Goal: Communication & Community: Participate in discussion

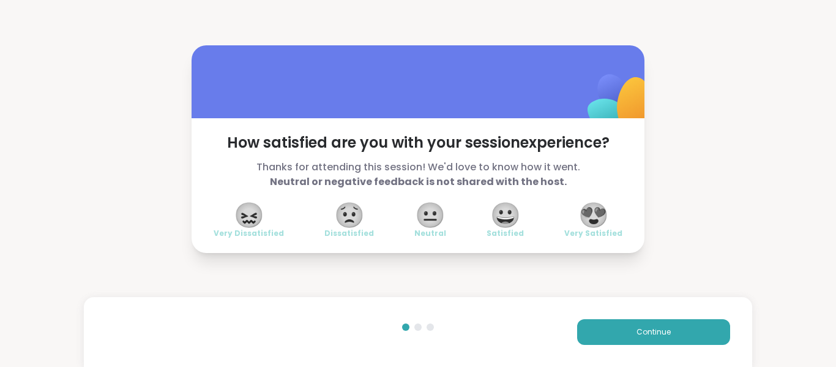
click at [689, 81] on div "How satisfied are you with your session experience? Thanks for attending this s…" at bounding box center [418, 149] width 836 height 298
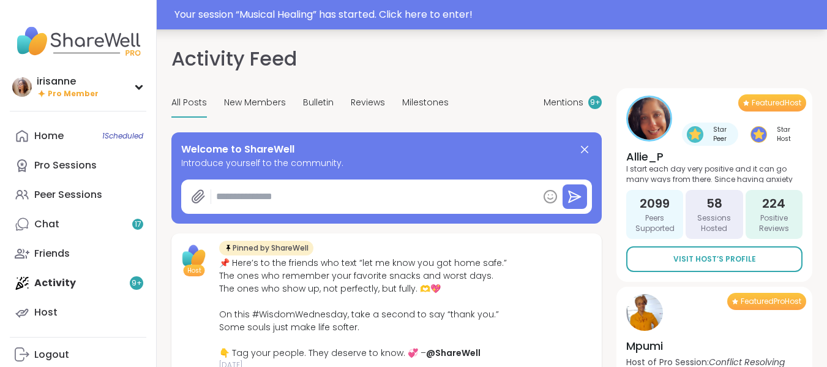
click at [517, 1] on div "Your session “ Musical Healing ” has started. Click here to enter!" at bounding box center [413, 14] width 827 height 29
click at [517, 1] on div at bounding box center [413, 14] width 827 height 29
type textarea "*"
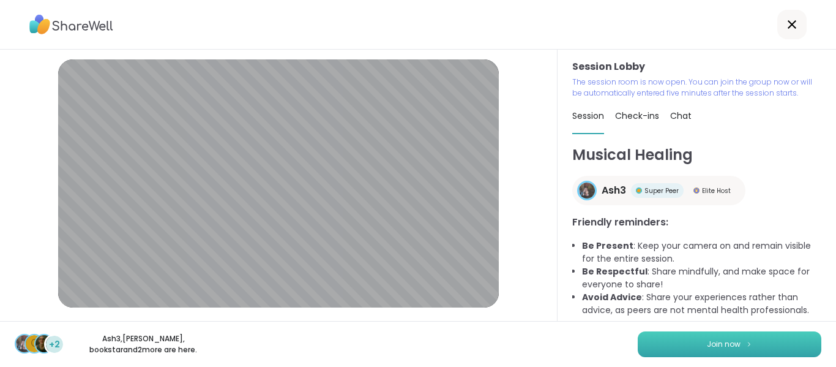
click at [704, 338] on button "Join now" at bounding box center [730, 344] width 184 height 26
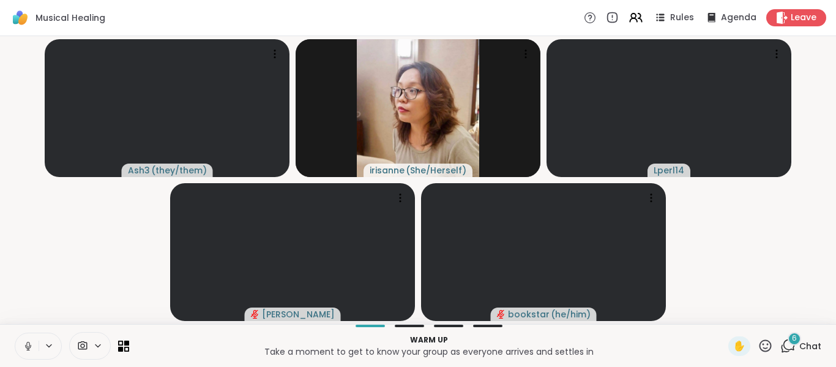
click at [29, 346] on icon at bounding box center [28, 345] width 11 height 11
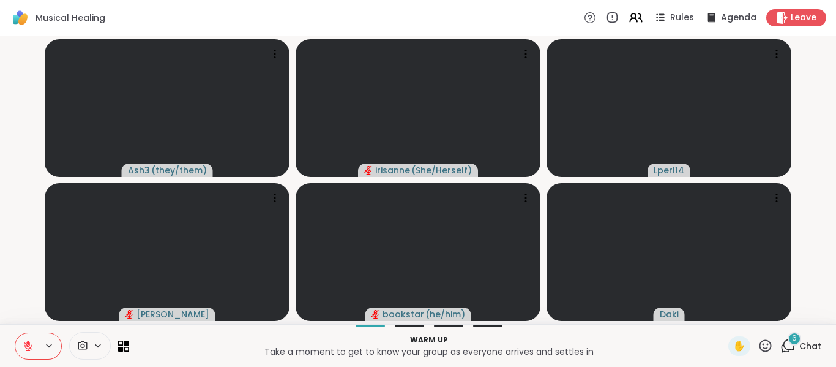
click at [780, 343] on icon at bounding box center [787, 345] width 15 height 15
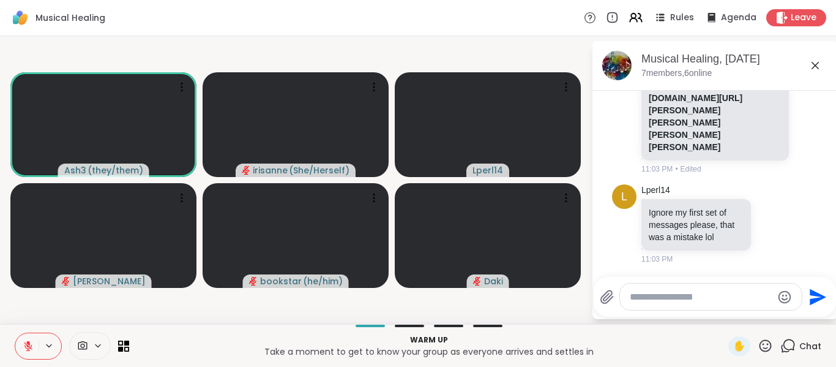
scroll to position [2008, 0]
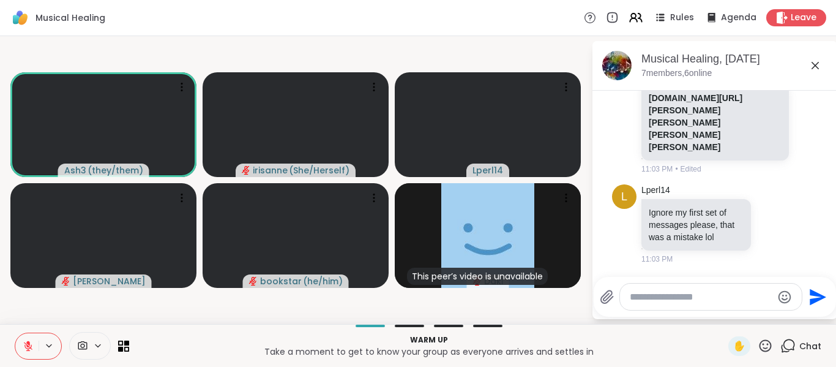
click at [737, 166] on div "11:03 PM • Edited" at bounding box center [716, 168] width 150 height 11
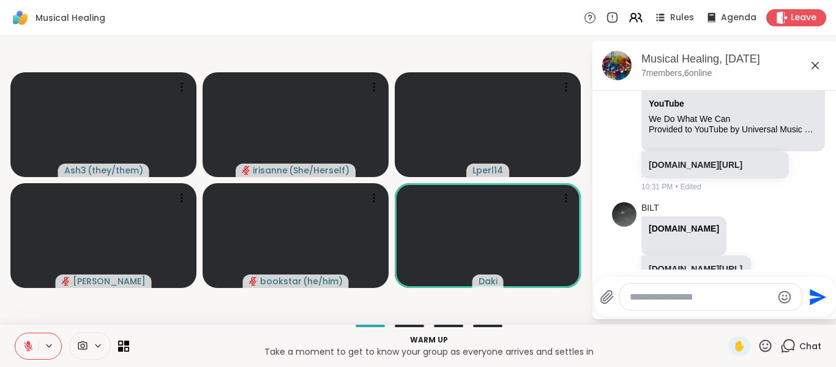
scroll to position [2, 0]
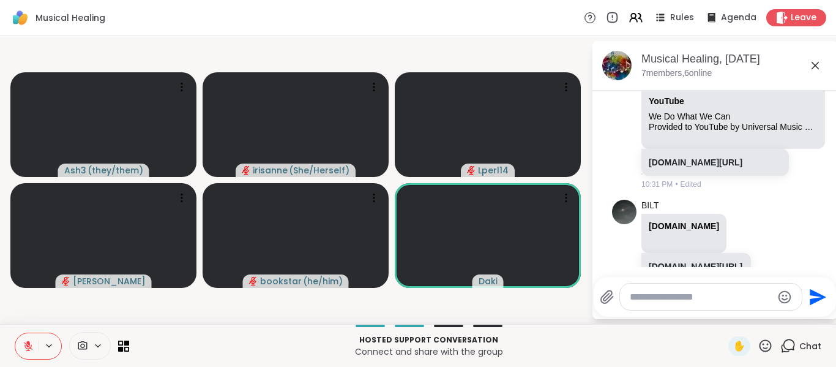
click at [718, 296] on textarea "Type your message" at bounding box center [701, 297] width 143 height 12
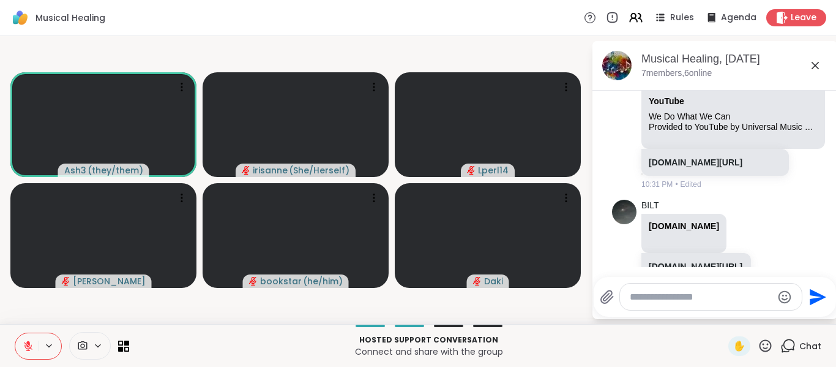
paste textarea "**********"
type textarea "**********"
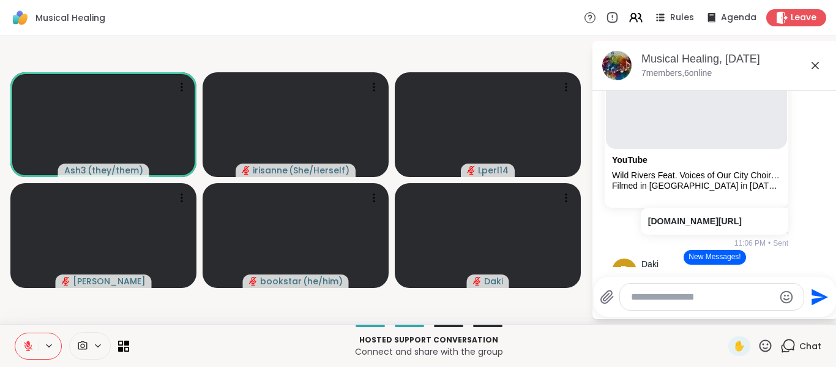
click at [691, 301] on textarea "Type your message" at bounding box center [702, 297] width 143 height 12
paste textarea "**********"
type textarea "**********"
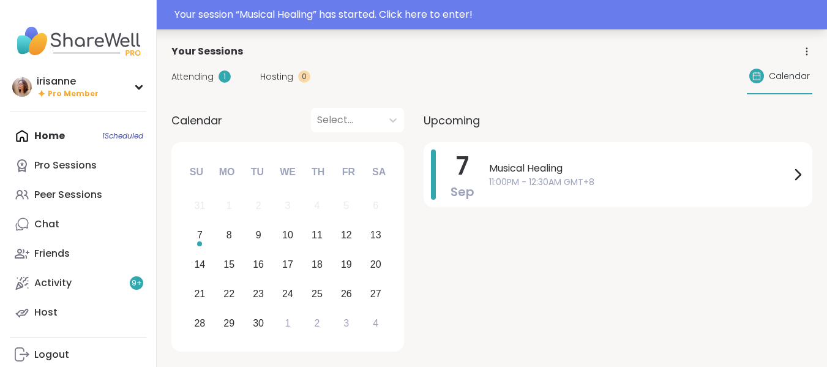
click at [389, 21] on div "Your session “ Musical Healing ” has started. Click here to enter!" at bounding box center [496, 14] width 645 height 15
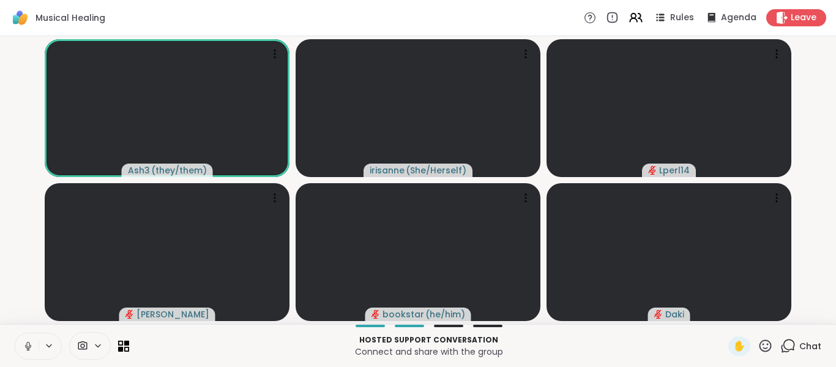
click at [33, 350] on icon at bounding box center [28, 345] width 11 height 11
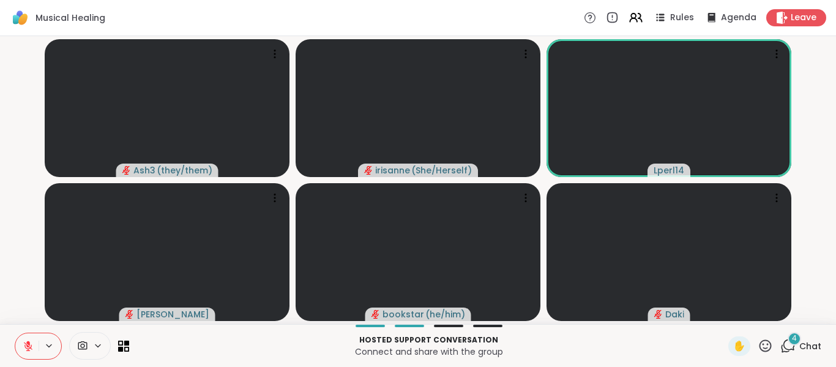
click at [799, 343] on span "Chat" at bounding box center [810, 346] width 22 height 12
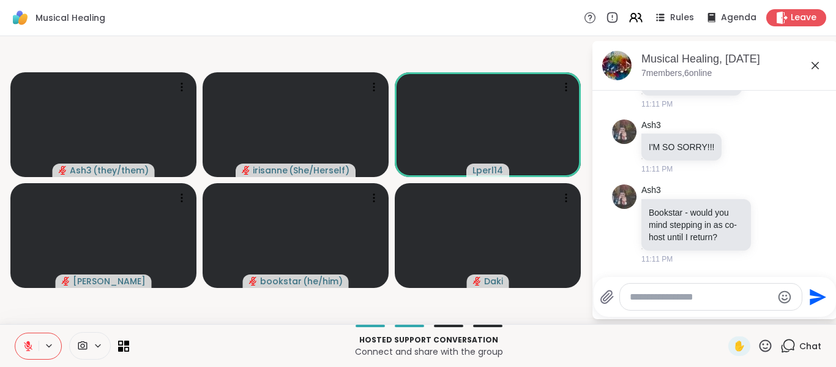
scroll to position [3386, 0]
click at [741, 147] on icon at bounding box center [743, 147] width 4 height 1
click at [716, 130] on div "Select Reaction: Thumbs up" at bounding box center [716, 126] width 11 height 11
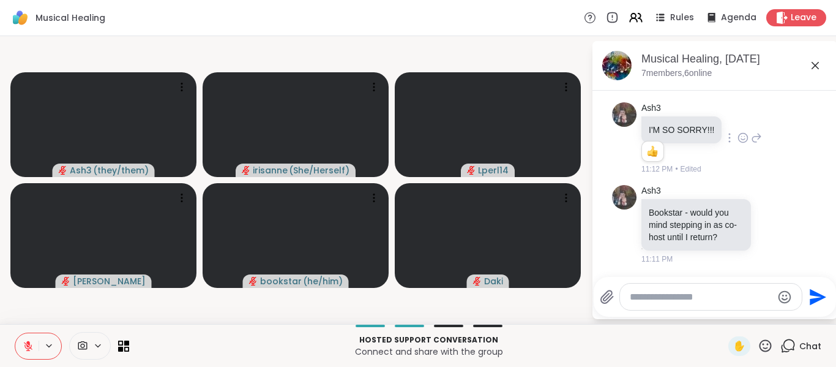
click at [28, 347] on icon at bounding box center [28, 345] width 11 height 11
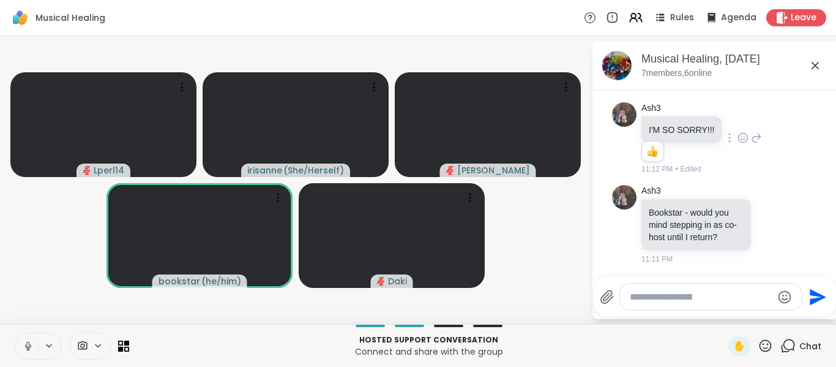
click at [28, 347] on icon at bounding box center [28, 345] width 11 height 11
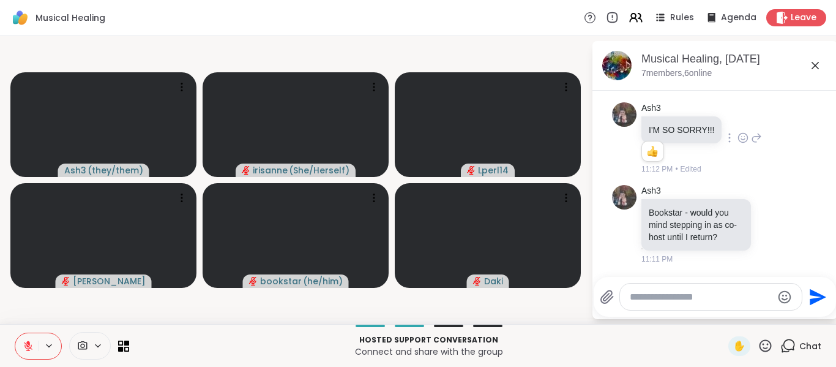
click at [29, 348] on icon at bounding box center [28, 345] width 11 height 11
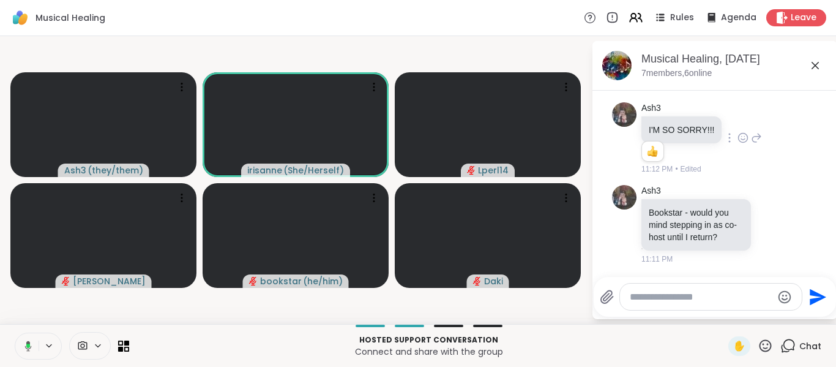
click at [29, 348] on icon at bounding box center [28, 345] width 7 height 10
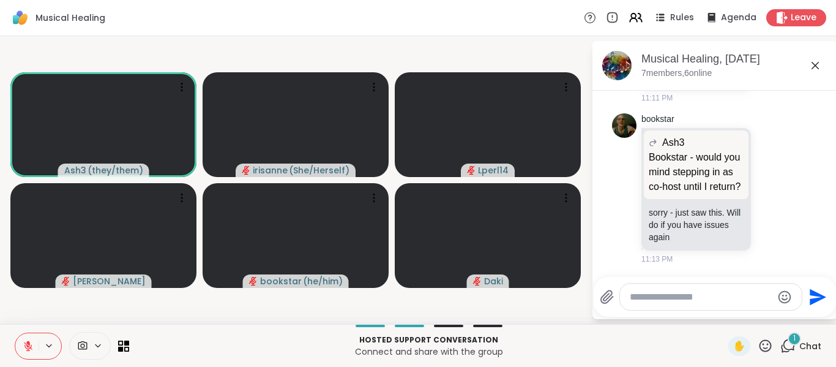
scroll to position [3564, 0]
click at [642, 297] on textarea "Type your message" at bounding box center [701, 297] width 143 height 12
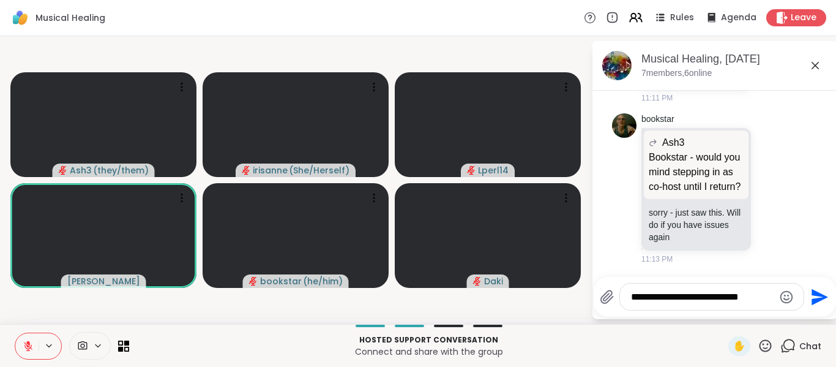
type textarea "**********"
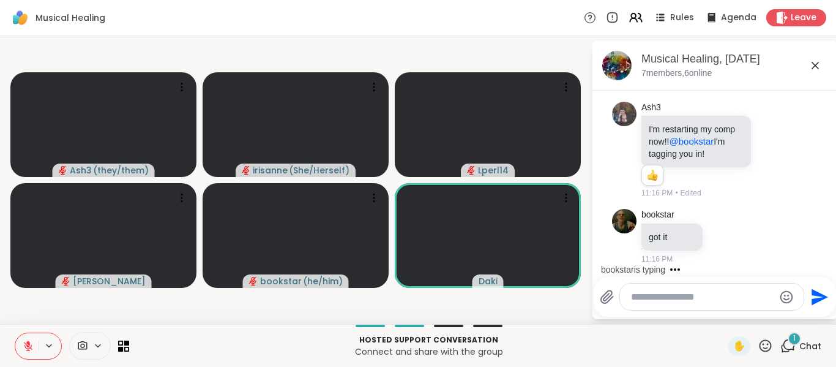
scroll to position [3991, 0]
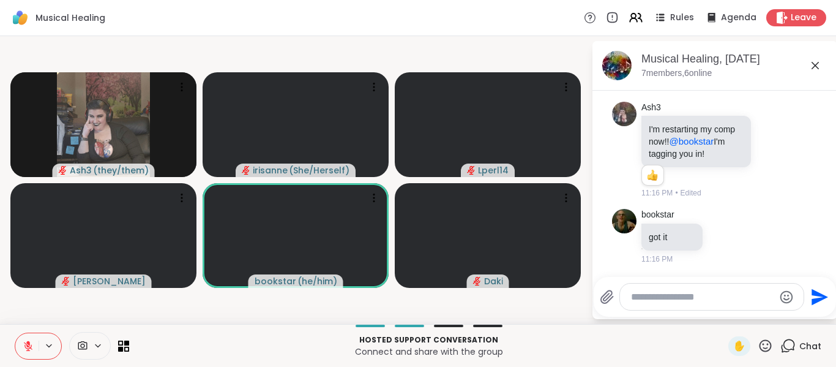
click at [36, 348] on button at bounding box center [26, 346] width 23 height 26
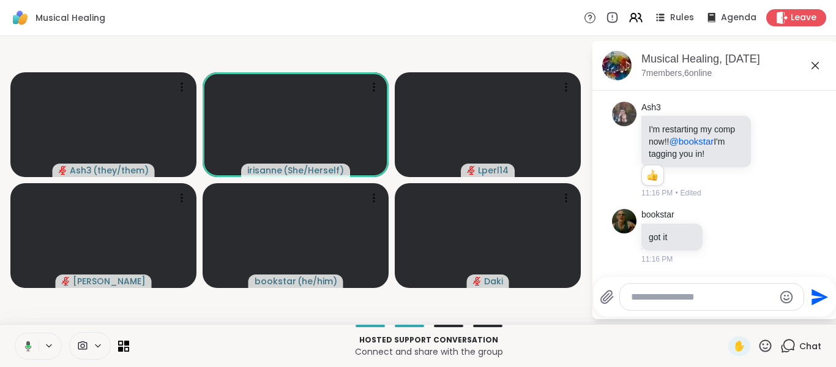
click at [36, 348] on button at bounding box center [25, 346] width 25 height 26
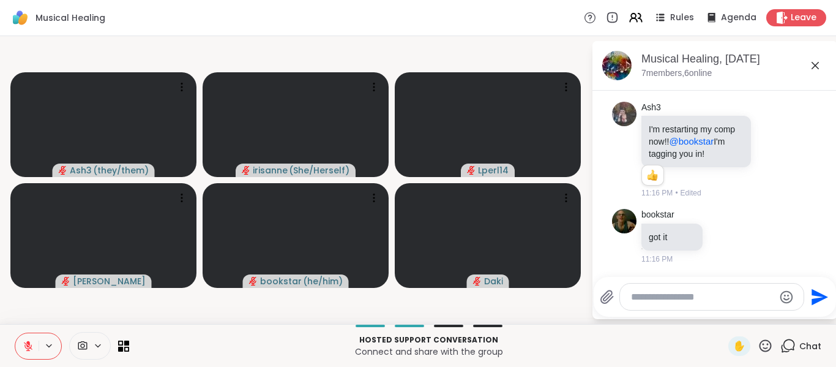
click at [36, 348] on button at bounding box center [26, 346] width 23 height 26
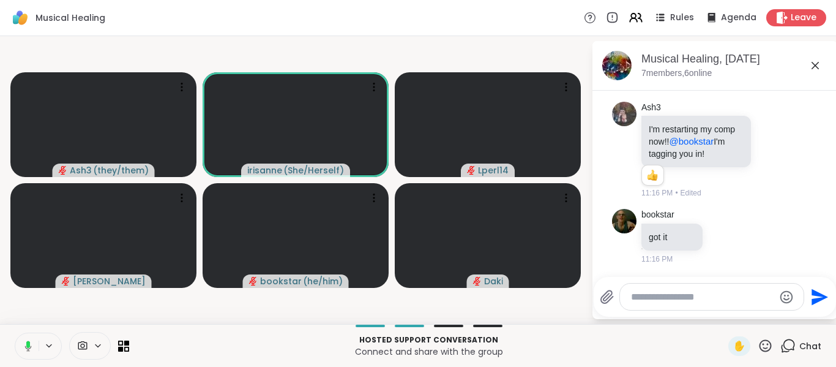
click at [36, 348] on button at bounding box center [25, 346] width 25 height 26
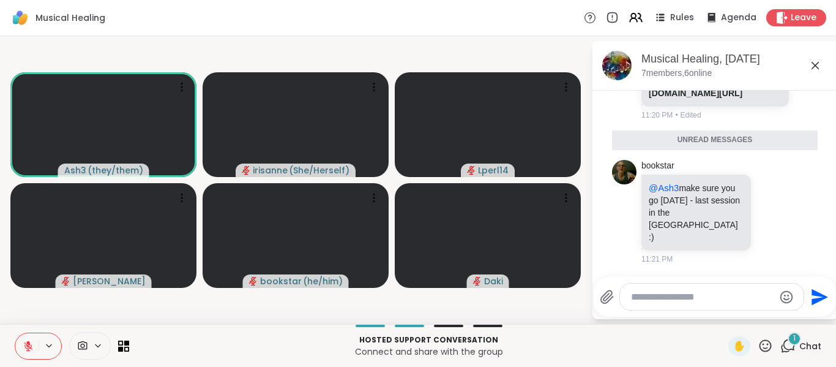
scroll to position [4531, 0]
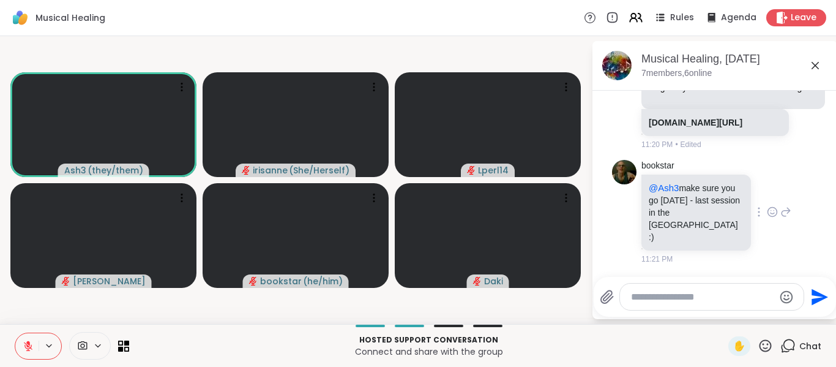
click at [768, 216] on icon at bounding box center [772, 211] width 9 height 9
click at [740, 198] on div "Select Reaction: Thumbs up" at bounding box center [745, 192] width 11 height 11
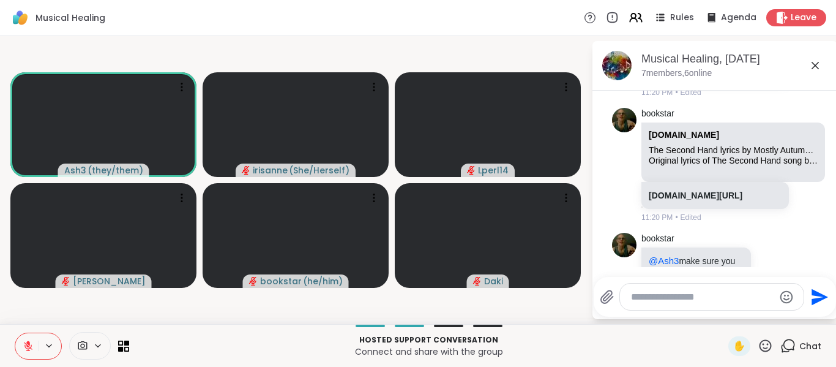
scroll to position [4549, 0]
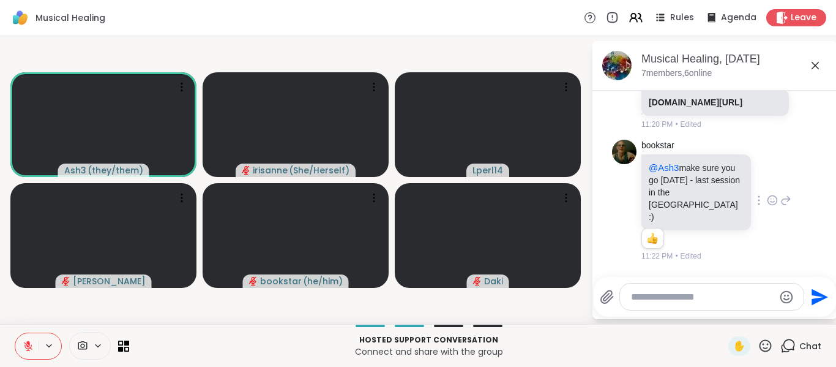
click at [32, 353] on button at bounding box center [26, 346] width 23 height 26
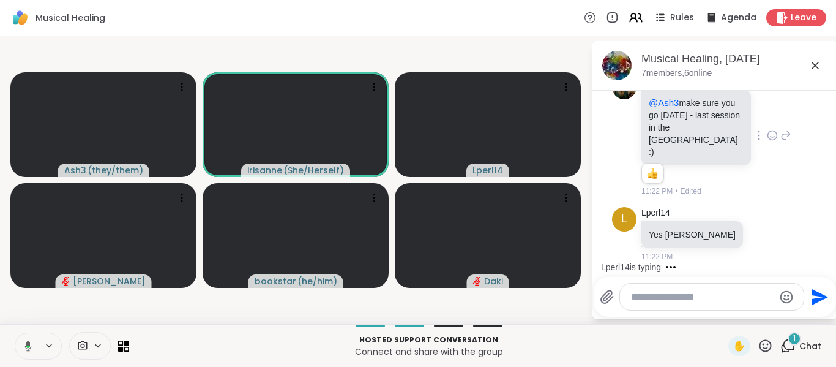
scroll to position [4614, 0]
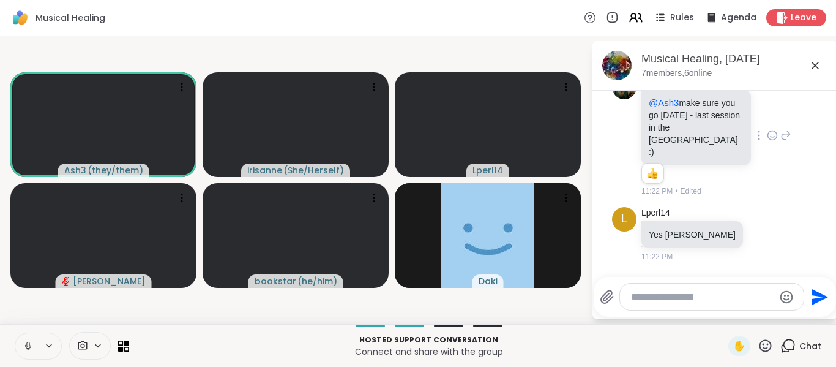
click at [32, 349] on button at bounding box center [26, 346] width 23 height 26
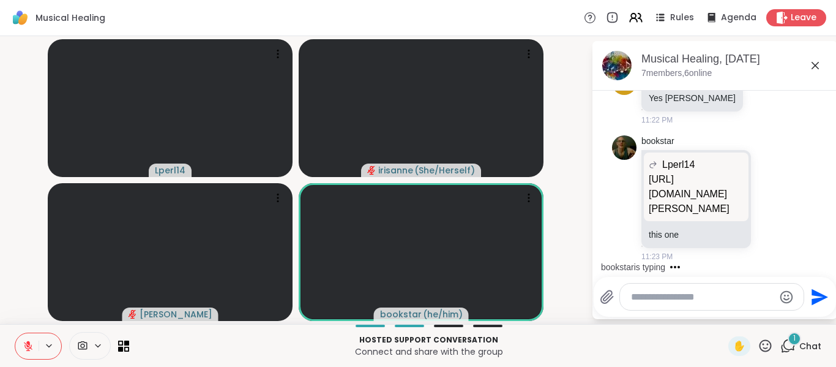
scroll to position [4750, 0]
click at [664, 219] on div "Lperl14 https://genius.com/Lindsey-stirling-shatter-me-lyrics" at bounding box center [696, 186] width 105 height 69
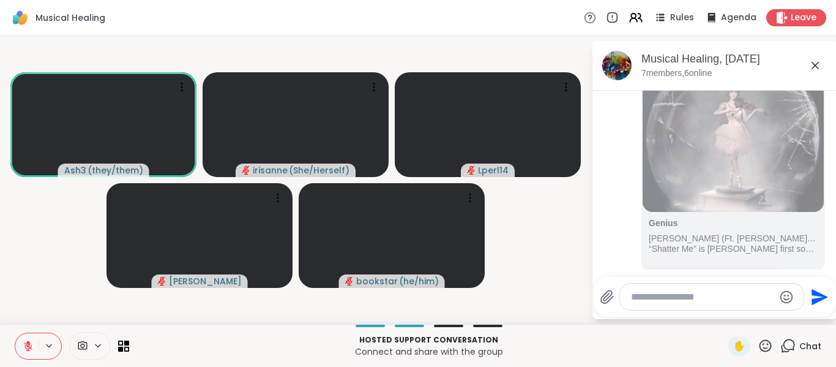
scroll to position [771, 0]
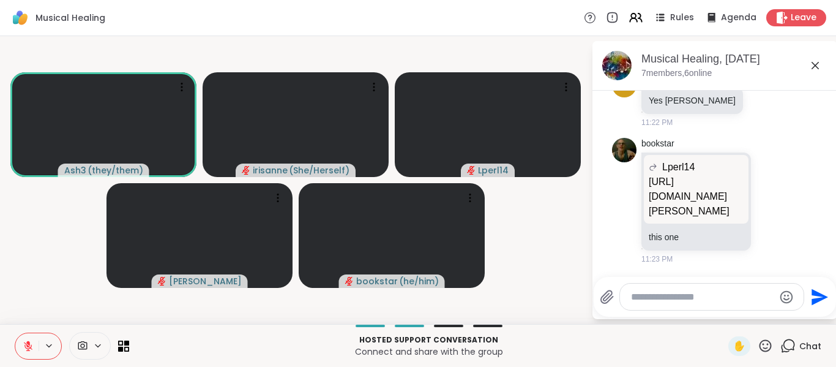
scroll to position [4750, 0]
click at [780, 204] on icon at bounding box center [785, 200] width 11 height 15
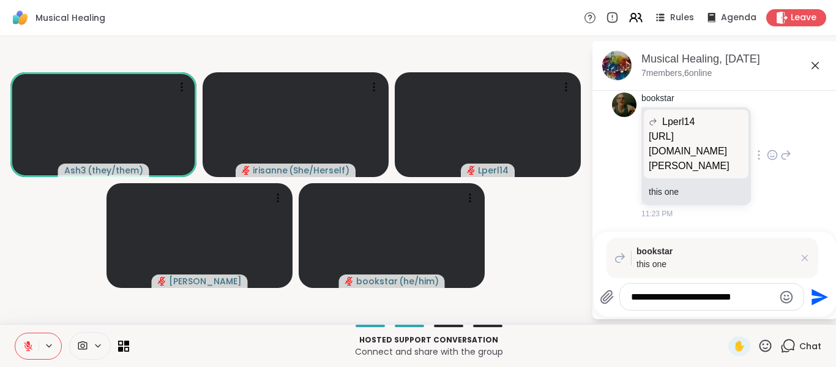
type textarea "**********"
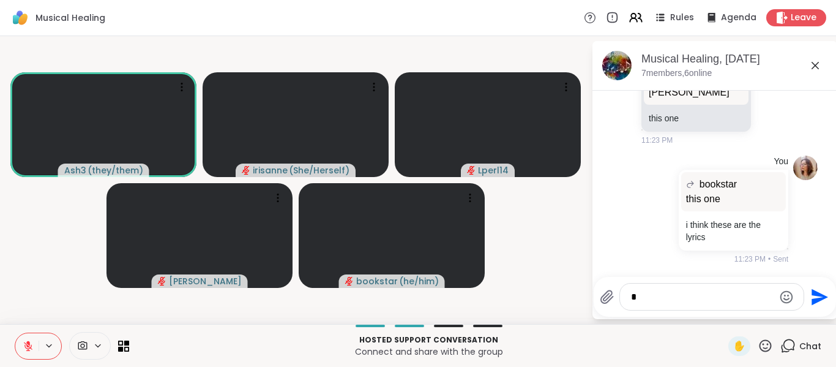
scroll to position [4869, 0]
type textarea "**********"
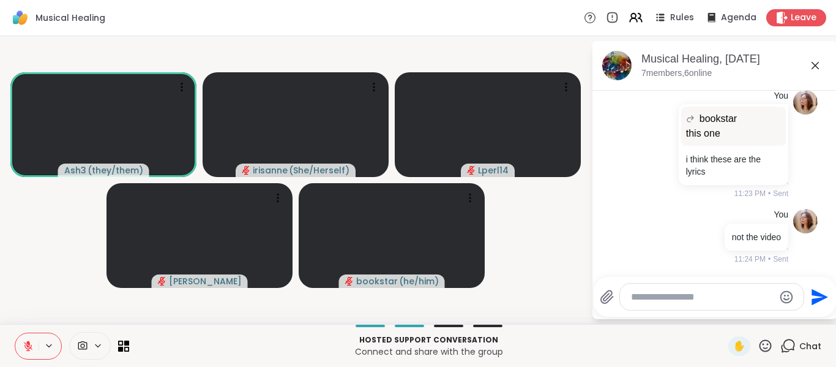
scroll to position [4935, 0]
click at [678, 34] on p "https://genius.com/Lindsey-stirling-shatter-me-lyrics" at bounding box center [696, 12] width 95 height 44
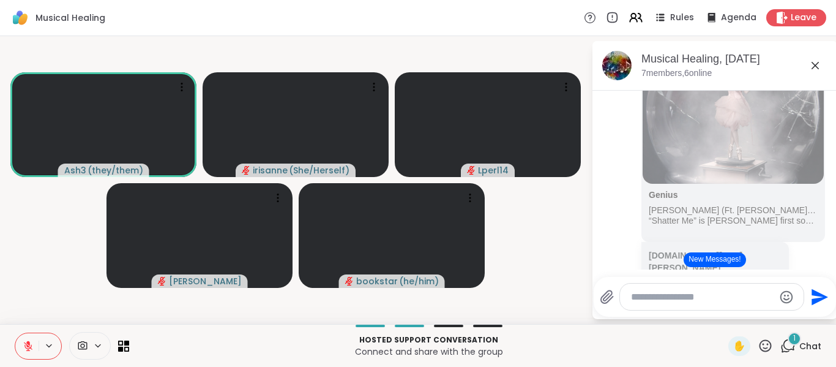
click at [700, 263] on button "New Messages!" at bounding box center [715, 259] width 62 height 15
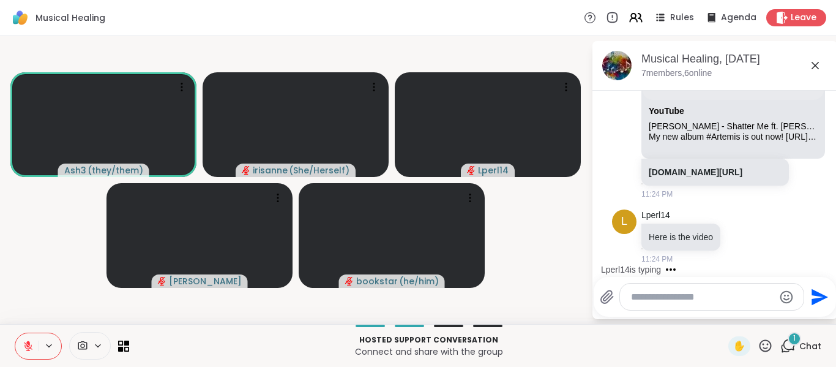
scroll to position [5301, 0]
click at [738, 238] on icon at bounding box center [741, 236] width 11 height 12
click at [722, 211] on button "Select Reaction: Thumbs up" at bounding box center [715, 216] width 24 height 24
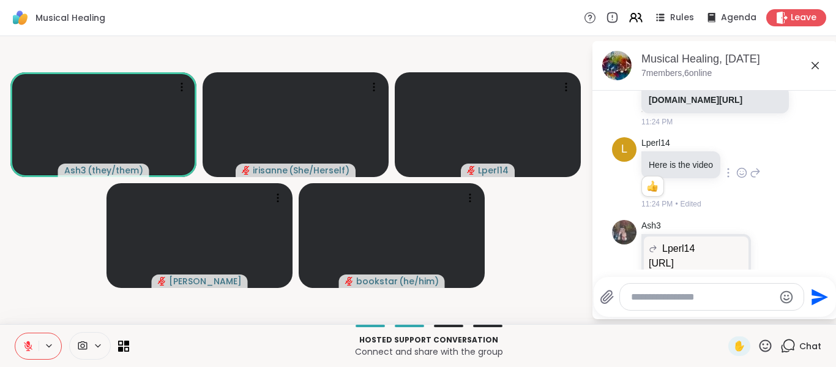
scroll to position [5117, 0]
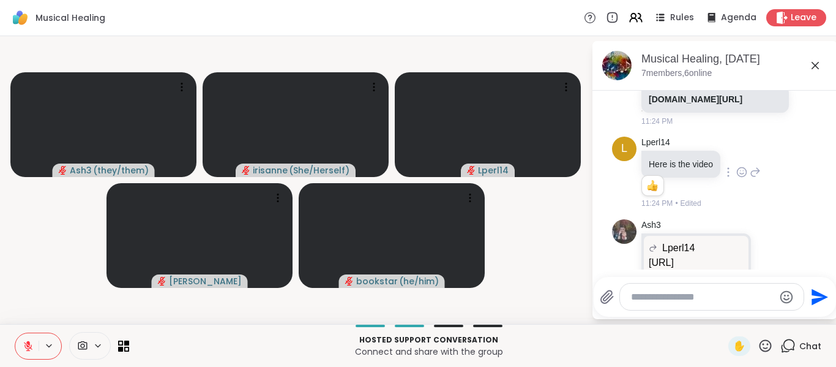
click at [584, 207] on div "Ash3 ( they/them ) irisanne ( She/Herself ) Lperl14 Cyndy bookstar ( he/him ) M…" at bounding box center [418, 180] width 836 height 288
click at [575, 231] on video-player-container "Ash3 ( they/them ) irisanne ( She/Herself ) Lperl14 Cyndy bookstar ( he/him )" at bounding box center [295, 180] width 577 height 278
click at [37, 200] on video-player-container "Ash3 ( they/them ) irisanne ( She/Herself ) Lperl14 Cyndy bookstar ( he/him )" at bounding box center [295, 180] width 577 height 278
click at [582, 293] on video-player-container "Ash3 ( they/them ) irisanne ( She/Herself ) Lperl14 Cyndy bookstar ( he/him )" at bounding box center [295, 180] width 577 height 278
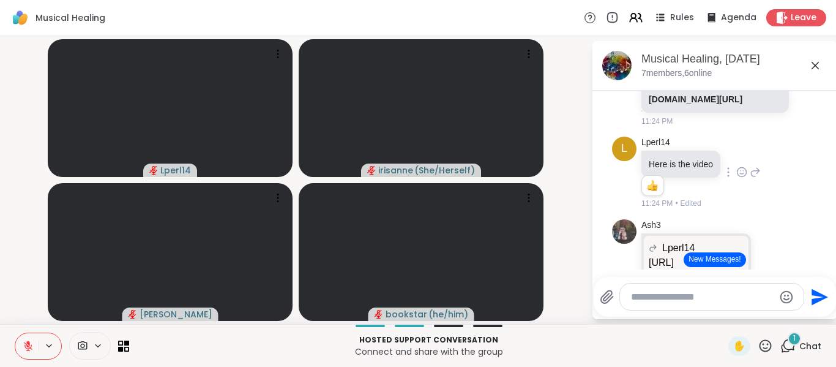
click at [23, 340] on icon at bounding box center [28, 345] width 11 height 11
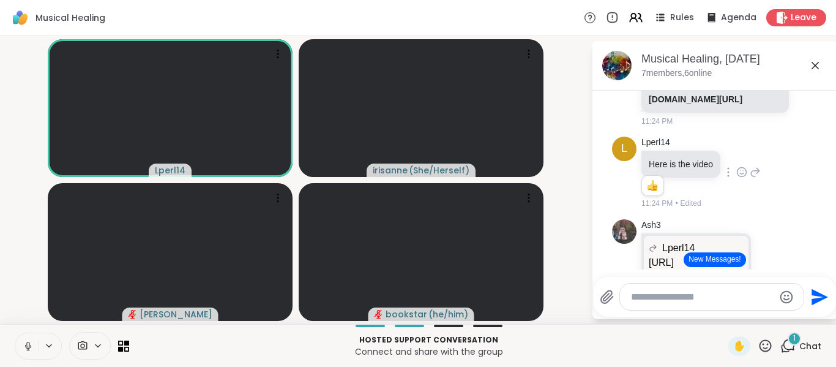
click at [23, 340] on icon at bounding box center [28, 345] width 11 height 11
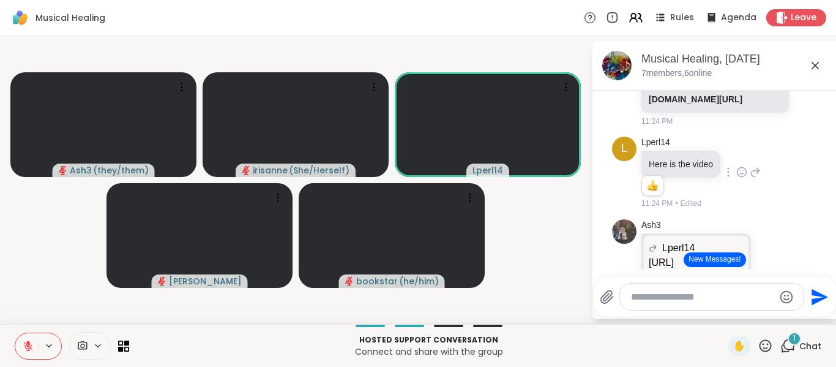
click at [762, 340] on icon at bounding box center [765, 345] width 15 height 15
click at [723, 310] on span "❤️" at bounding box center [729, 313] width 12 height 15
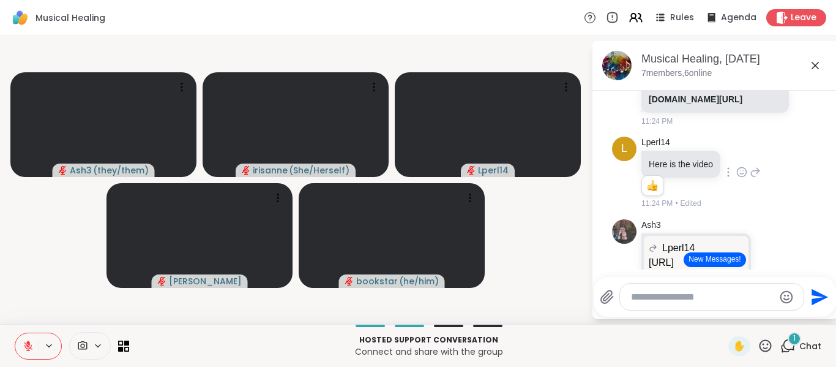
click at [20, 340] on button at bounding box center [26, 346] width 23 height 26
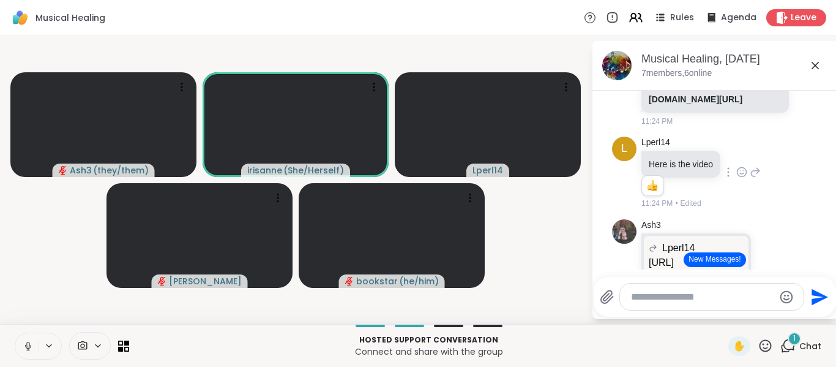
click at [20, 340] on button at bounding box center [26, 346] width 23 height 26
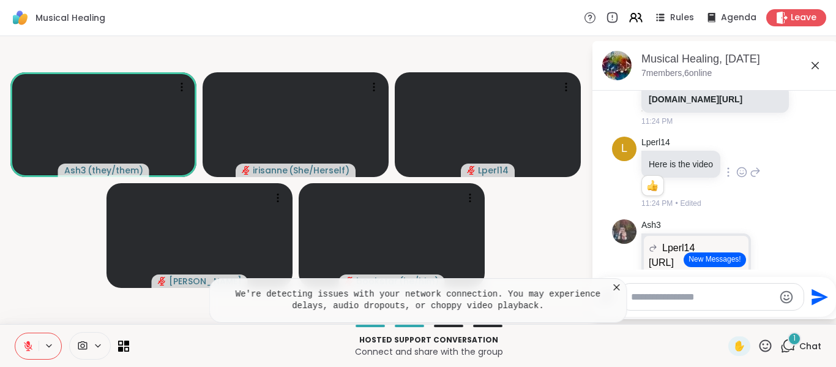
click at [619, 287] on icon at bounding box center [617, 287] width 12 height 12
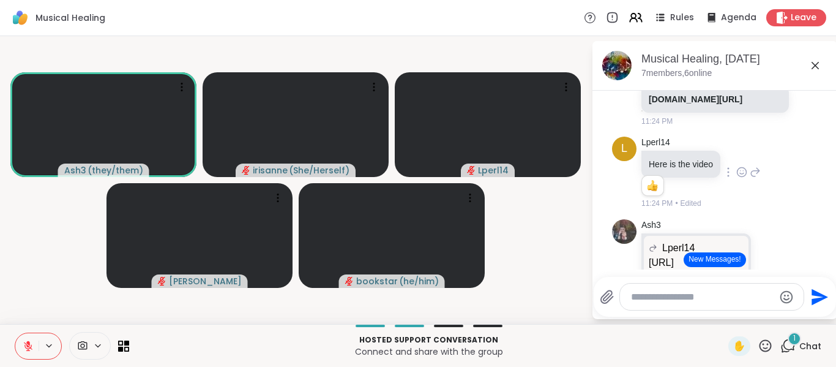
click at [780, 346] on icon at bounding box center [787, 345] width 15 height 15
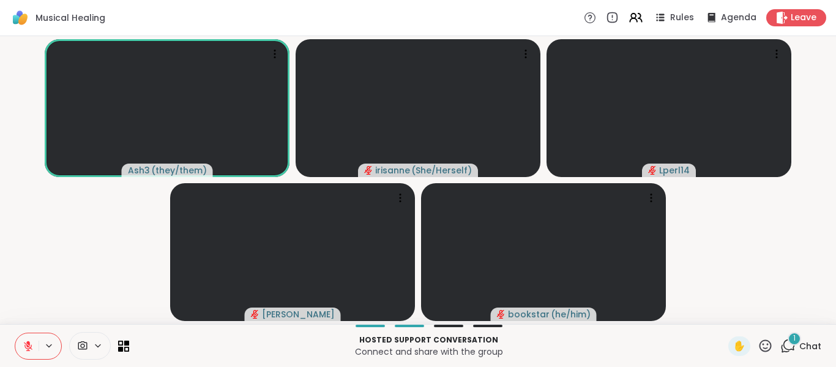
click at [780, 346] on icon at bounding box center [787, 345] width 15 height 15
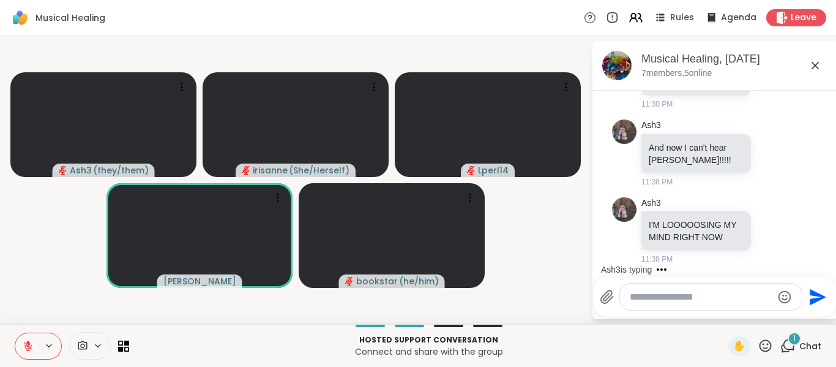
scroll to position [5699, 0]
click at [767, 224] on icon at bounding box center [772, 230] width 11 height 12
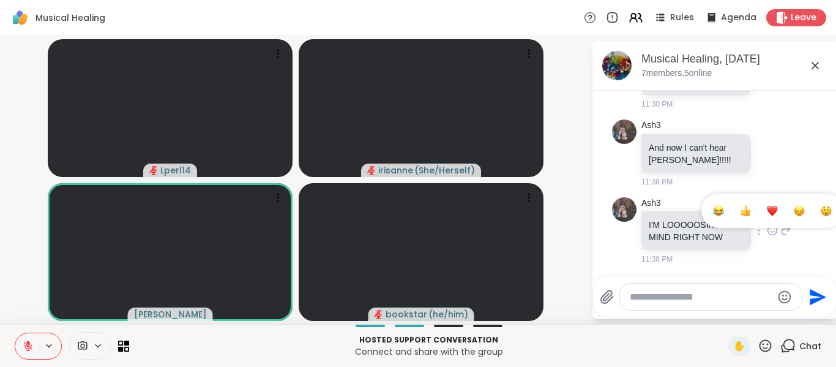
click at [821, 205] on div "Select Reaction: Astonished" at bounding box center [826, 210] width 11 height 11
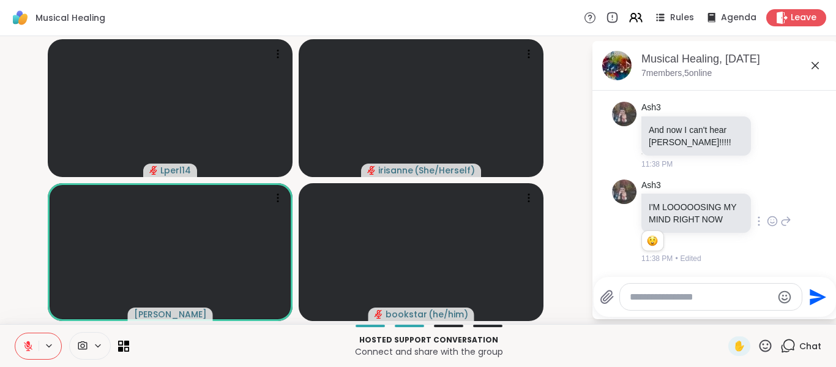
scroll to position [5717, 0]
click at [23, 351] on icon at bounding box center [28, 345] width 11 height 11
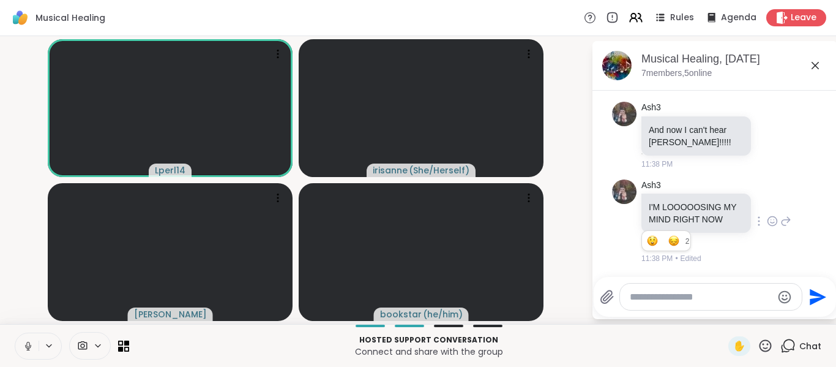
click at [23, 351] on icon at bounding box center [28, 345] width 11 height 11
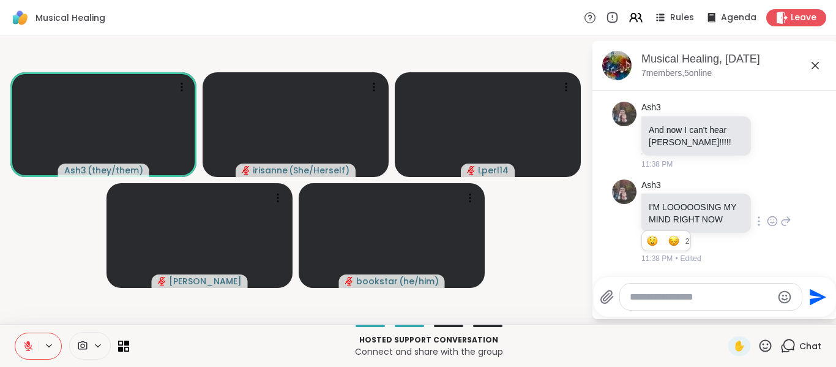
click at [21, 348] on button at bounding box center [26, 346] width 23 height 26
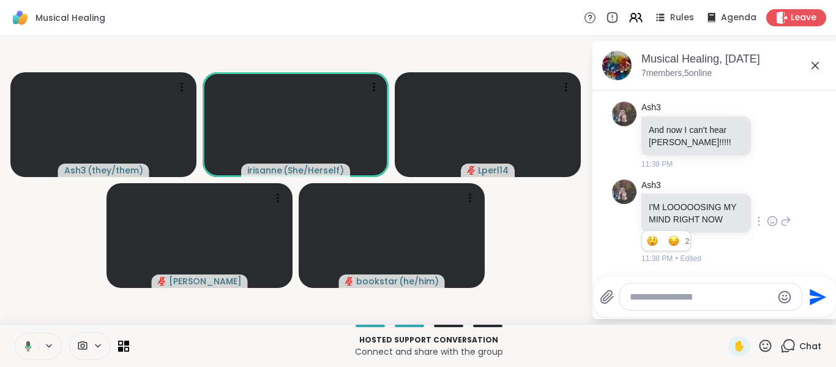
click at [21, 348] on icon at bounding box center [26, 345] width 11 height 11
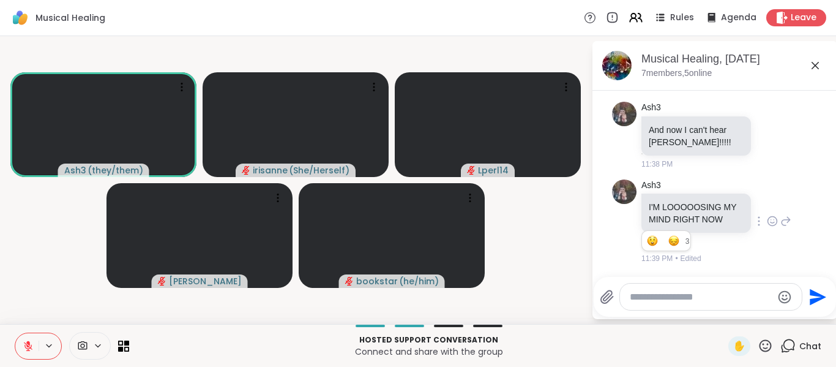
click at [760, 350] on icon at bounding box center [766, 345] width 12 height 12
click at [680, 302] on textarea "Type your message" at bounding box center [701, 297] width 143 height 12
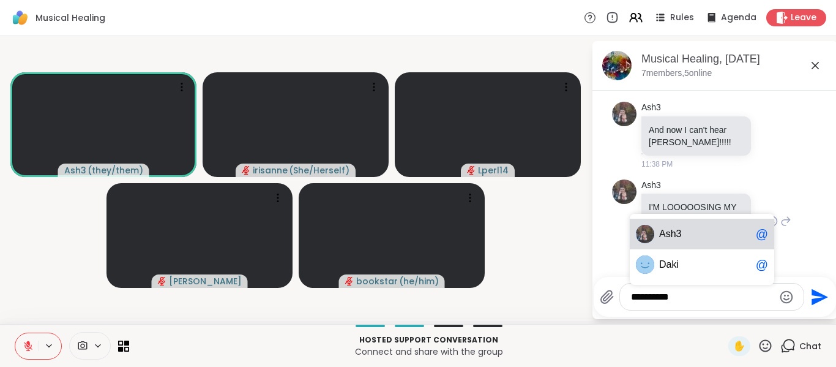
type textarea "**********"
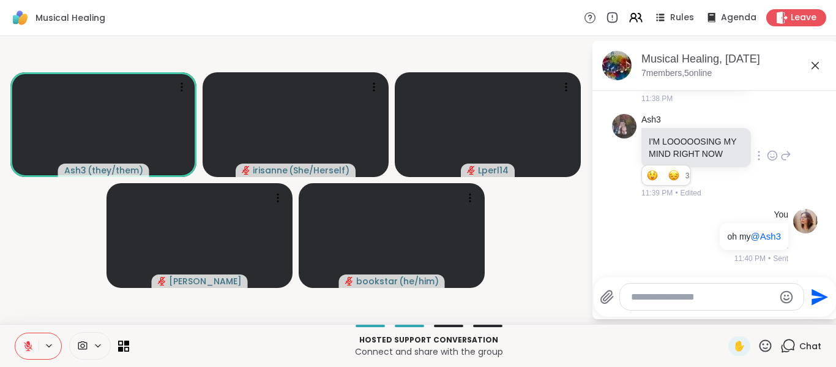
scroll to position [5782, 0]
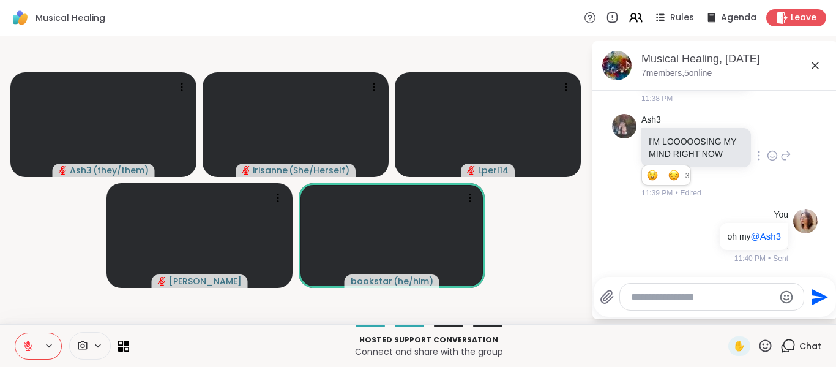
click at [0, 249] on div "Ash3 ( they/them ) irisanne ( She/Herself ) Lperl14 Cyndy bookstar ( he/him ) M…" at bounding box center [418, 180] width 836 height 288
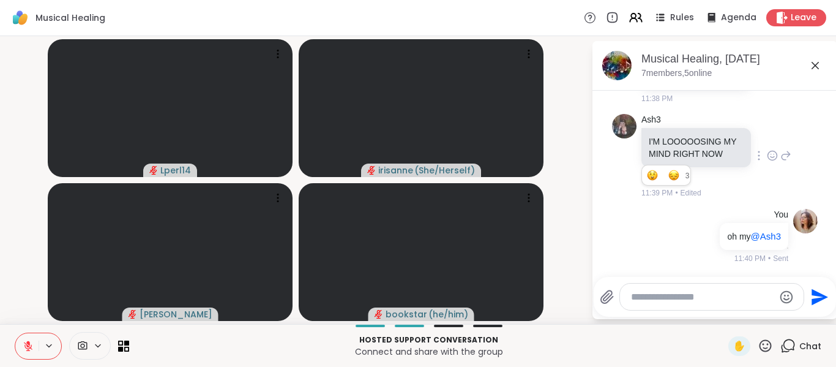
click at [35, 350] on button at bounding box center [26, 346] width 23 height 26
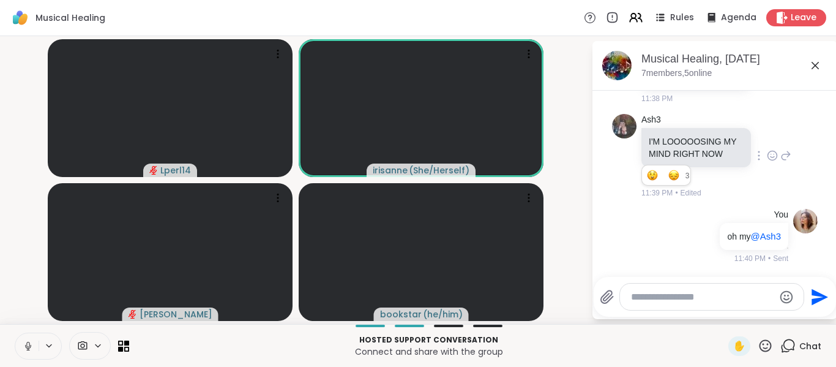
click at [35, 350] on button at bounding box center [26, 346] width 23 height 26
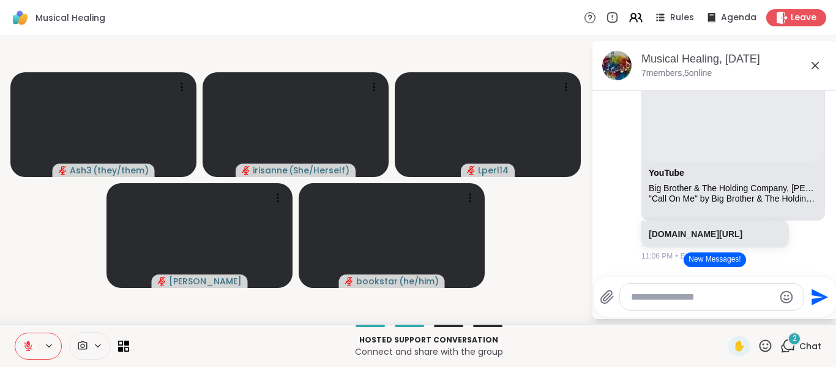
scroll to position [2453, 0]
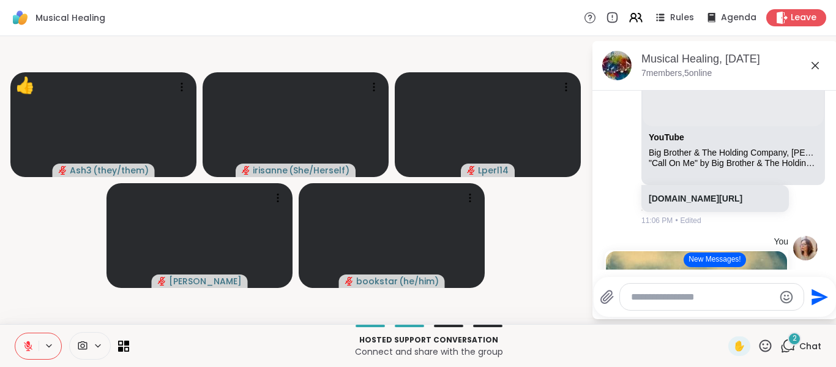
click at [29, 348] on icon at bounding box center [28, 346] width 9 height 9
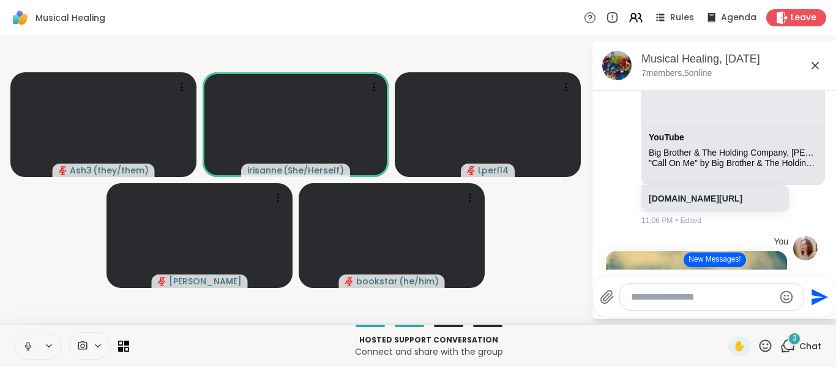
click at [29, 348] on icon at bounding box center [28, 345] width 11 height 11
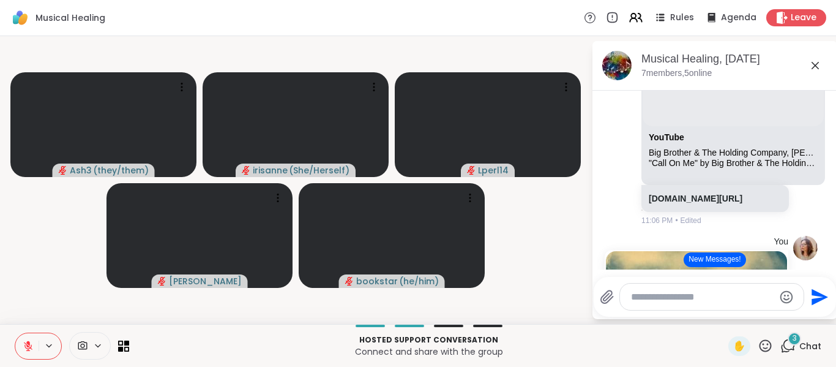
click at [58, 287] on video-player-container "Ash3 ( they/them ) irisanne ( She/Herself ) Lperl14 Cyndy bookstar ( he/him )" at bounding box center [295, 180] width 577 height 278
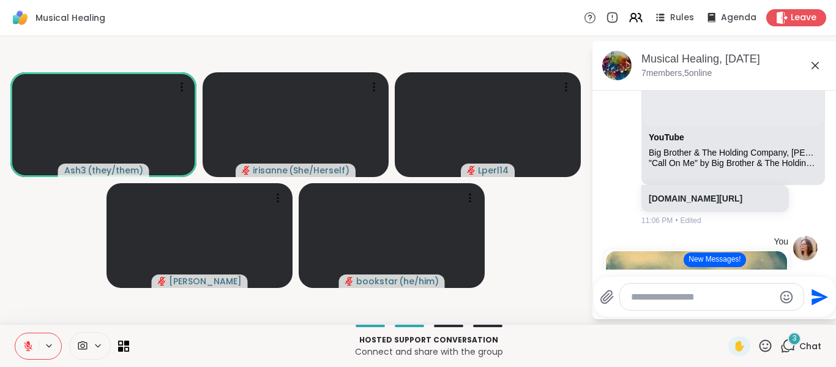
click at [648, 293] on textarea "Type your message" at bounding box center [702, 297] width 143 height 12
paste textarea "**********"
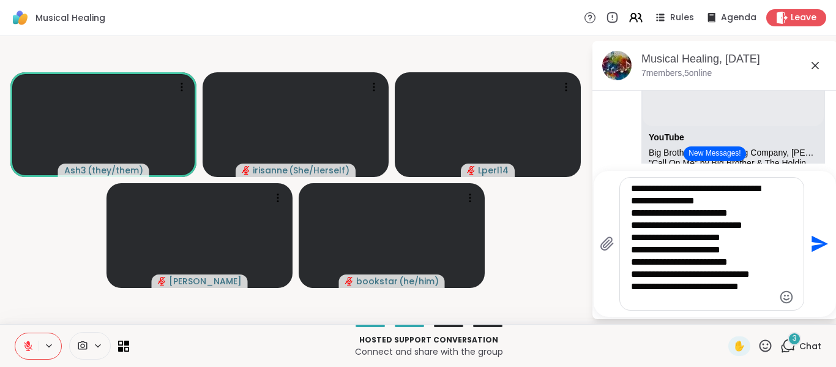
click at [735, 187] on textarea "**********" at bounding box center [702, 243] width 143 height 122
click at [684, 277] on textarea "**********" at bounding box center [702, 243] width 143 height 122
click at [671, 302] on textarea "**********" at bounding box center [702, 243] width 143 height 122
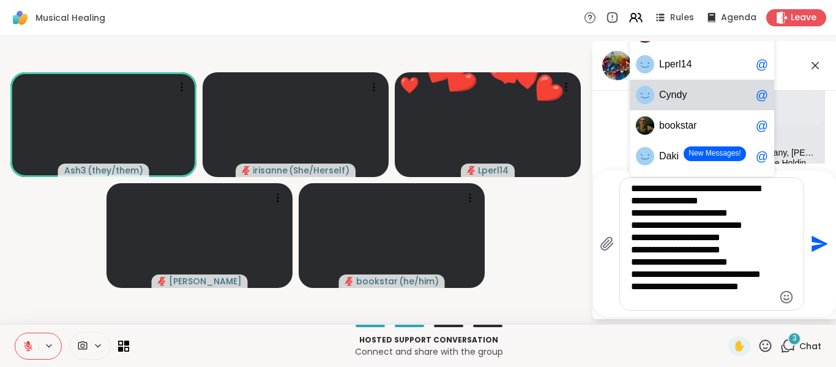
drag, startPoint x: 686, startPoint y: 98, endPoint x: 771, endPoint y: 149, distance: 98.6
click at [686, 98] on span "C y n d y" at bounding box center [705, 95] width 92 height 12
type textarea "**********"
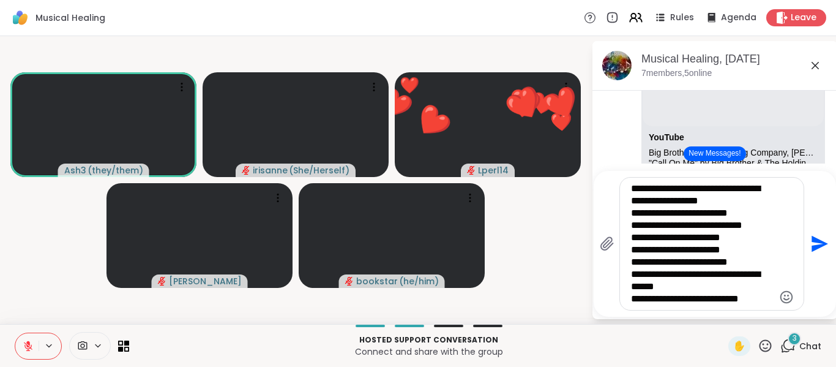
scroll to position [12, 0]
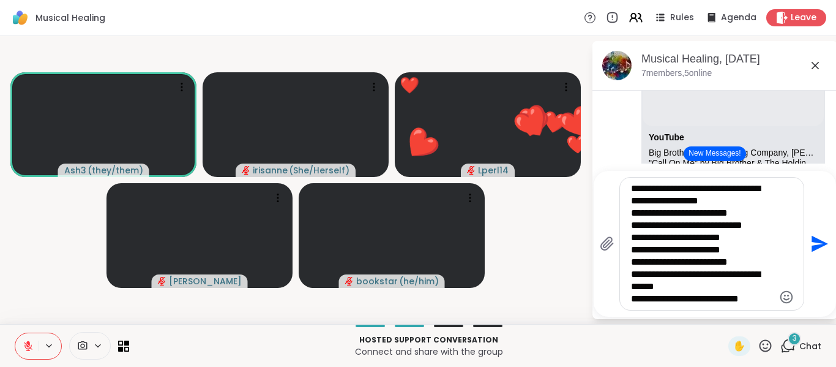
click at [823, 244] on icon "Send" at bounding box center [820, 244] width 17 height 17
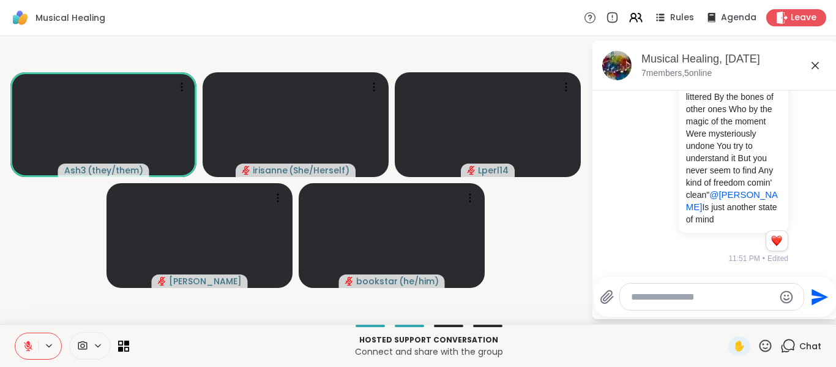
scroll to position [6893, 0]
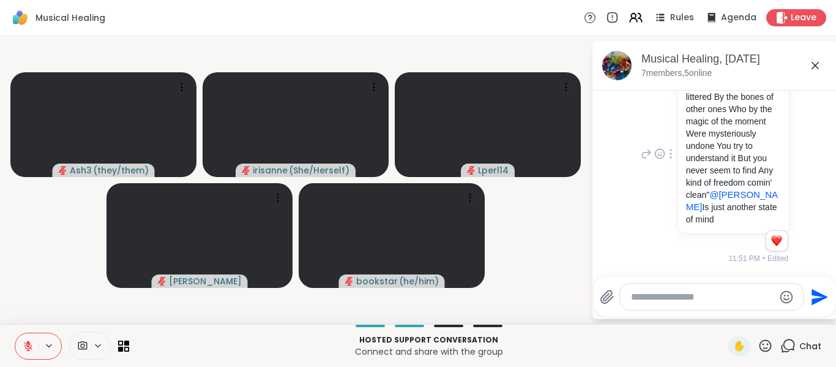
click at [621, 218] on div "You this made me think -- > "The road to love is littered By the bones of other…" at bounding box center [715, 155] width 206 height 230
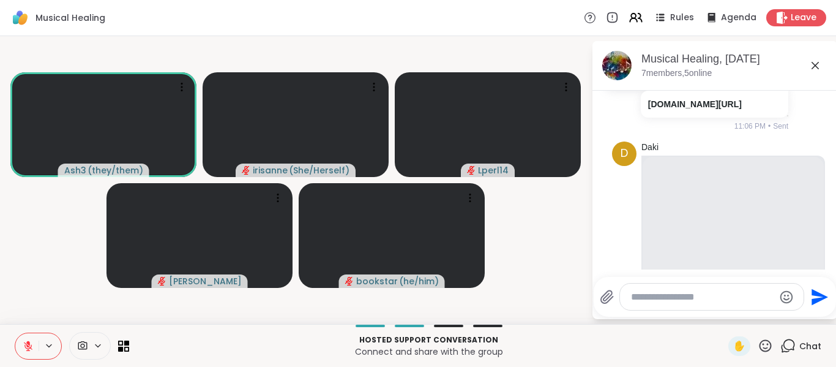
scroll to position [2259, 0]
click at [29, 342] on icon at bounding box center [28, 342] width 4 height 5
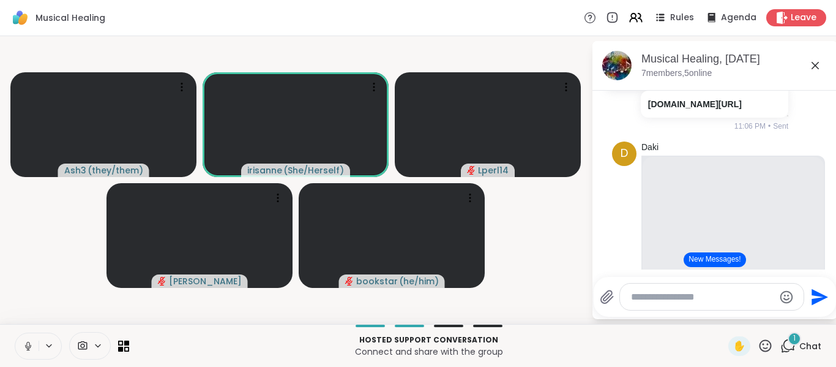
click at [29, 342] on icon at bounding box center [28, 345] width 11 height 11
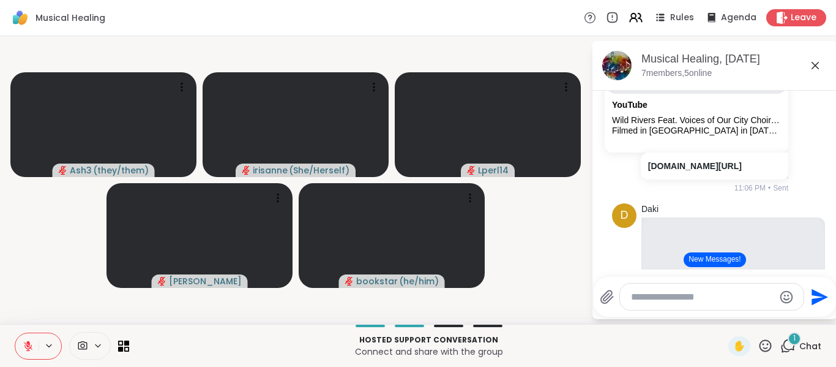
scroll to position [2196, 0]
click at [527, 32] on div "Musical Healing Rules Agenda Leave" at bounding box center [418, 18] width 836 height 36
click at [45, 206] on video-player-container "Ash3 ( they/them ) 👍 👍 👍 👍 👍 👍 👍 👍 👍 👍 👍 👍 👍 👍 irisanne ( She/Herself ) Lperl14…" at bounding box center [295, 180] width 577 height 278
click at [0, 187] on div "Ash3 ( they/them ) irisanne ( She/Herself ) Lperl14 Cyndy bookstar ( he/him ) M…" at bounding box center [418, 180] width 836 height 288
click at [24, 343] on icon at bounding box center [28, 345] width 11 height 11
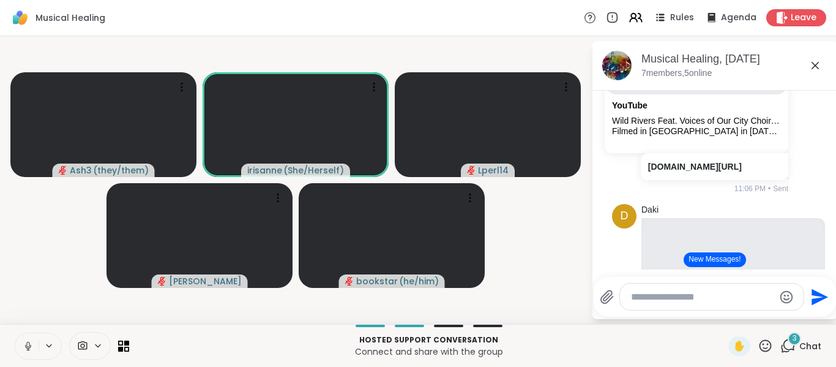
click at [24, 343] on icon at bounding box center [28, 345] width 11 height 11
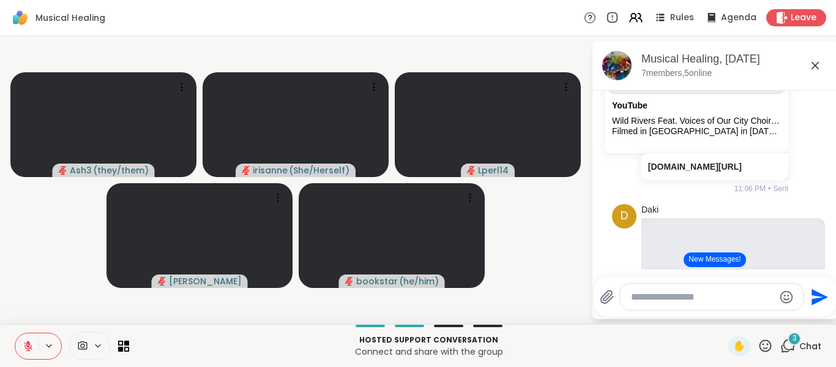
click at [28, 350] on icon at bounding box center [28, 346] width 9 height 9
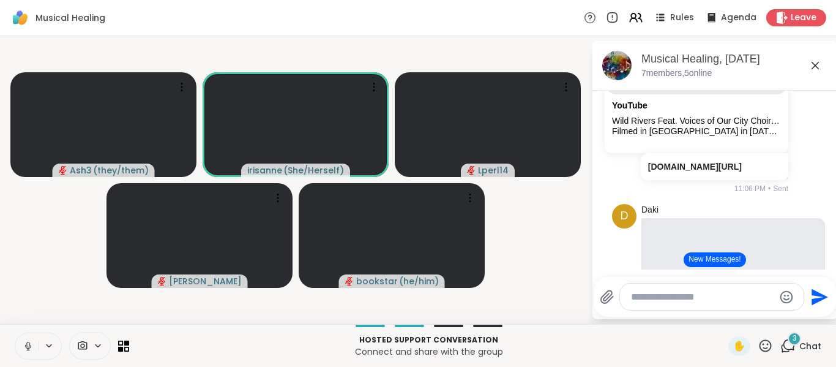
click at [21, 353] on button at bounding box center [26, 346] width 23 height 26
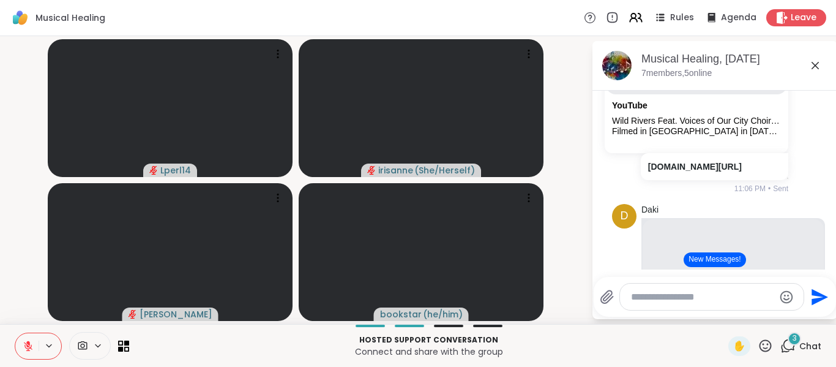
click at [21, 353] on button at bounding box center [26, 346] width 23 height 26
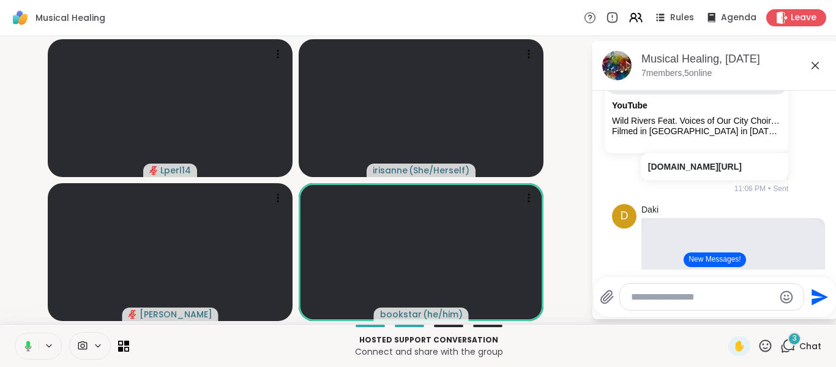
click at [21, 353] on button at bounding box center [25, 346] width 25 height 26
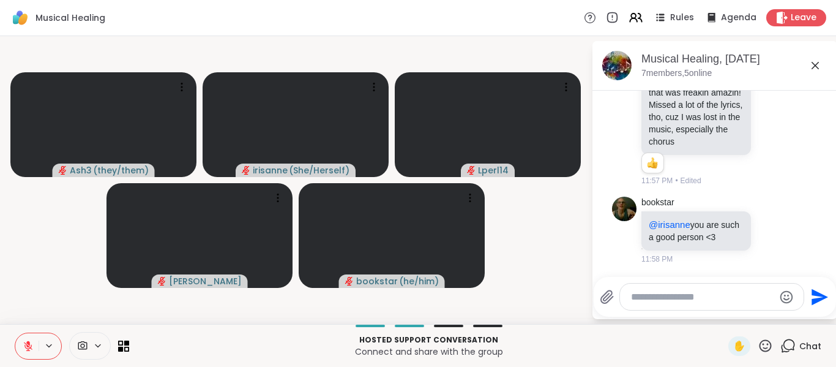
scroll to position [7268, 0]
click at [771, 231] on icon at bounding box center [773, 231] width 4 height 1
click at [760, 201] on button "Select Reaction: Heart" at bounding box center [772, 210] width 24 height 24
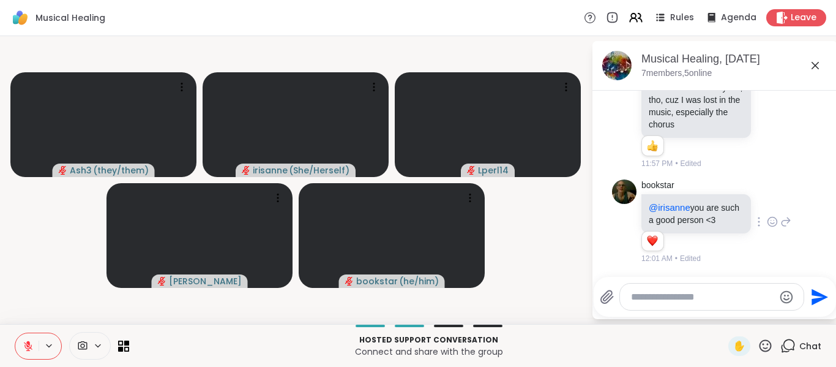
scroll to position [7227, 0]
click at [767, 114] on icon at bounding box center [772, 108] width 11 height 12
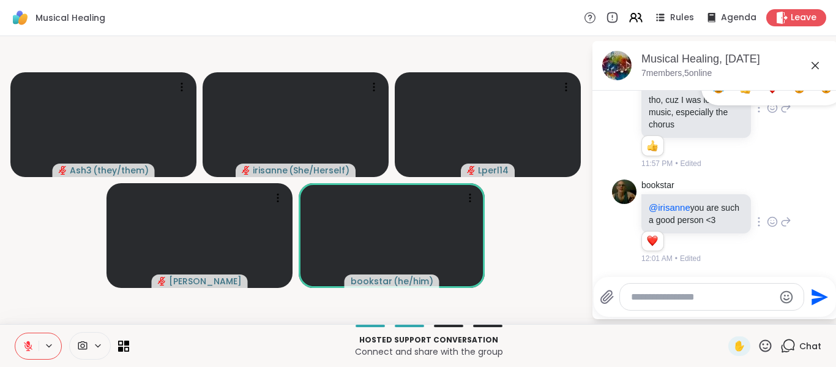
click at [767, 94] on div "Select Reaction: Heart" at bounding box center [772, 88] width 11 height 11
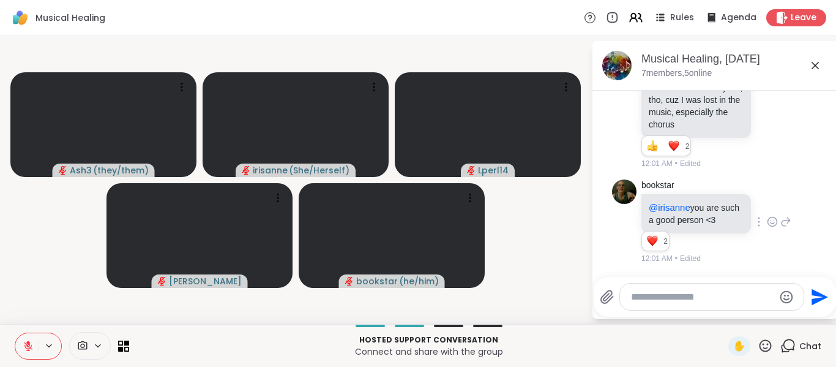
click at [31, 347] on icon at bounding box center [28, 345] width 11 height 11
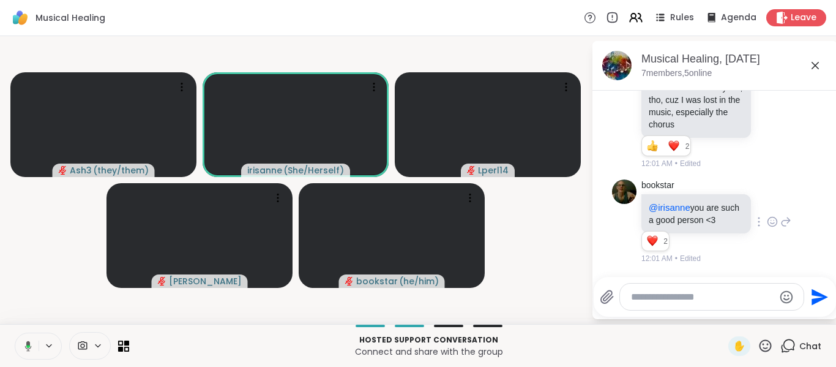
click at [31, 347] on icon at bounding box center [26, 345] width 11 height 11
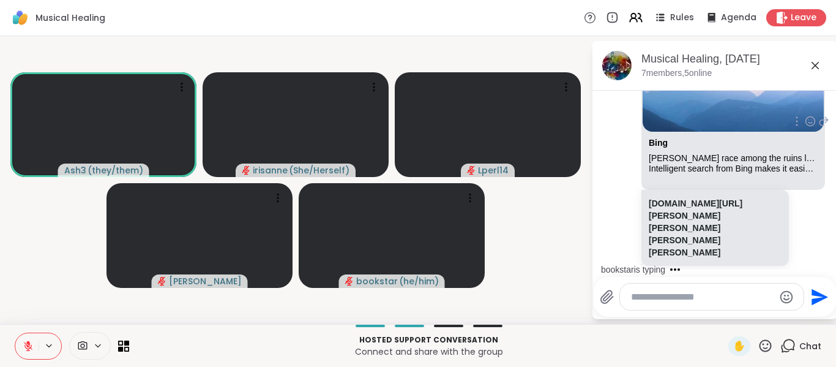
scroll to position [1532, 0]
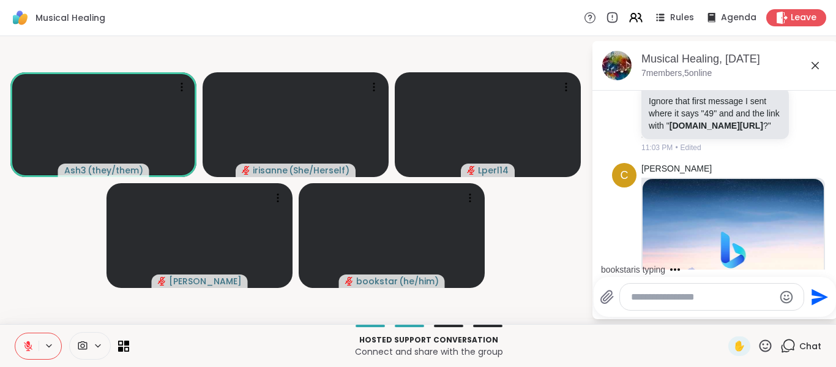
drag, startPoint x: 717, startPoint y: 257, endPoint x: 781, endPoint y: 181, distance: 99.5
click at [781, 158] on div "L Lperl14 YouTube Uk49s Lunchtime Results Lunchtime results takes place from 14…" at bounding box center [715, 7] width 206 height 302
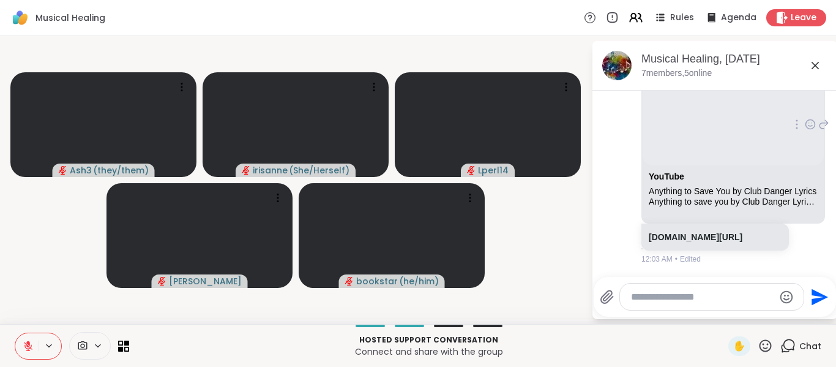
scroll to position [7482, 0]
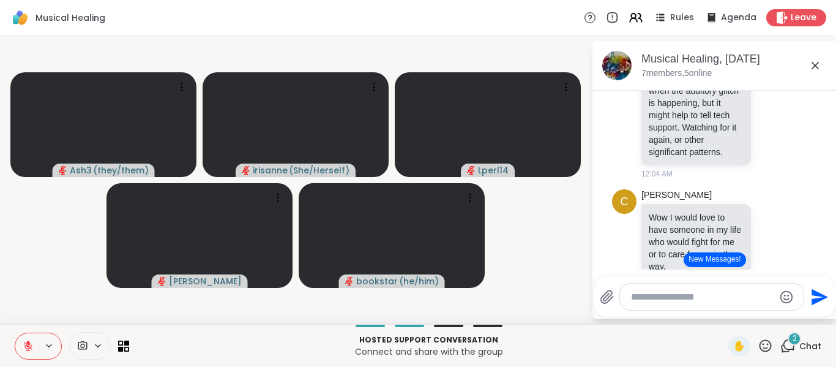
drag, startPoint x: 21, startPoint y: 244, endPoint x: 16, endPoint y: 268, distance: 25.1
click at [21, 244] on video-player-container "Ash3 ( they/them ) 👍 👍 👍 👍 👍 👍 👍 👍 👍 👍 irisanne ( She/Herself ) Lperl14 Cyndy b…" at bounding box center [295, 180] width 577 height 278
click at [26, 348] on icon at bounding box center [28, 345] width 11 height 11
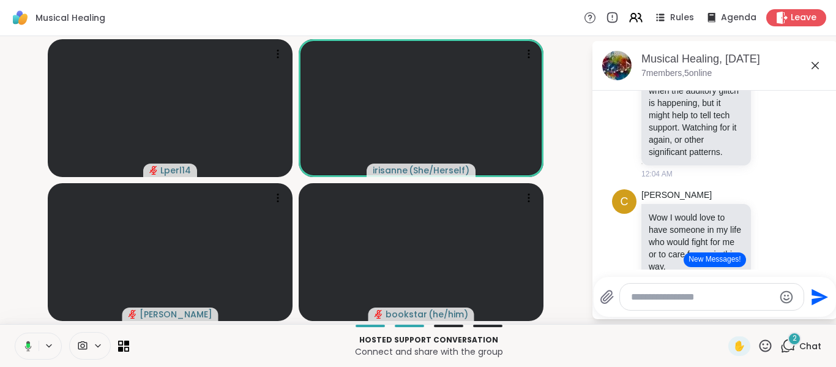
click at [26, 348] on icon at bounding box center [26, 345] width 11 height 11
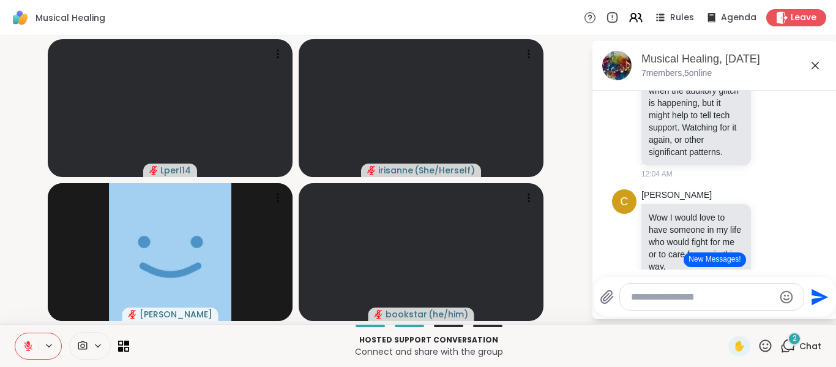
click at [26, 348] on icon at bounding box center [28, 345] width 11 height 11
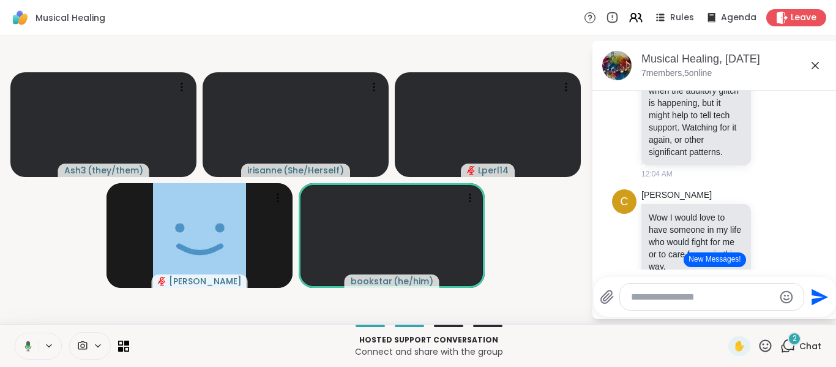
click at [26, 348] on icon at bounding box center [26, 345] width 11 height 11
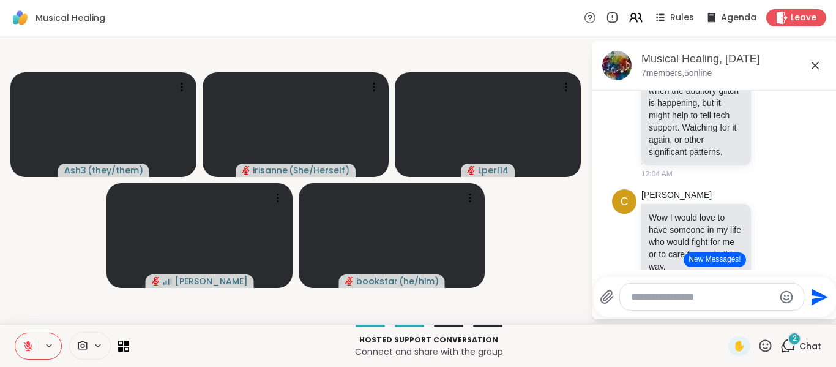
click at [26, 348] on icon at bounding box center [28, 345] width 11 height 11
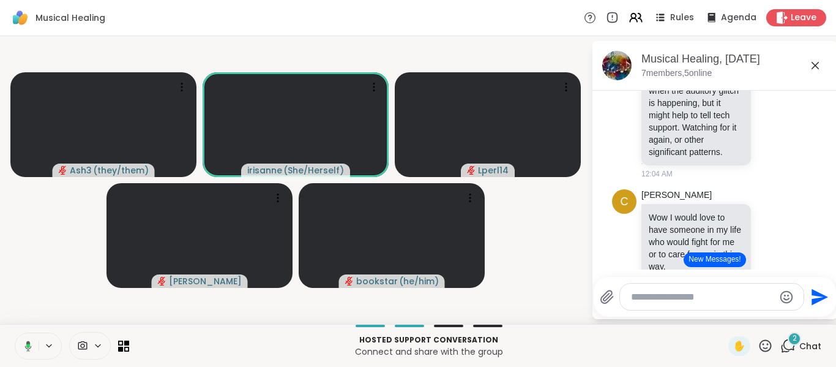
click at [26, 348] on icon at bounding box center [26, 345] width 11 height 11
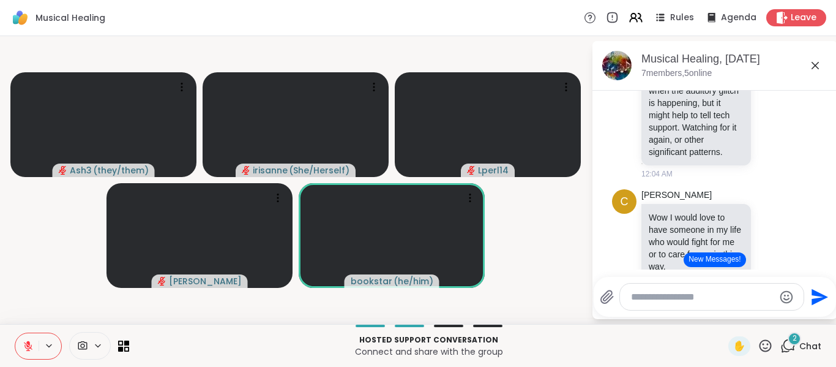
click at [758, 346] on icon at bounding box center [765, 345] width 15 height 15
click at [723, 314] on span "❤️" at bounding box center [729, 313] width 12 height 15
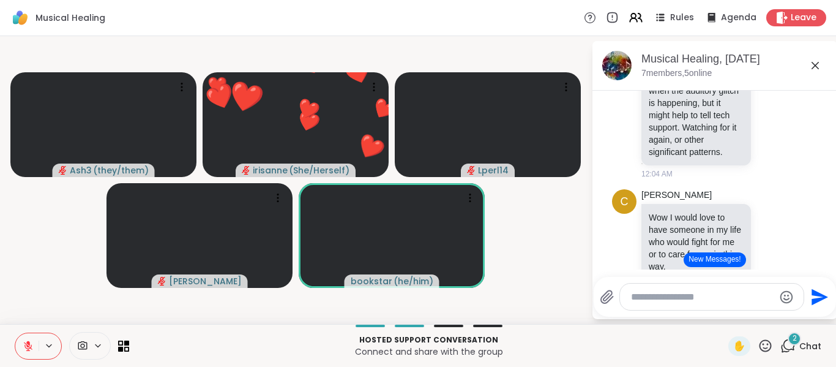
click at [760, 340] on icon at bounding box center [766, 345] width 12 height 12
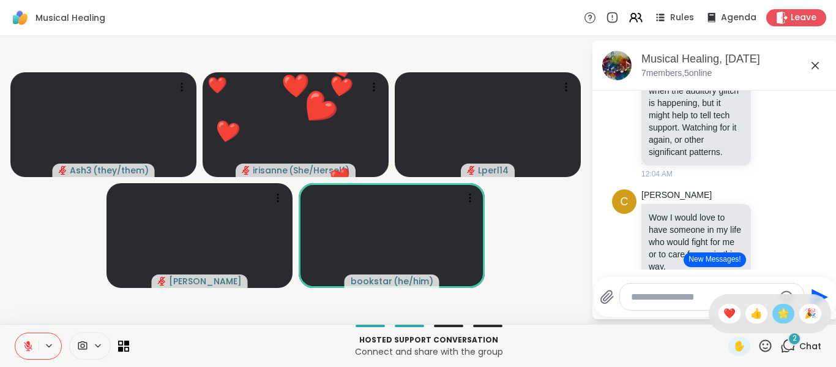
click at [778, 310] on span "🌟" at bounding box center [783, 313] width 12 height 15
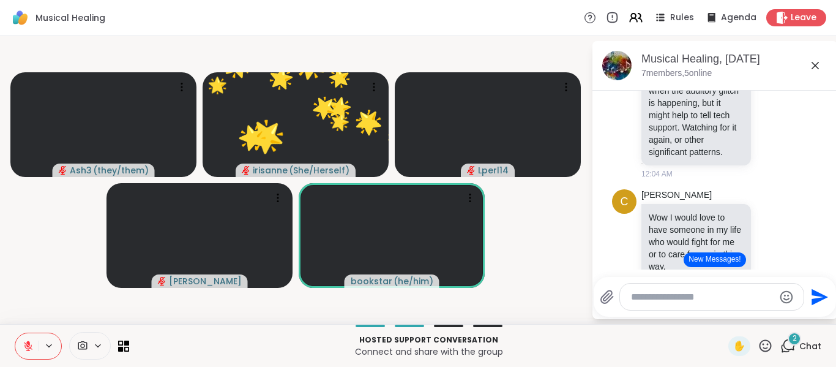
click at [760, 348] on icon at bounding box center [766, 345] width 12 height 12
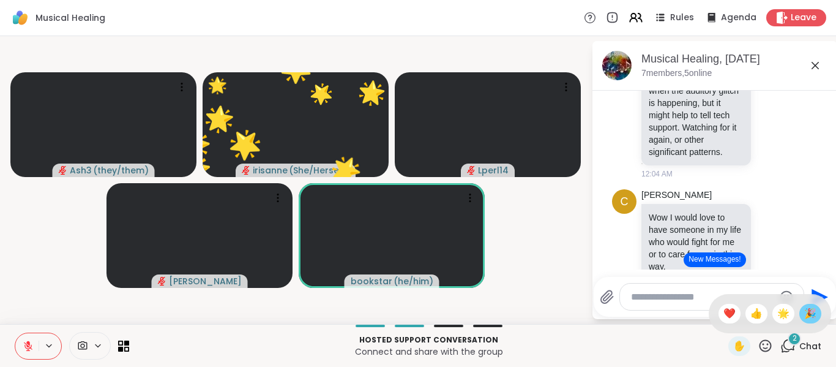
click at [804, 316] on span "🎉" at bounding box center [810, 313] width 12 height 15
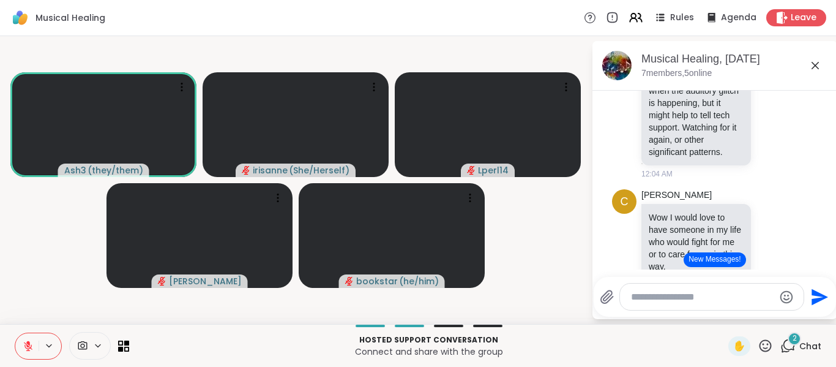
click at [760, 350] on icon at bounding box center [766, 345] width 12 height 12
click at [723, 310] on span "❤️" at bounding box center [729, 313] width 12 height 15
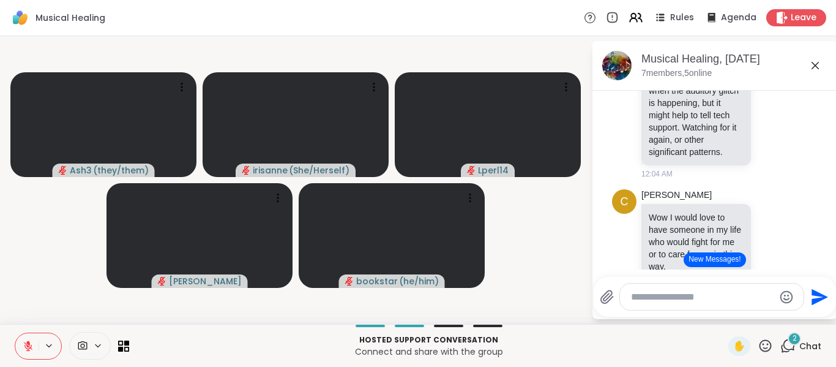
click at [780, 353] on div "2 Chat" at bounding box center [800, 346] width 41 height 20
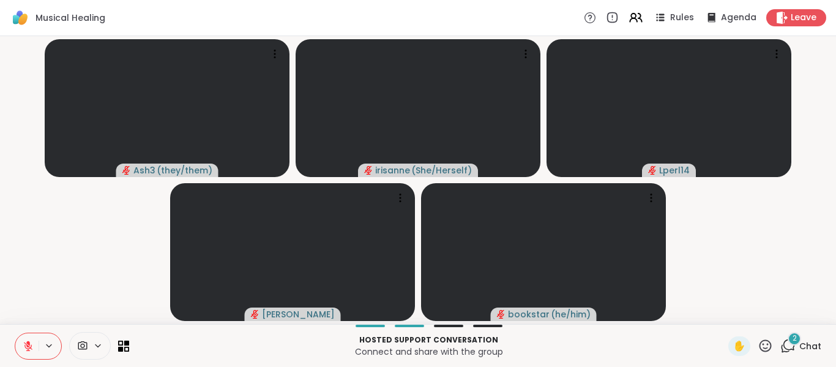
click at [780, 338] on icon at bounding box center [787, 345] width 15 height 15
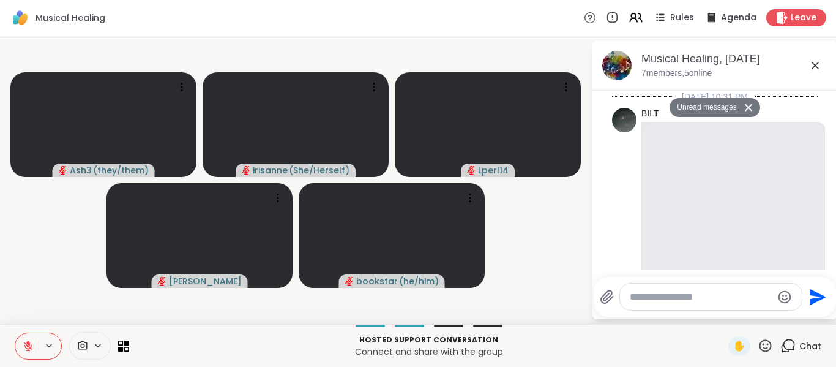
scroll to position [8022, 0]
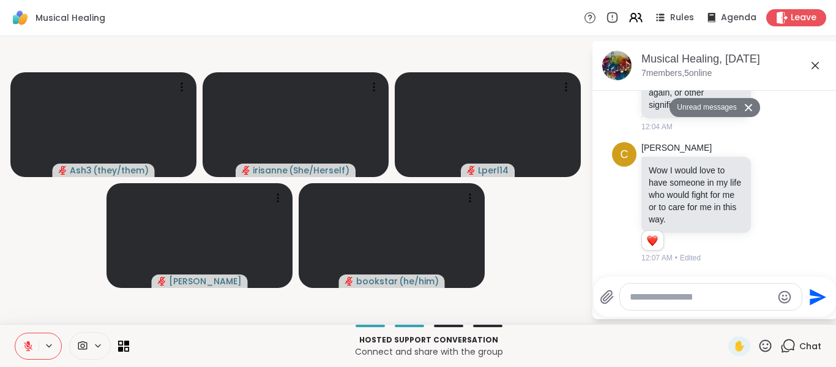
click at [750, 293] on textarea "Type your message" at bounding box center [701, 297] width 143 height 12
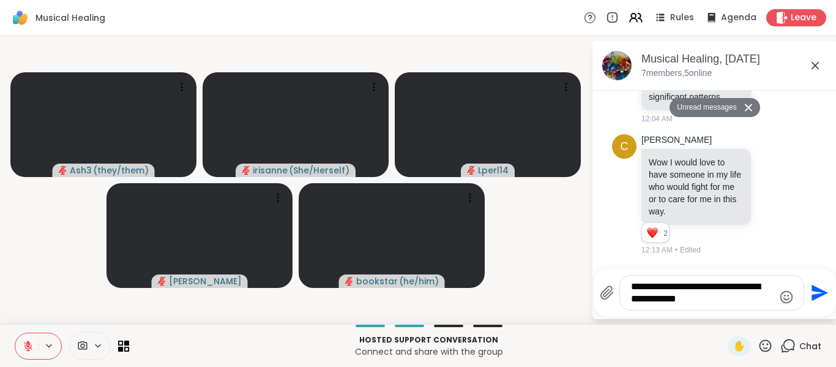
type textarea "**********"
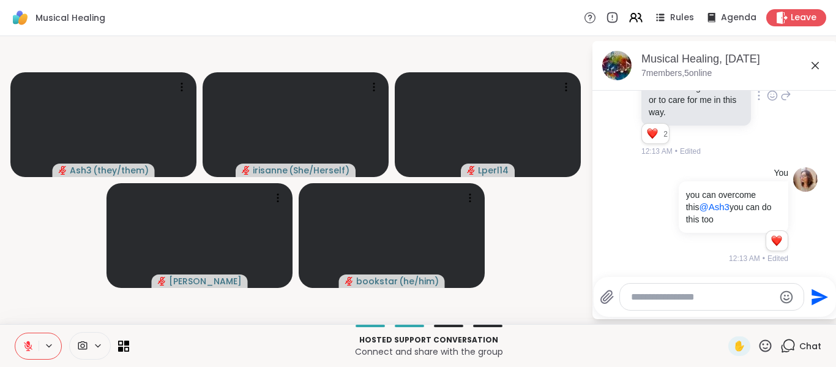
scroll to position [8028, 0]
click at [753, 103] on div at bounding box center [758, 95] width 11 height 15
click at [767, 102] on icon at bounding box center [772, 95] width 11 height 12
click at [739, 88] on button "Select Reaction: Thumbs up" at bounding box center [745, 76] width 24 height 24
click at [782, 100] on icon at bounding box center [786, 95] width 9 height 9
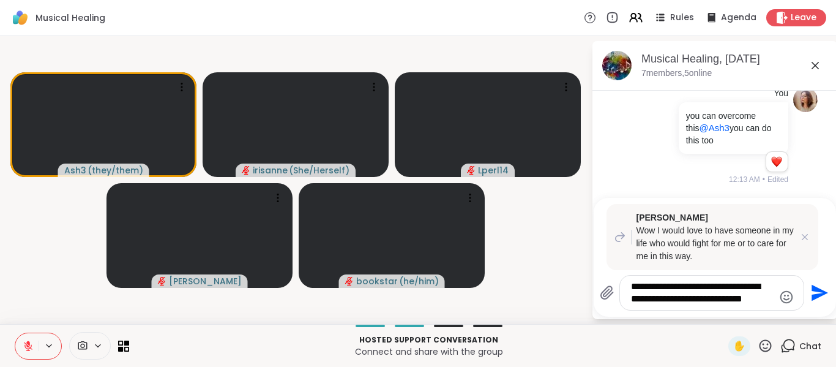
type textarea "**********"
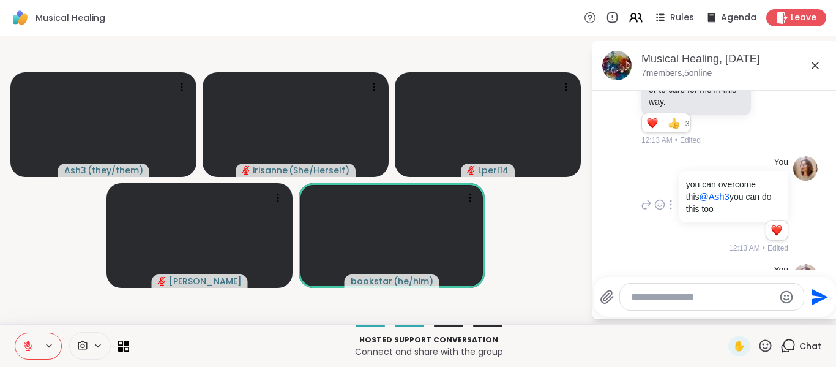
scroll to position [7384, 0]
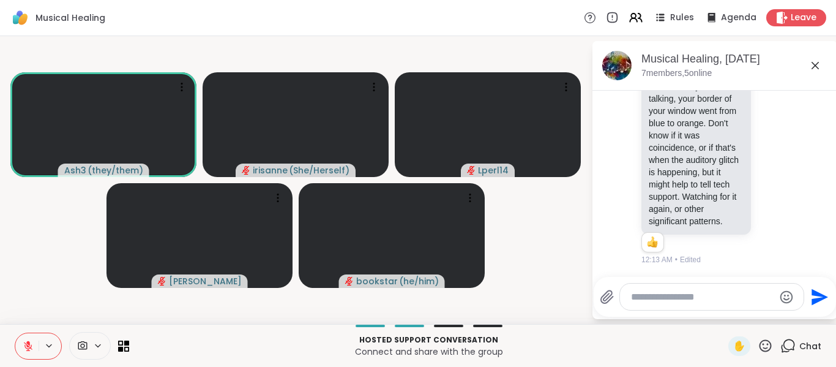
click at [23, 348] on icon at bounding box center [28, 345] width 11 height 11
click at [23, 348] on icon at bounding box center [26, 345] width 11 height 11
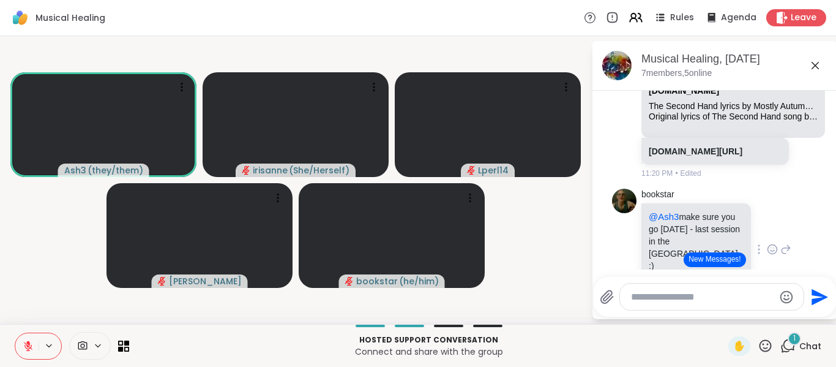
scroll to position [4245, 0]
click at [723, 258] on button "New Messages!" at bounding box center [715, 259] width 62 height 15
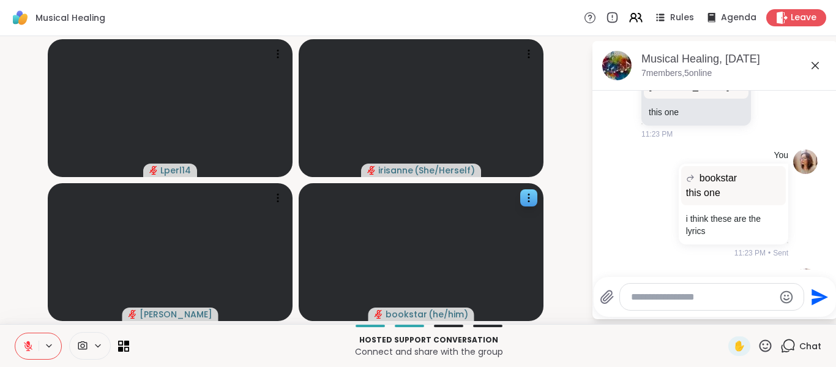
scroll to position [4617, 0]
click at [29, 345] on icon at bounding box center [28, 342] width 4 height 5
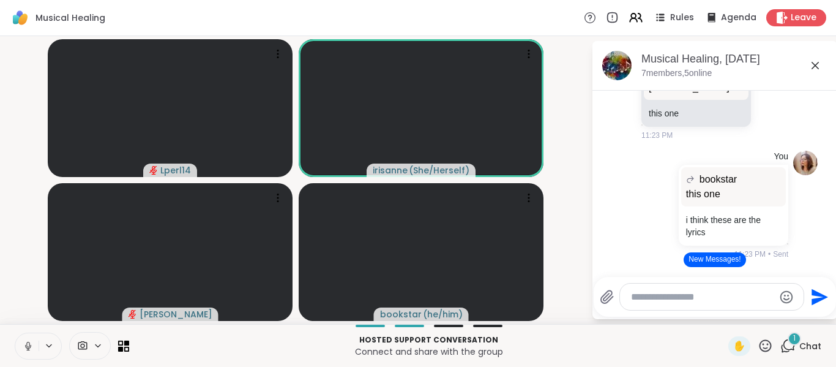
click at [19, 336] on button at bounding box center [26, 346] width 23 height 26
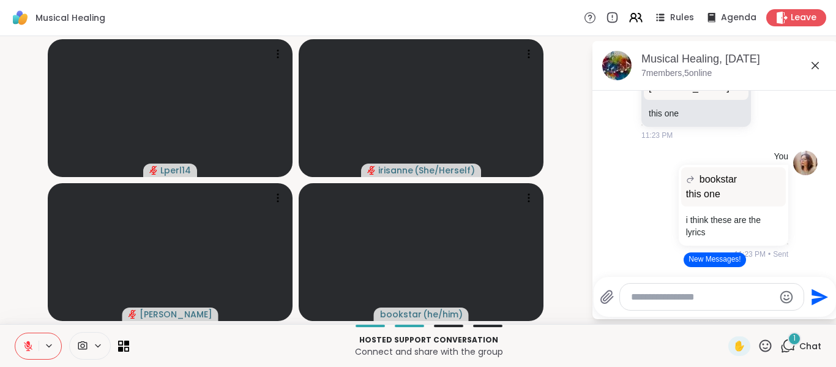
click at [695, 256] on button "New Messages!" at bounding box center [715, 259] width 62 height 15
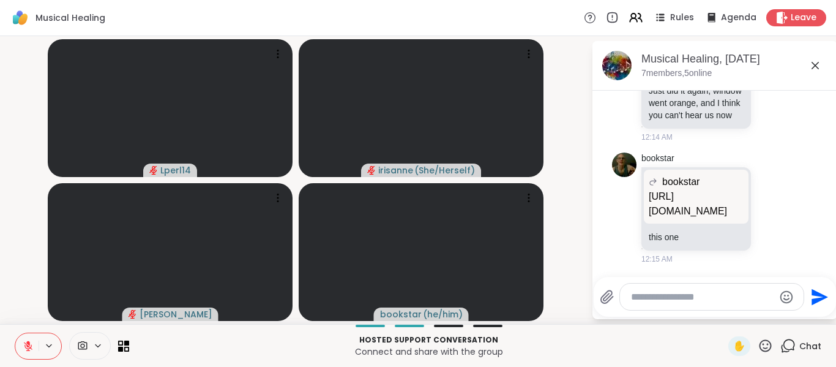
scroll to position [8604, 0]
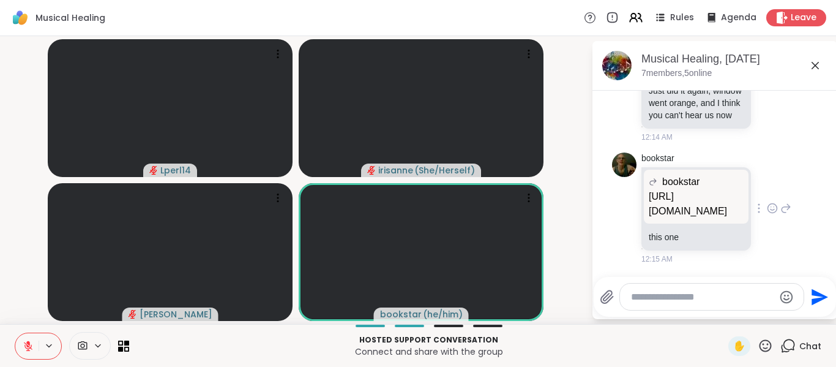
click at [696, 204] on p "https://www.youtube.com/watch?v=jmfdfNCAXO0" at bounding box center [696, 203] width 95 height 29
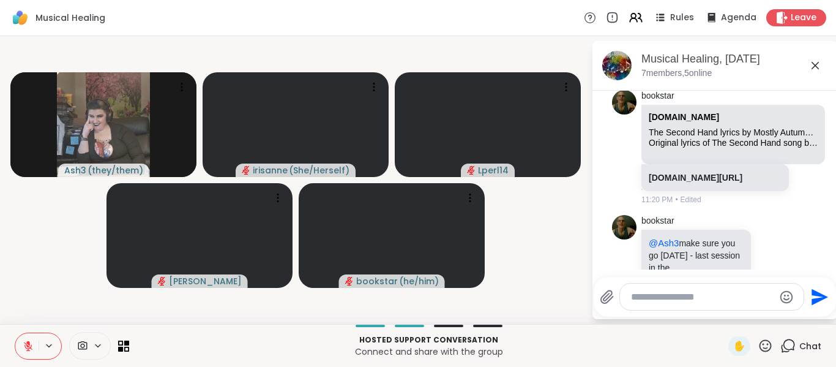
click at [28, 353] on button at bounding box center [26, 346] width 23 height 26
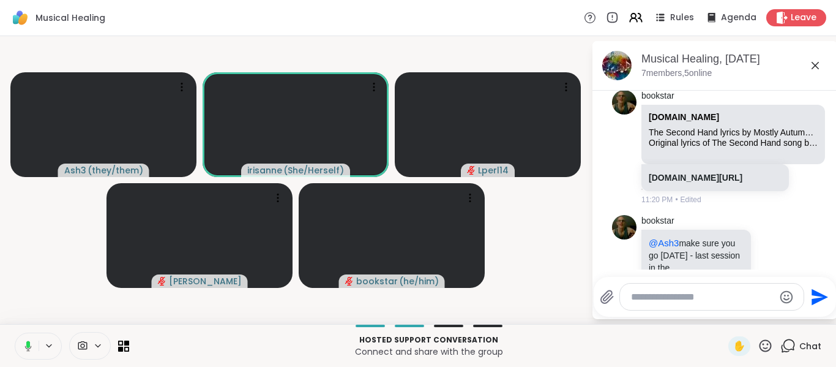
click at [28, 353] on button at bounding box center [25, 346] width 25 height 26
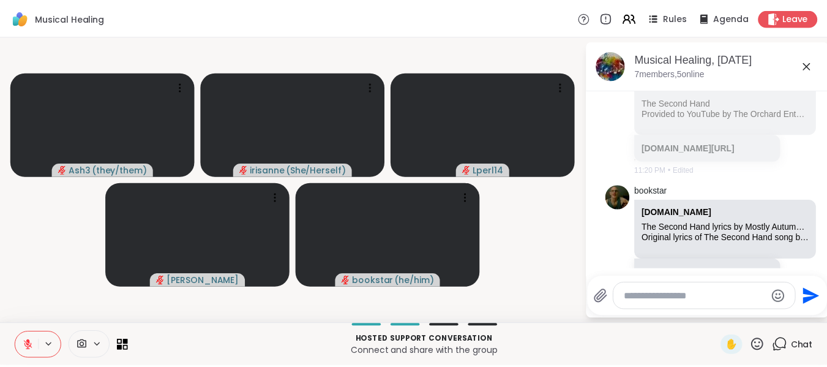
scroll to position [4123, 0]
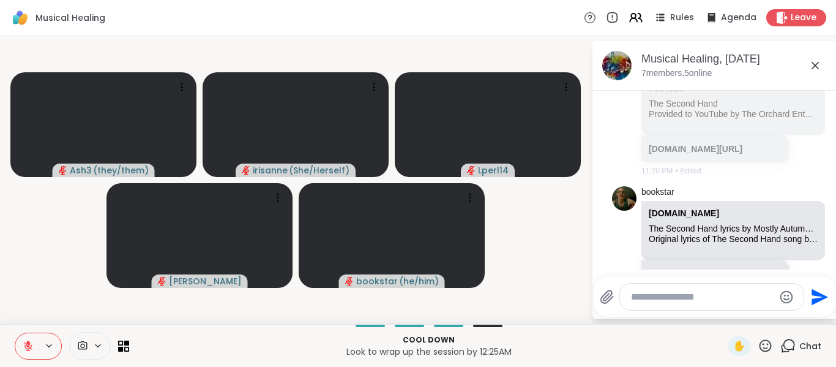
drag, startPoint x: 504, startPoint y: 43, endPoint x: 654, endPoint y: -74, distance: 190.2
click at [654, 0] on html "Musical Healing Rules Agenda Leave Ash3 ( they/them ) irisanne ( She/Herself ) …" at bounding box center [418, 183] width 836 height 367
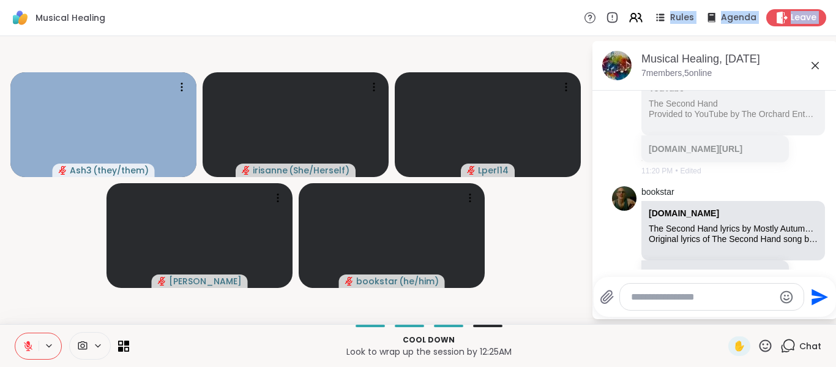
click at [33, 274] on video-player-container "Ash3 ( they/them ) irisanne ( She/Herself ) Lperl14 Cyndy bookstar ( he/him )" at bounding box center [295, 180] width 577 height 278
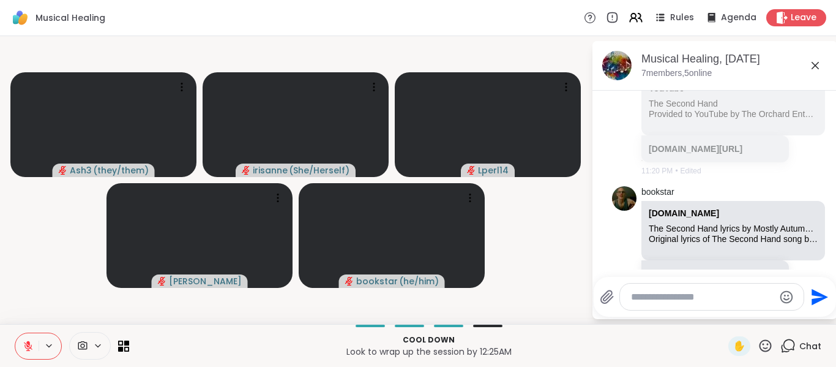
click at [16, 345] on button at bounding box center [26, 346] width 23 height 26
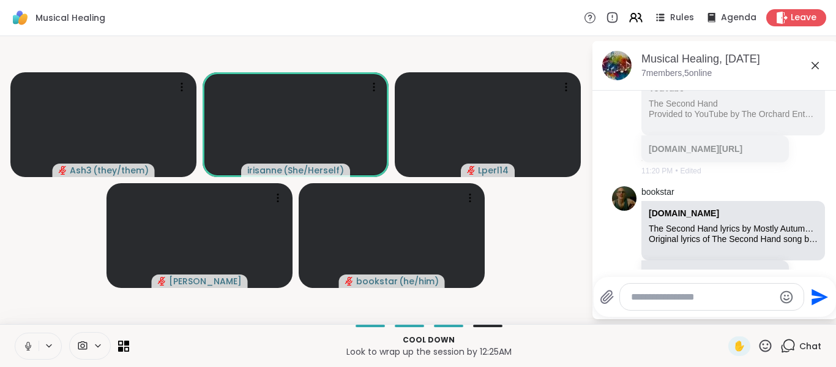
click at [16, 345] on button at bounding box center [26, 346] width 23 height 26
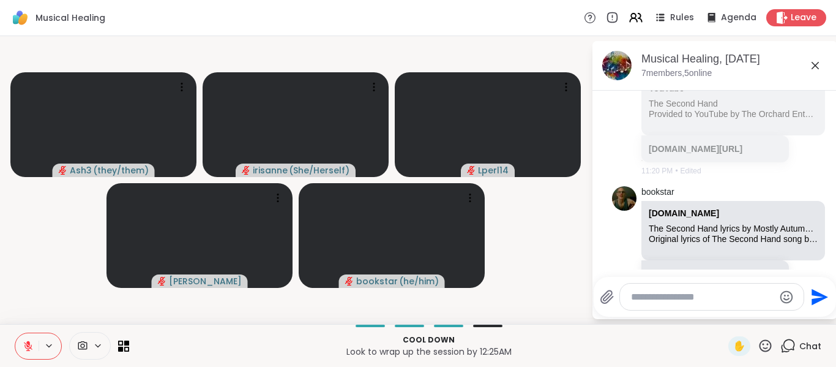
click at [21, 341] on button at bounding box center [26, 346] width 23 height 26
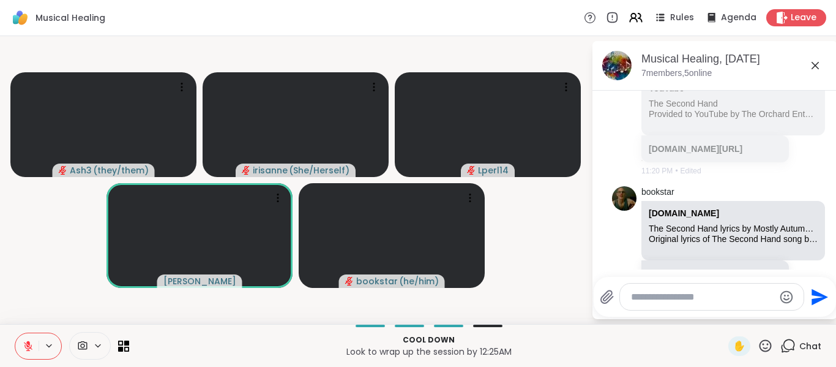
click at [758, 339] on icon at bounding box center [765, 345] width 15 height 15
click at [772, 312] on div "🌟" at bounding box center [783, 314] width 22 height 20
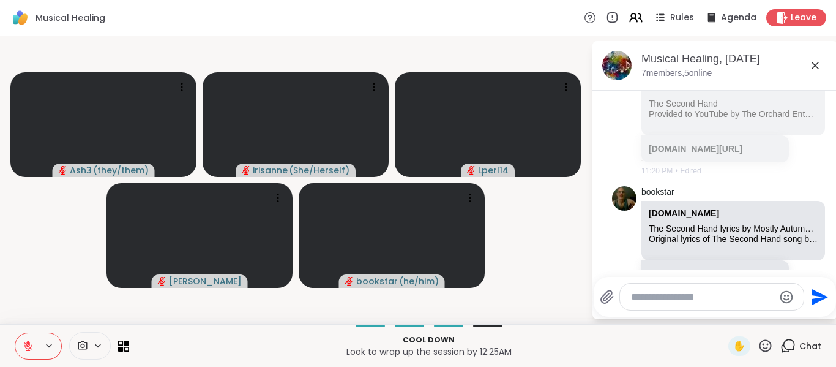
click at [26, 342] on icon at bounding box center [28, 345] width 11 height 11
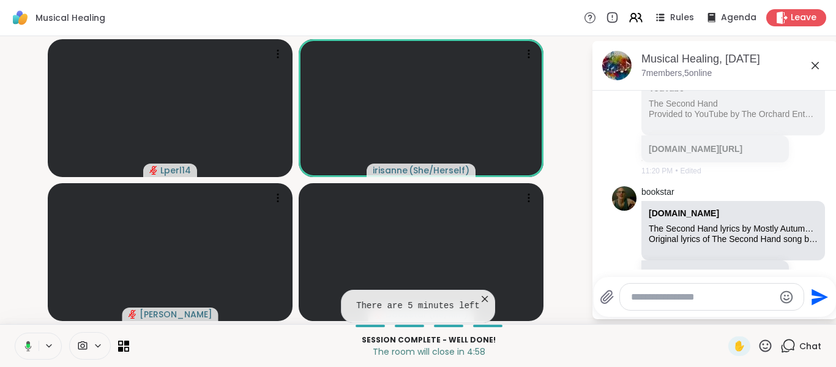
click at [26, 342] on icon at bounding box center [26, 345] width 11 height 11
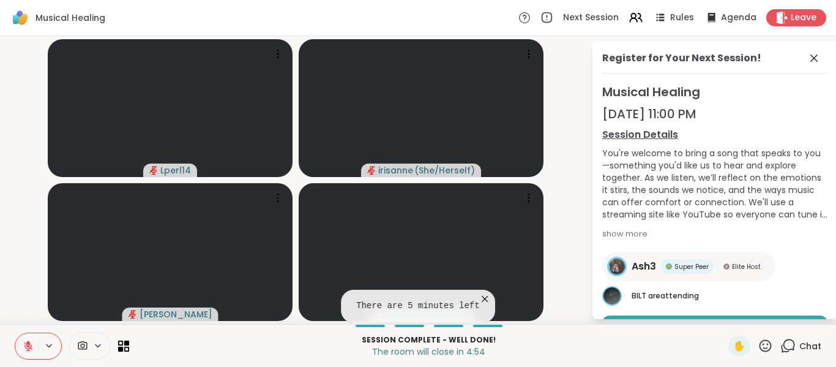
click at [21, 346] on button at bounding box center [26, 346] width 23 height 26
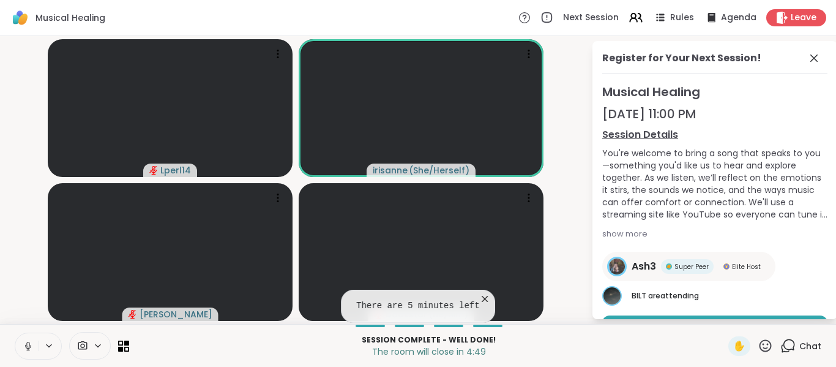
click at [479, 297] on icon at bounding box center [485, 299] width 12 height 12
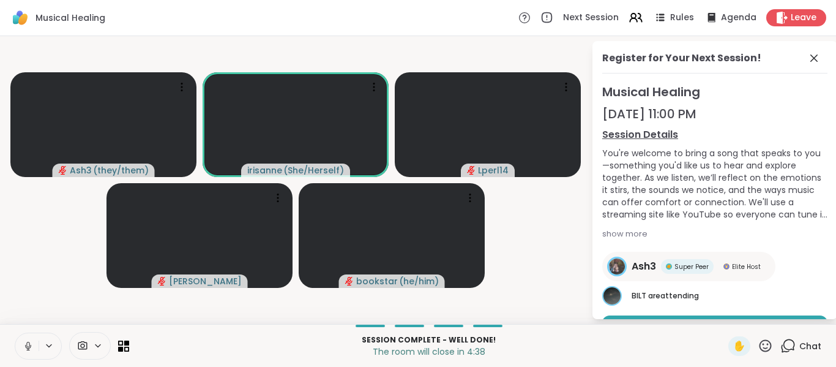
click at [17, 343] on button at bounding box center [26, 346] width 23 height 26
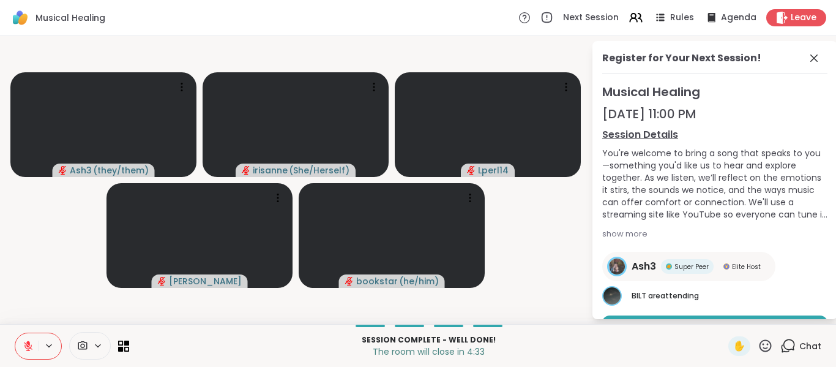
click at [17, 343] on button at bounding box center [26, 346] width 23 height 26
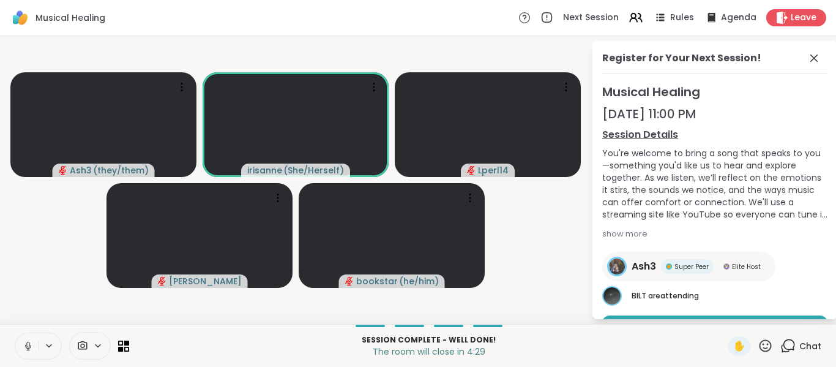
click at [17, 343] on button at bounding box center [26, 346] width 23 height 26
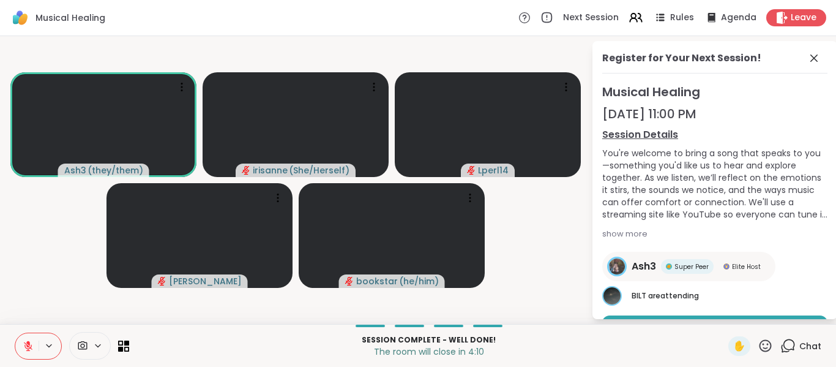
click at [796, 57] on div "Register for Your Next Session!" at bounding box center [714, 62] width 225 height 23
click at [807, 58] on icon at bounding box center [814, 58] width 15 height 15
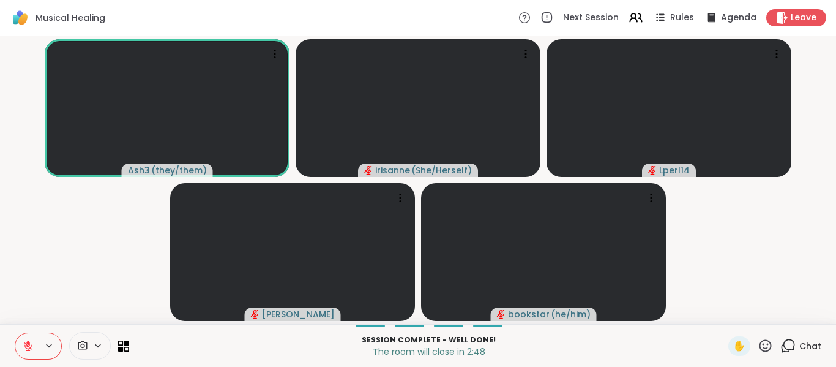
click at [758, 346] on icon at bounding box center [765, 345] width 15 height 15
click at [752, 311] on div "👍" at bounding box center [757, 314] width 22 height 20
click at [758, 350] on icon at bounding box center [765, 345] width 15 height 15
click at [804, 311] on span "🎉" at bounding box center [810, 313] width 12 height 15
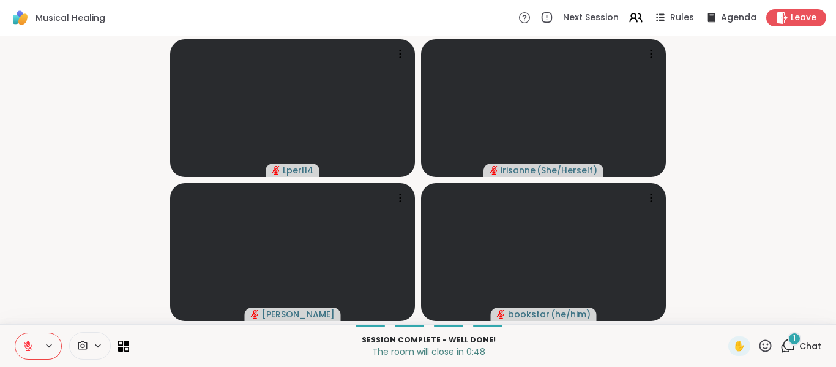
click at [27, 343] on icon at bounding box center [28, 345] width 11 height 11
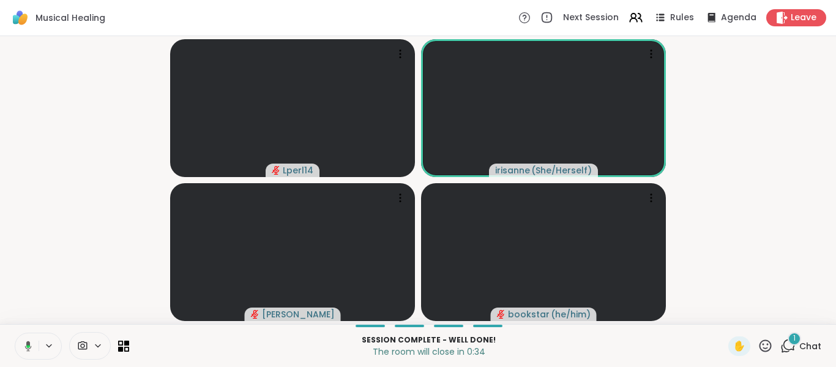
click at [27, 343] on icon at bounding box center [28, 345] width 7 height 10
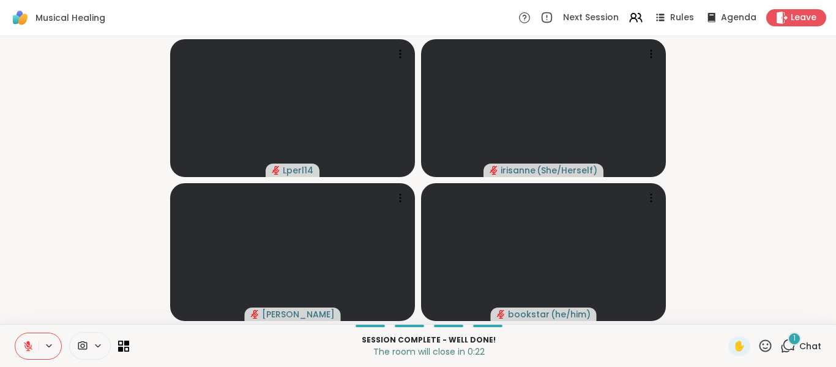
click at [23, 343] on icon at bounding box center [28, 345] width 11 height 11
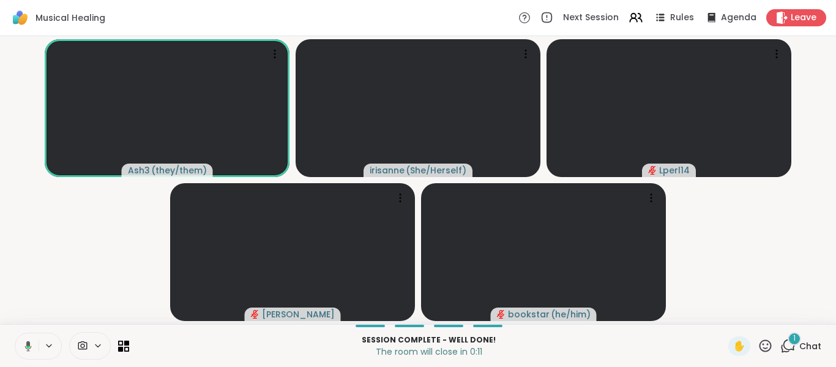
click at [23, 343] on icon at bounding box center [26, 345] width 11 height 11
click at [765, 18] on div "Leave" at bounding box center [796, 18] width 63 height 18
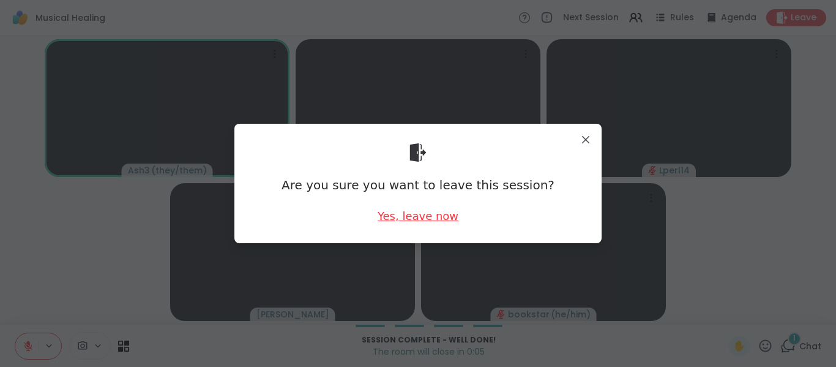
click at [413, 221] on div "Yes, leave now" at bounding box center [418, 215] width 81 height 15
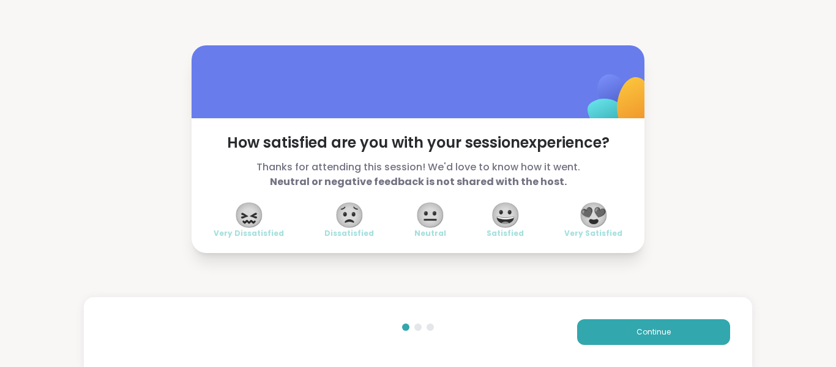
click at [596, 225] on span "😍" at bounding box center [593, 215] width 31 height 22
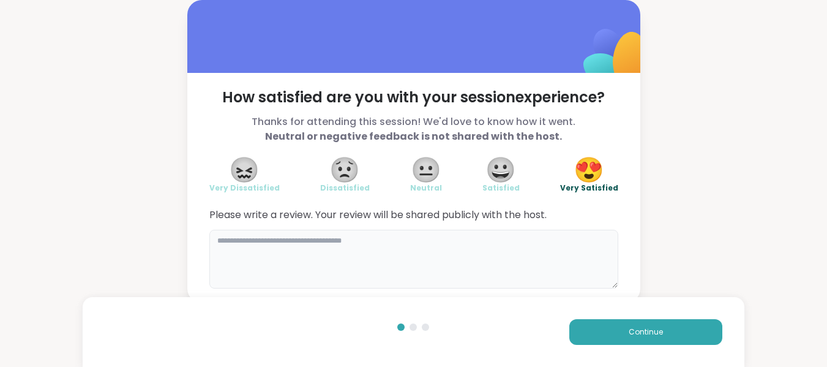
click at [547, 255] on textarea at bounding box center [413, 259] width 409 height 59
type textarea "*"
click at [495, 274] on textarea "**********" at bounding box center [413, 259] width 409 height 59
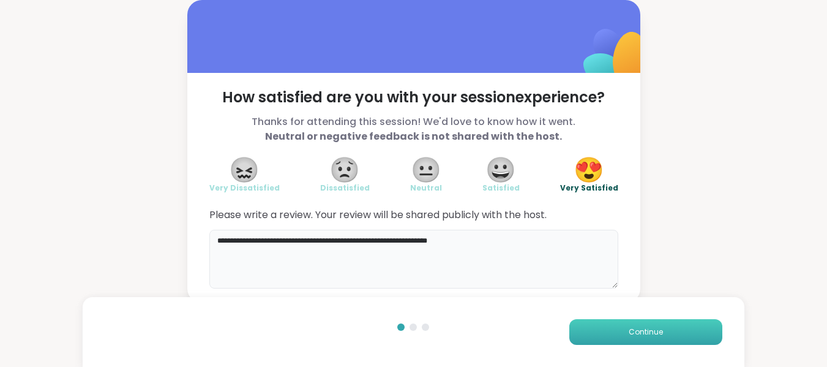
type textarea "**********"
click at [597, 335] on button "Continue" at bounding box center [645, 332] width 153 height 26
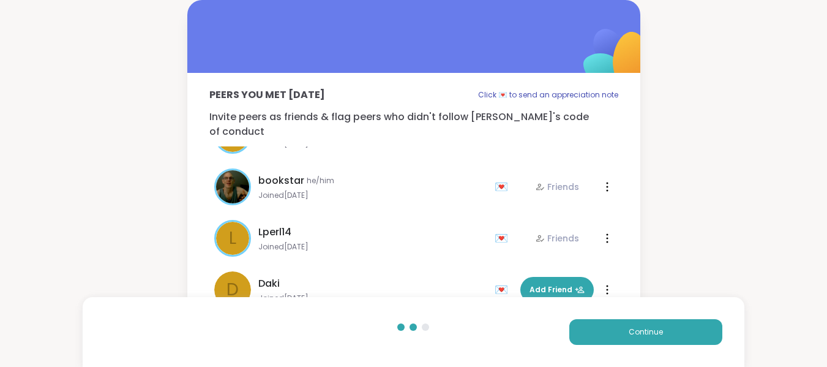
scroll to position [78, 0]
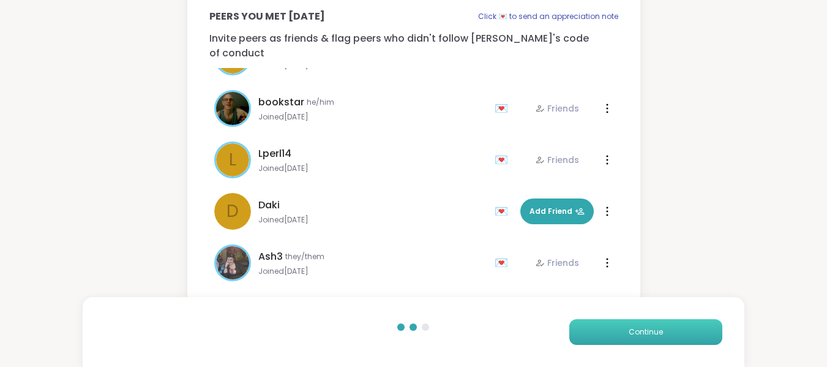
click at [649, 342] on button "Continue" at bounding box center [645, 332] width 153 height 26
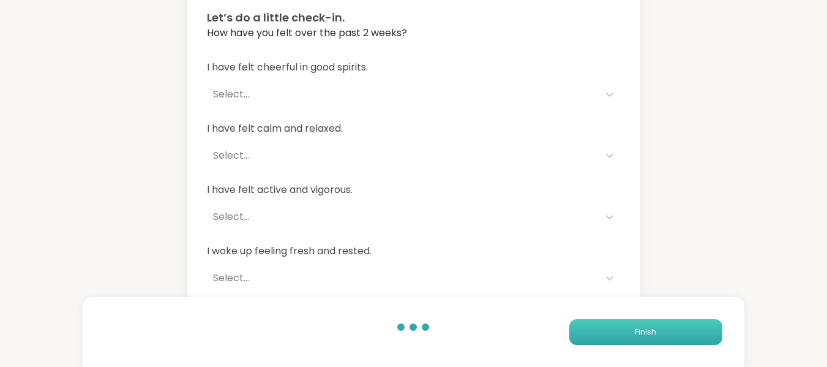
click at [649, 342] on button "Finish" at bounding box center [645, 332] width 153 height 26
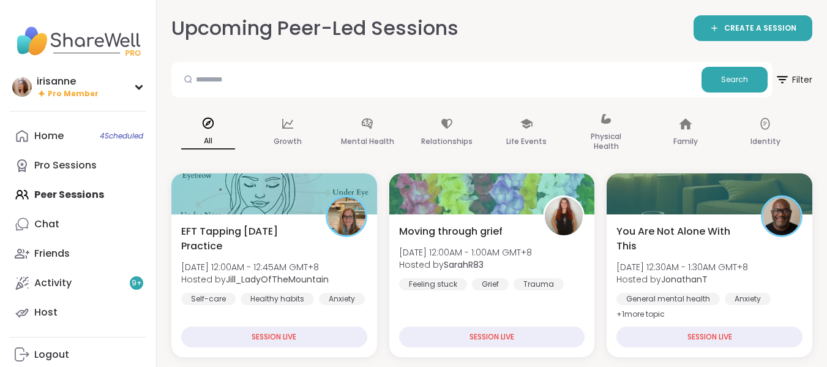
click at [92, 193] on div "Home 4 Scheduled Pro Sessions Peer Sessions Chat Friends Activity 9 + Host" at bounding box center [78, 224] width 136 height 206
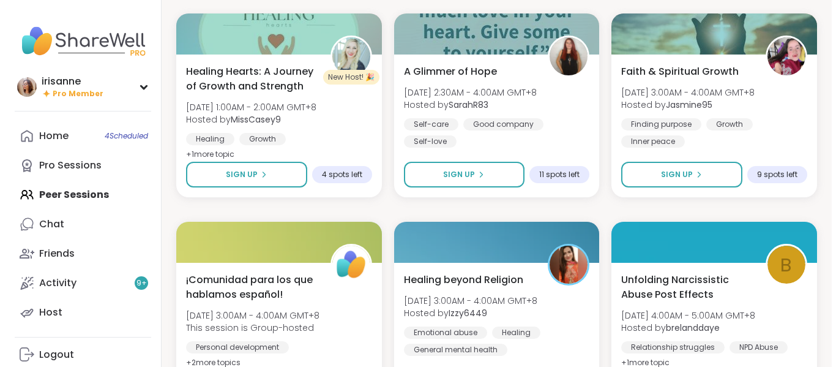
scroll to position [577, 0]
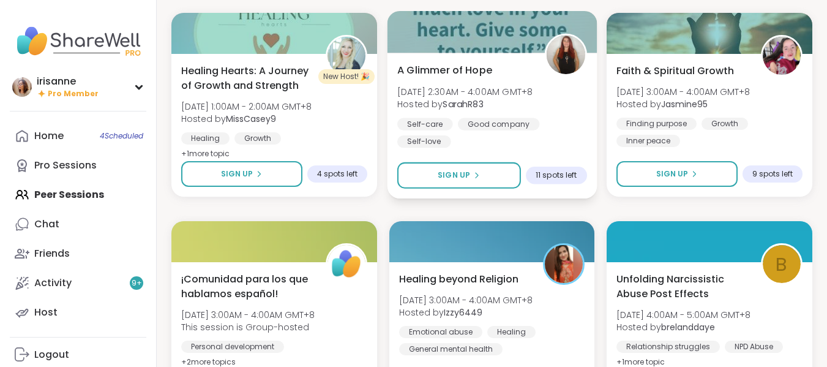
click at [556, 116] on div "A Glimmer of Hope Mon, Sep 08 | 2:30AM - 4:00AM GMT+8 Hosted by SarahR83 Self-c…" at bounding box center [492, 104] width 190 height 85
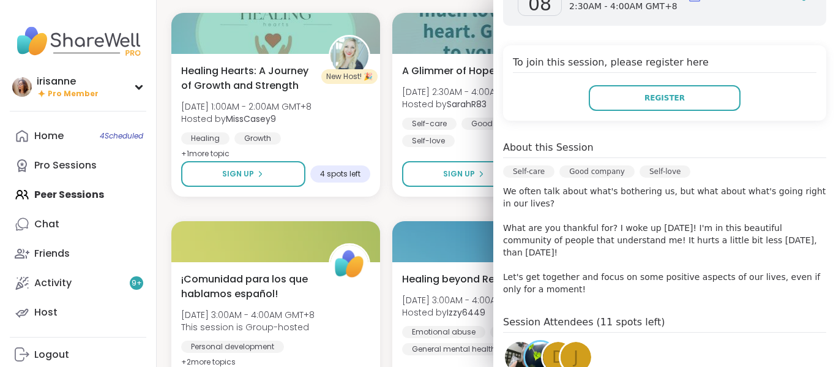
scroll to position [285, 0]
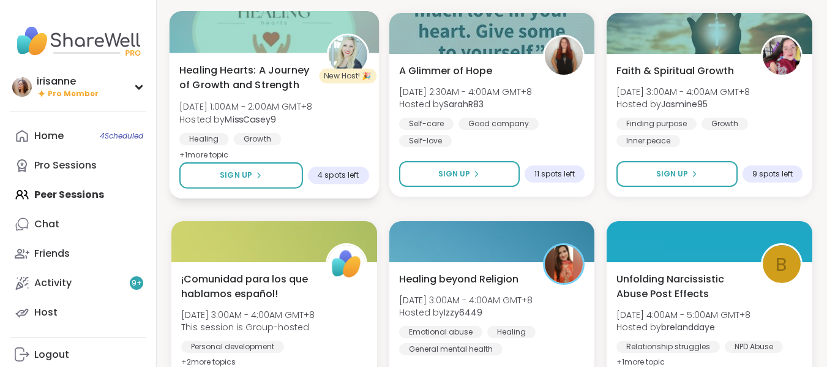
click at [356, 88] on div "Healing Hearts: A Journey of Growth and Strength Mon, Sep 08 | 1:00AM - 2:00AM …" at bounding box center [274, 112] width 190 height 100
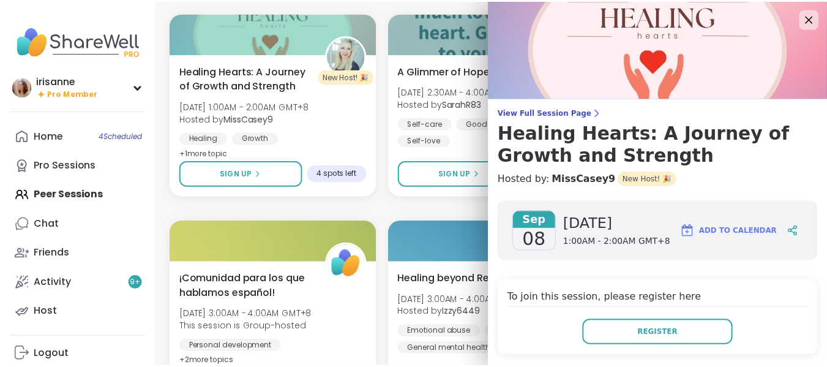
scroll to position [252, 0]
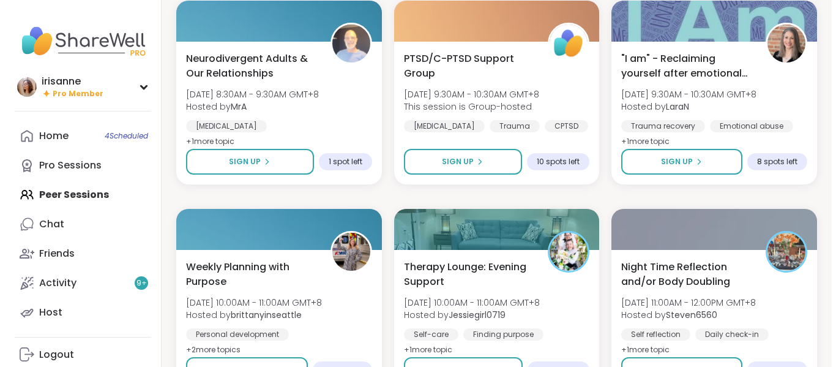
scroll to position [2095, 0]
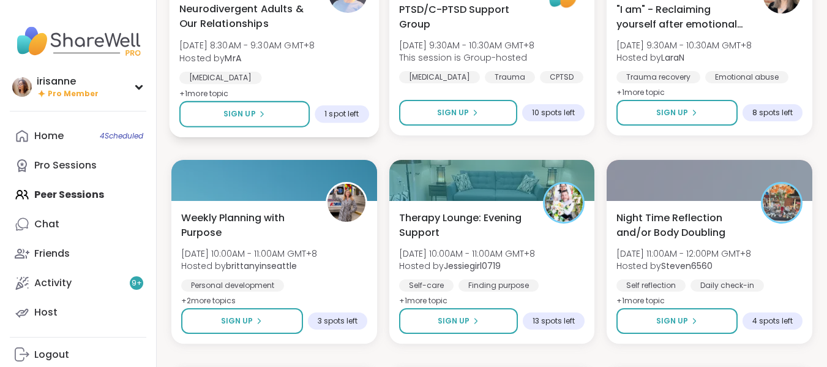
click at [304, 48] on span "Mon, Sep 08 | 8:30AM - 9:30AM GMT+8" at bounding box center [246, 45] width 135 height 12
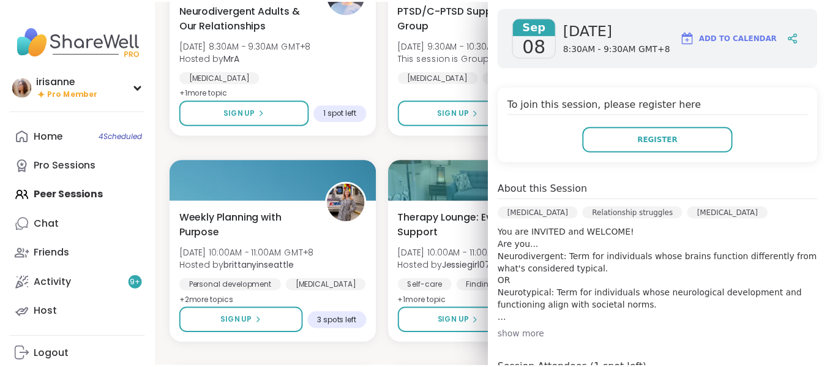
scroll to position [194, 0]
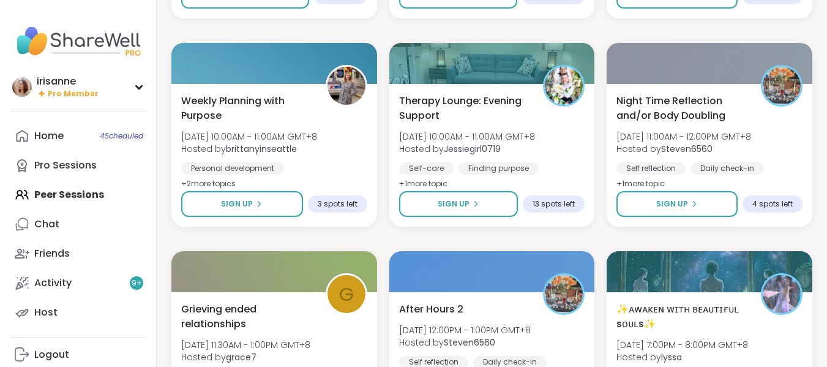
scroll to position [2330, 0]
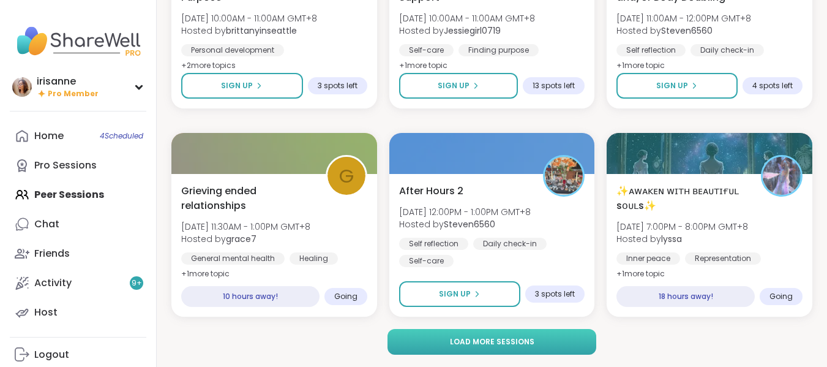
click at [423, 348] on button "Load more sessions" at bounding box center [491, 342] width 209 height 26
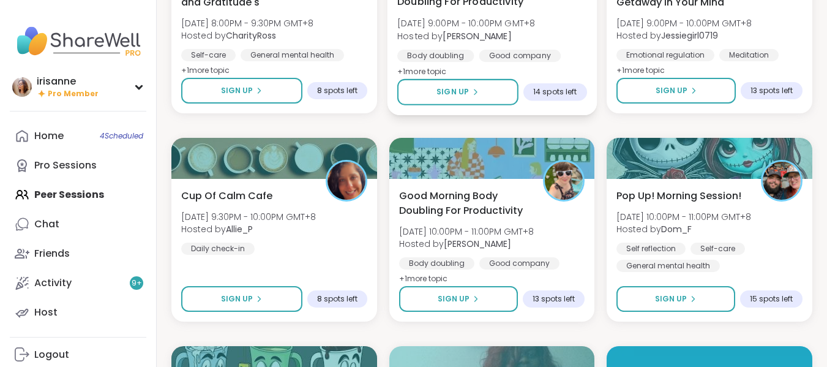
scroll to position [2743, 0]
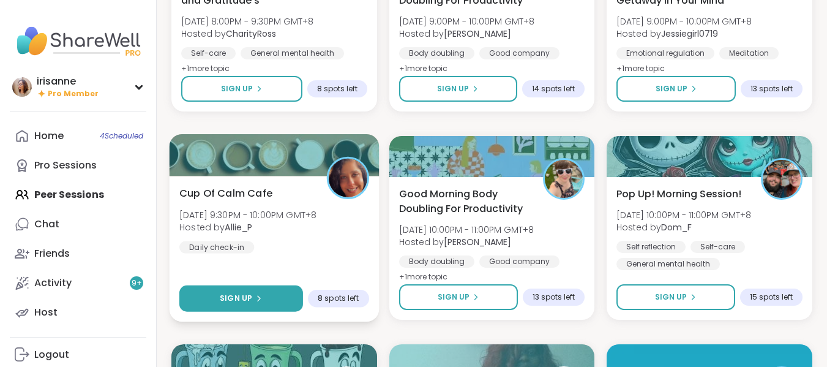
click at [219, 287] on button "Sign Up" at bounding box center [241, 298] width 124 height 26
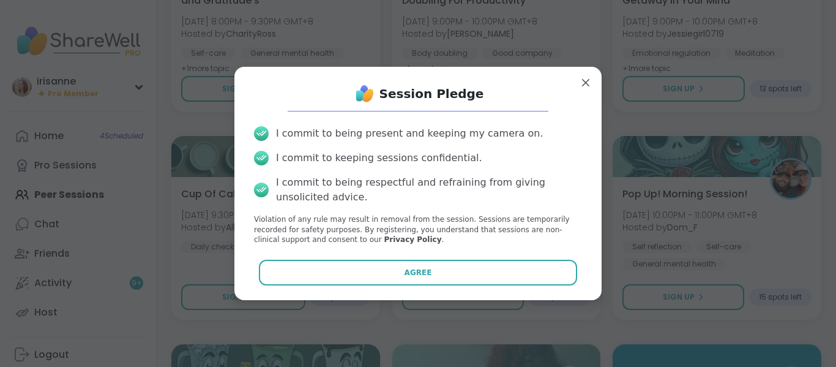
click at [465, 289] on div "Session Pledge I commit to being present and keeping my camera on. I commit to …" at bounding box center [418, 184] width 348 height 214
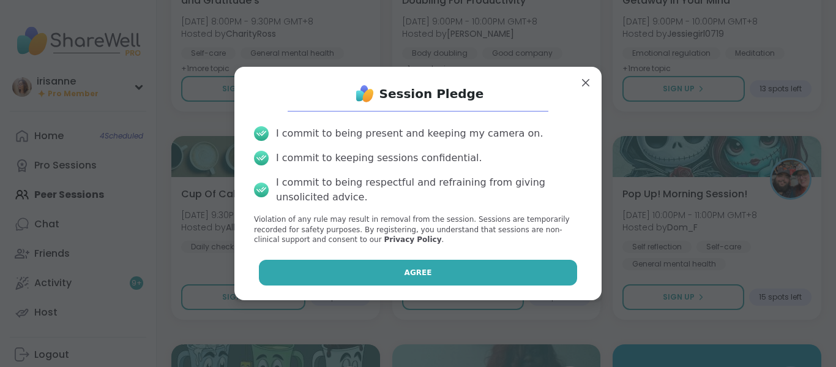
click at [488, 268] on button "Agree" at bounding box center [418, 273] width 319 height 26
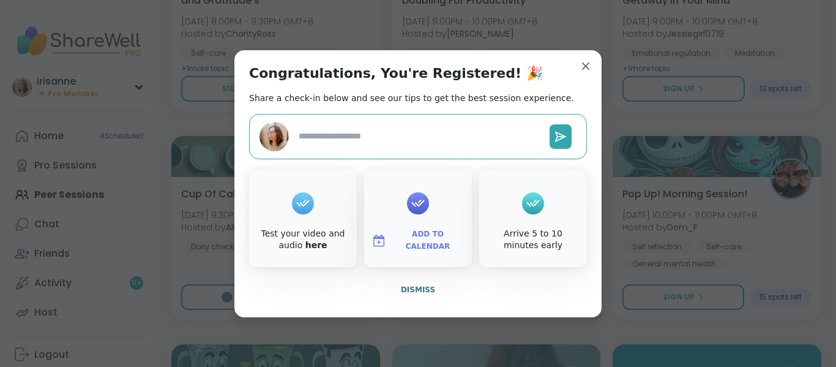
type textarea "*"
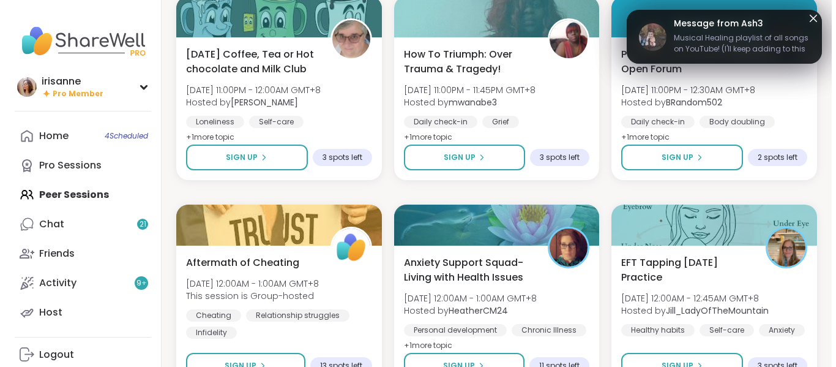
scroll to position [3091, 0]
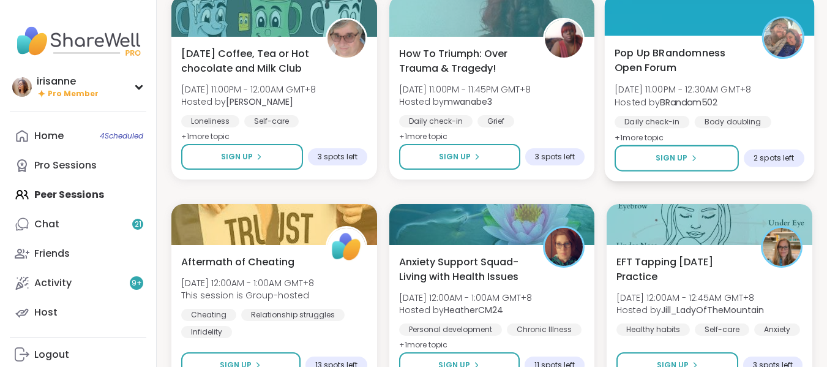
drag, startPoint x: 763, startPoint y: 46, endPoint x: 706, endPoint y: 124, distance: 96.8
click at [706, 124] on div "Pop Up BRandomness Open Forum Mon, Sep 08 | 11:00PM - 12:30AM GMT+8 Hosted by B…" at bounding box center [709, 87] width 209 height 187
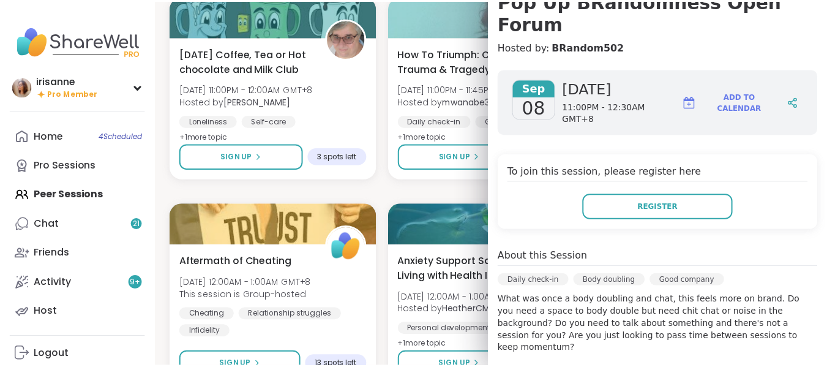
scroll to position [132, 0]
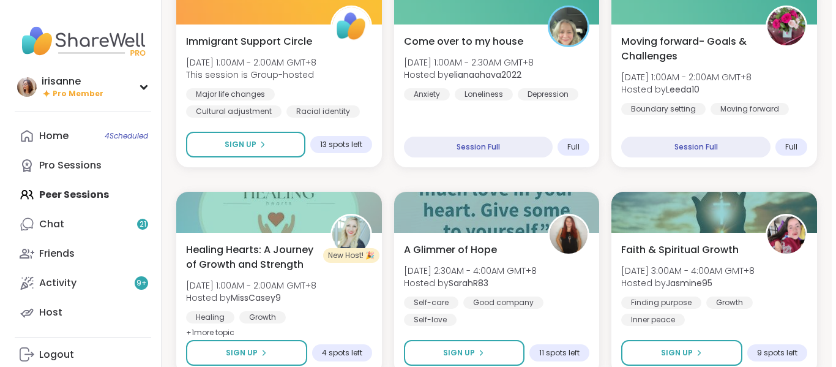
scroll to position [398, 0]
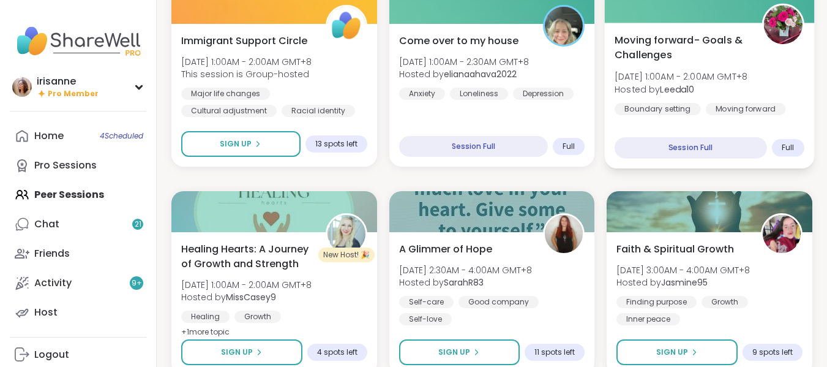
click at [676, 65] on div "Moving forward- Goals & Challenges Mon, Sep 08 | 1:00AM - 2:00AM GMT+8 Hosted b…" at bounding box center [710, 73] width 190 height 83
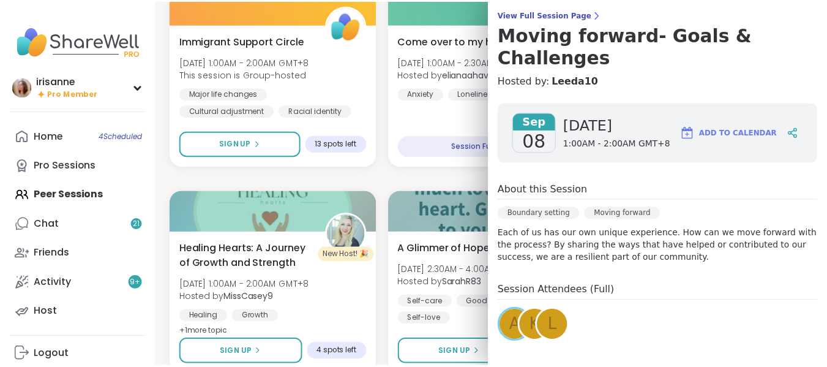
scroll to position [99, 0]
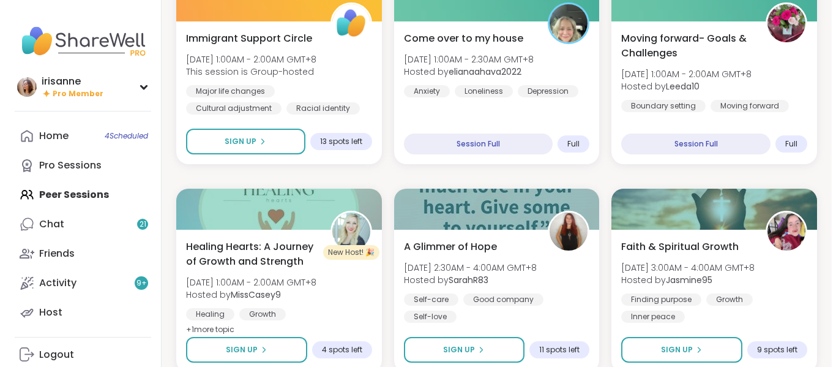
scroll to position [402, 0]
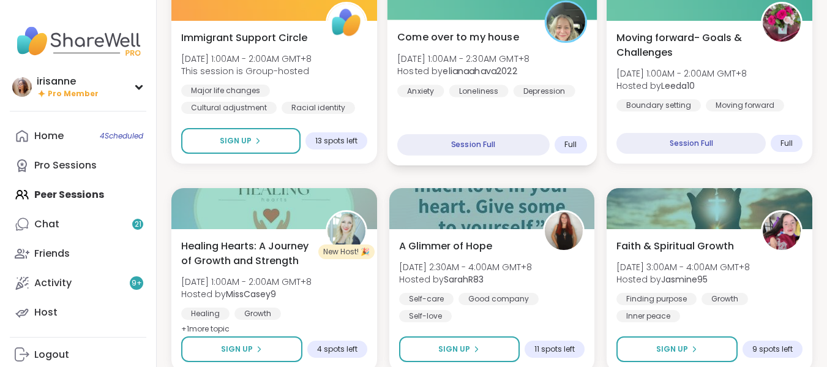
click at [473, 129] on div "Come over to my house Mon, Sep 08 | 1:00AM - 2:30AM GMT+8 Hosted by elianaahava…" at bounding box center [491, 93] width 209 height 146
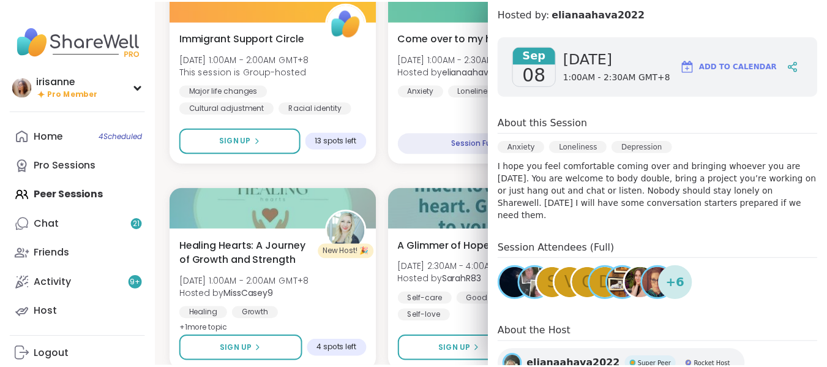
scroll to position [144, 0]
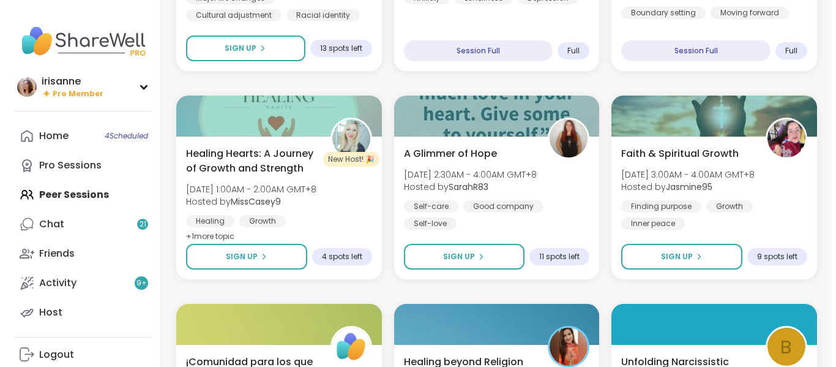
scroll to position [495, 0]
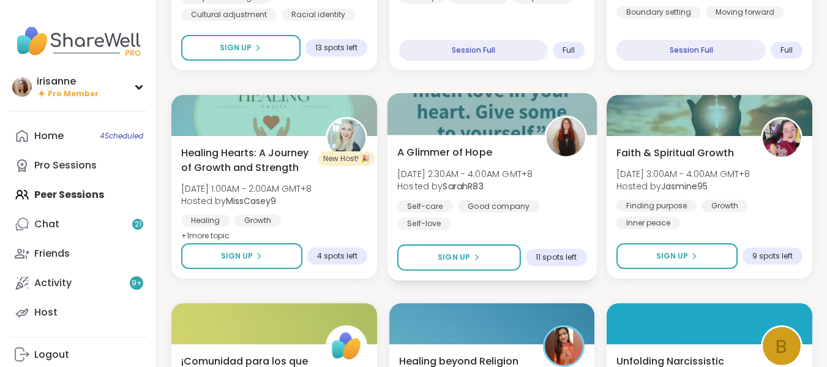
click at [445, 212] on div "Self-care" at bounding box center [425, 206] width 56 height 12
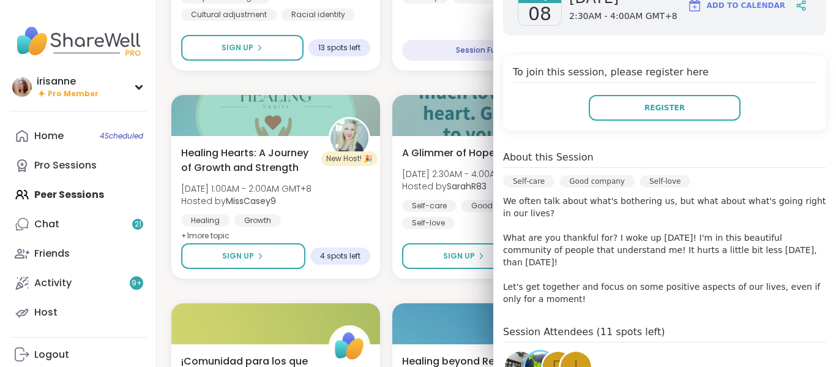
scroll to position [204, 0]
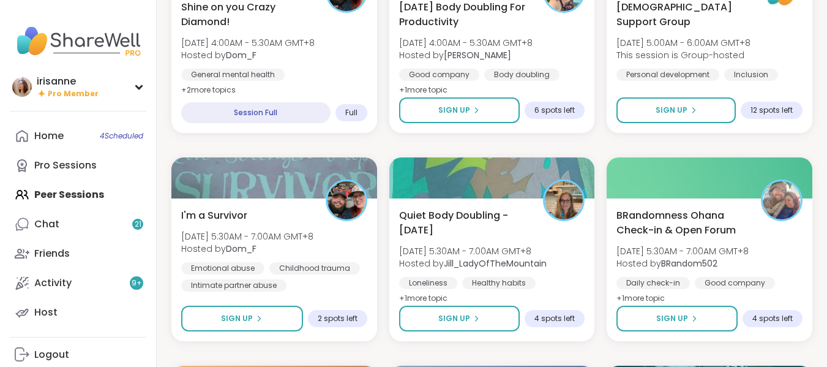
scroll to position [1057, 0]
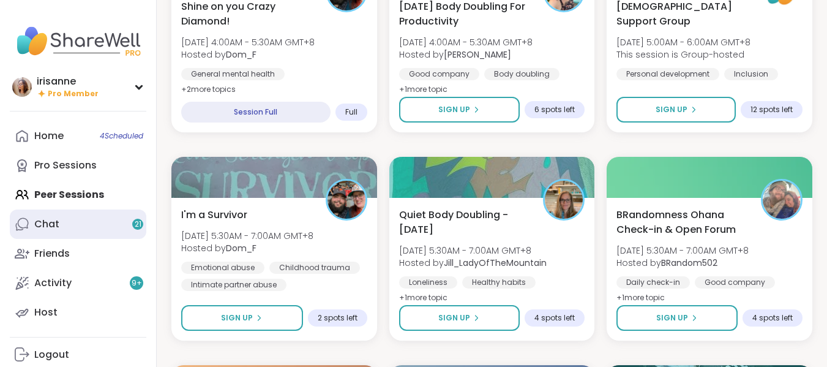
click at [28, 228] on icon at bounding box center [23, 223] width 11 height 11
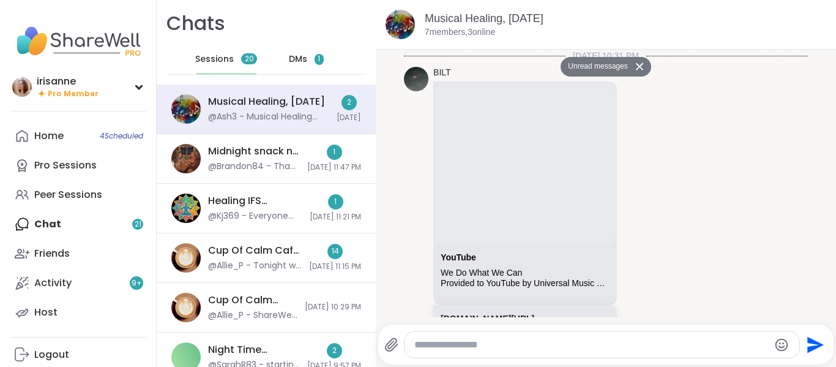
scroll to position [7942, 0]
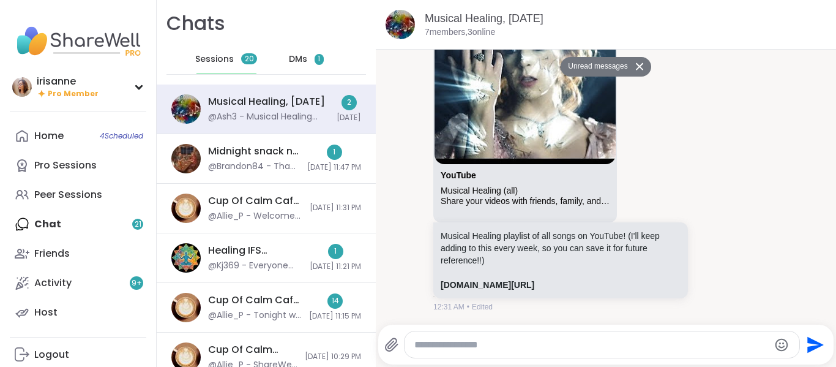
click at [301, 61] on span "DMs" at bounding box center [298, 59] width 18 height 12
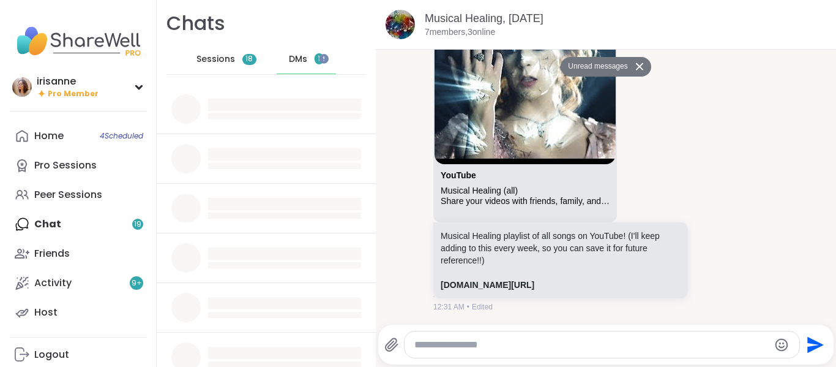
scroll to position [0, 0]
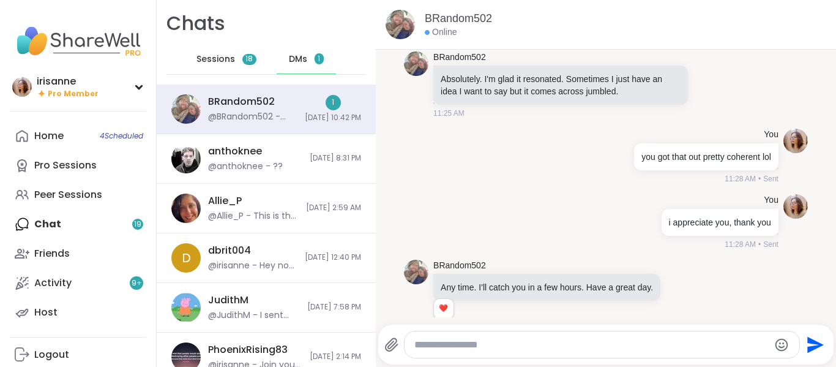
scroll to position [4691, 0]
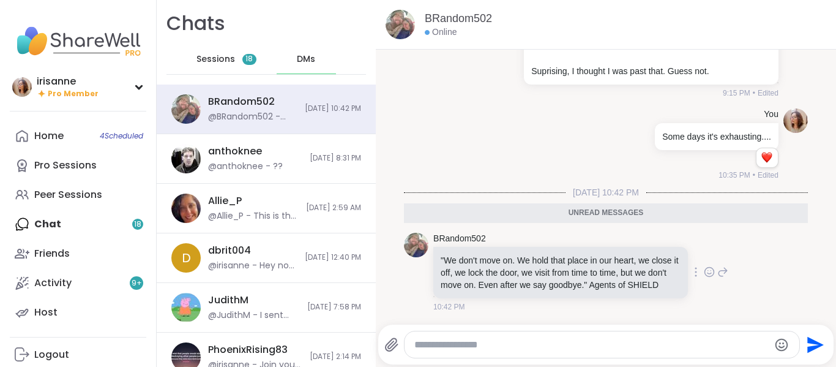
click at [705, 267] on icon at bounding box center [709, 271] width 9 height 9
click at [548, 249] on button "Select Reaction: Joy" at bounding box center [558, 252] width 24 height 24
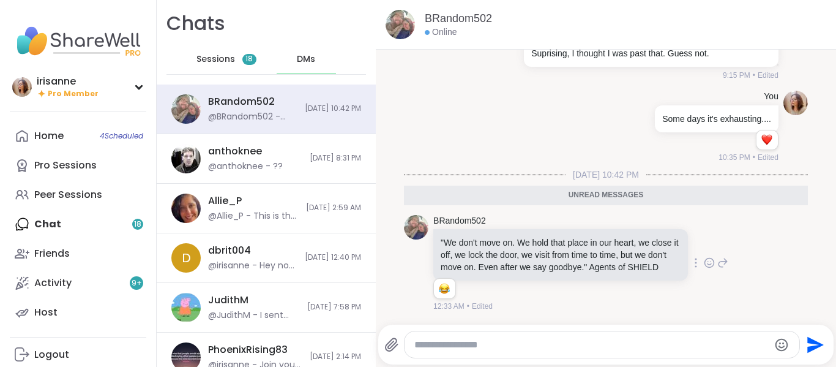
click at [488, 347] on textarea "Type your message" at bounding box center [591, 344] width 355 height 12
type textarea "**********"
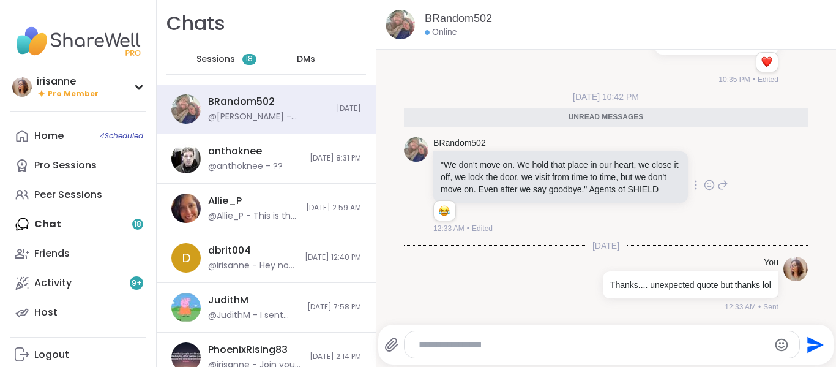
scroll to position [4757, 0]
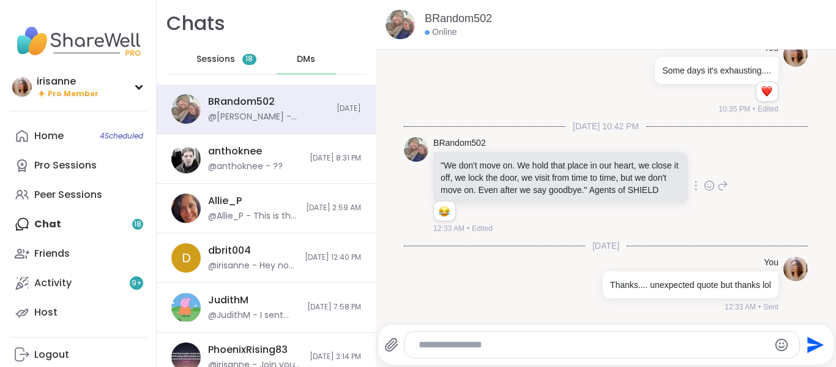
click at [203, 58] on span "Sessions" at bounding box center [215, 59] width 39 height 12
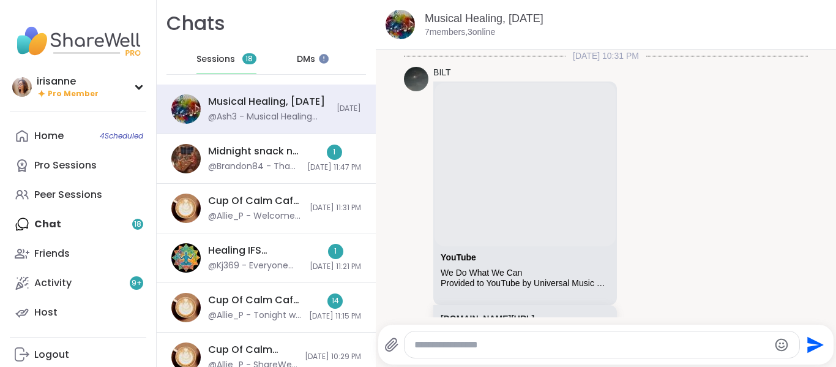
scroll to position [7901, 0]
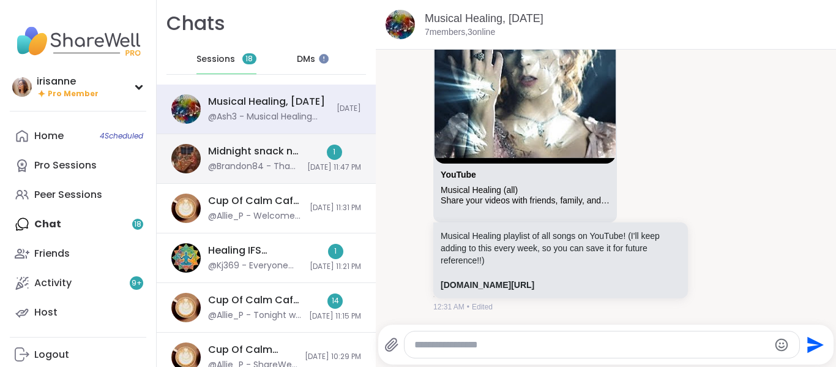
click at [274, 158] on div "Midnight snack n chat, Sep 07" at bounding box center [254, 150] width 92 height 13
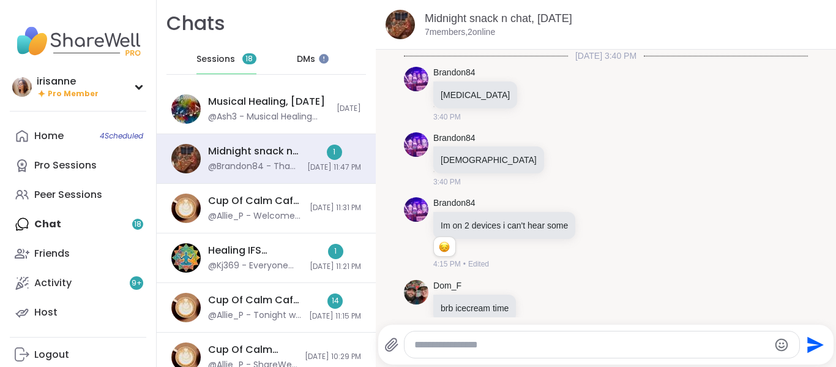
scroll to position [539, 0]
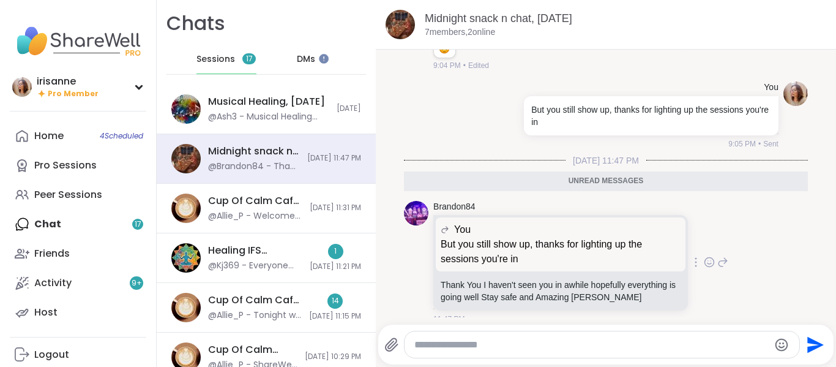
click at [705, 257] on icon at bounding box center [709, 261] width 9 height 9
click at [600, 232] on button "Select Reaction: Heart" at bounding box center [612, 242] width 24 height 24
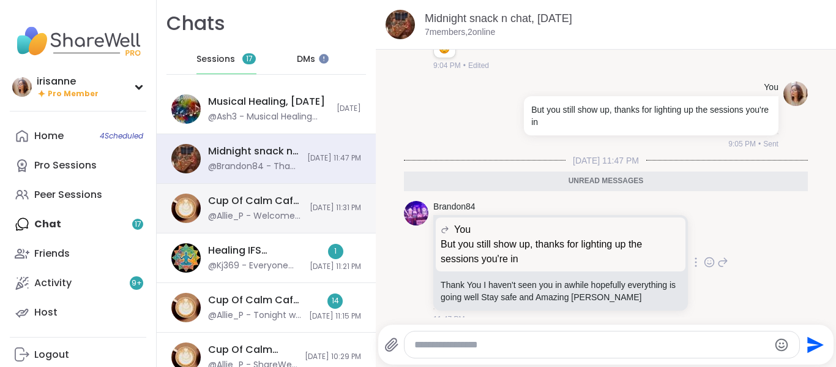
scroll to position [557, 0]
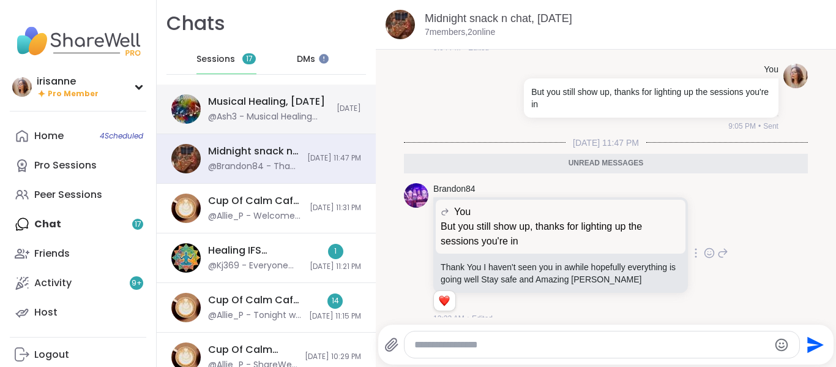
click at [277, 105] on div "Musical Healing, Sep 07" at bounding box center [266, 101] width 117 height 13
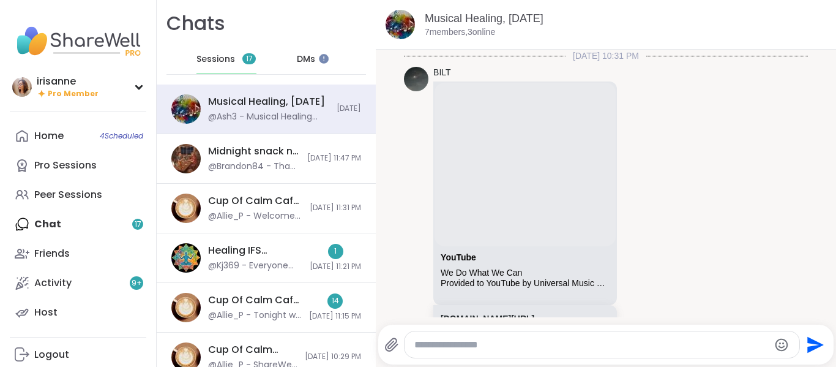
scroll to position [7901, 0]
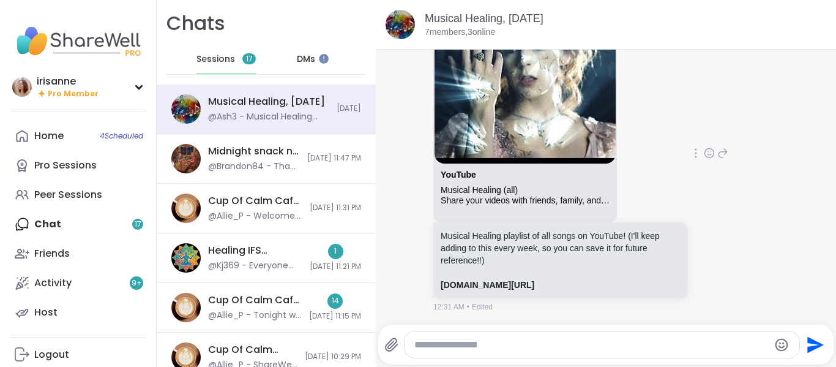
click at [551, 293] on div "Musical Healing playlist of all songs on YouTube! (I'll keep adding to this eve…" at bounding box center [560, 260] width 255 height 76
click at [556, 291] on div "Musical Healing playlist of all songs on YouTube! (I'll keep adding to this eve…" at bounding box center [560, 260] width 255 height 76
click at [534, 289] on link "youtube.com/playlist?list=PL4dccwLMSo4j5qjqekGU1KVKMlmDQoE4w" at bounding box center [488, 285] width 94 height 10
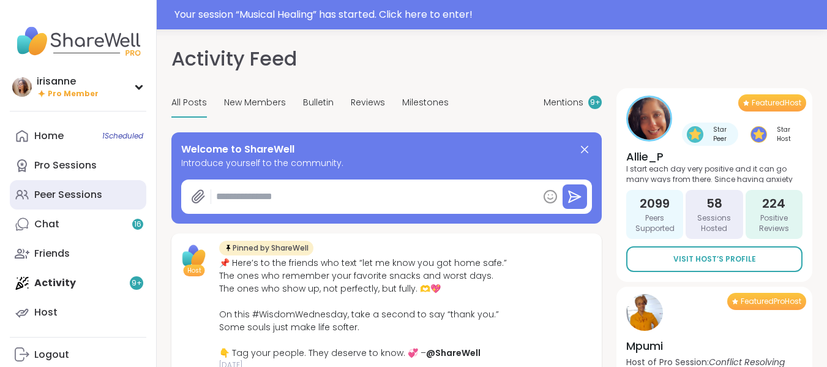
click at [42, 189] on div "Peer Sessions" at bounding box center [68, 194] width 68 height 13
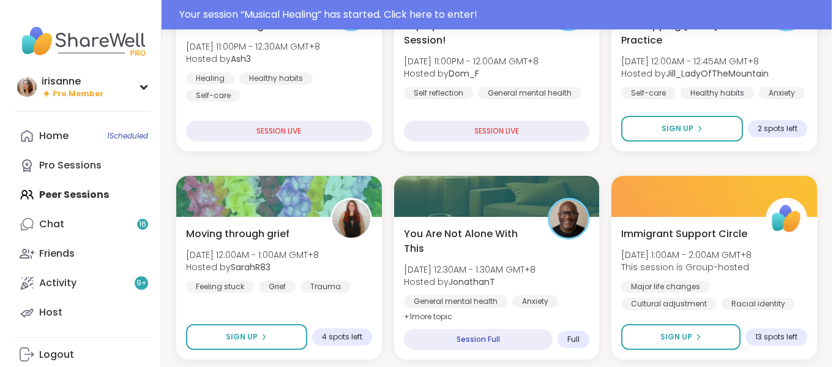
scroll to position [241, 0]
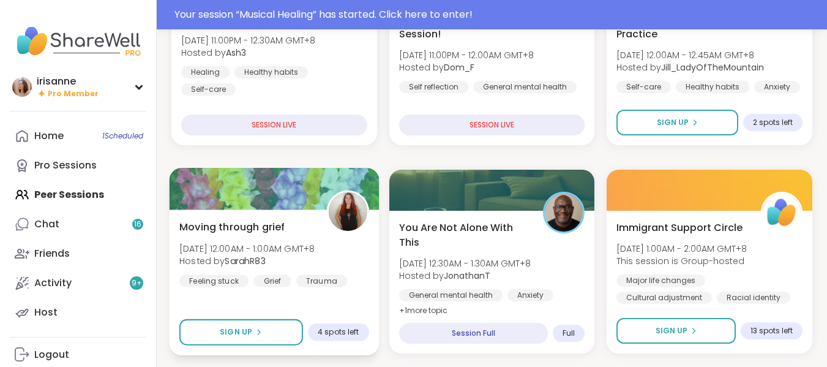
click at [293, 274] on div "Moving through grief [DATE] 12:00AM - 1:00AM GMT+8 Hosted by SarahR83 Feeling s…" at bounding box center [274, 252] width 190 height 67
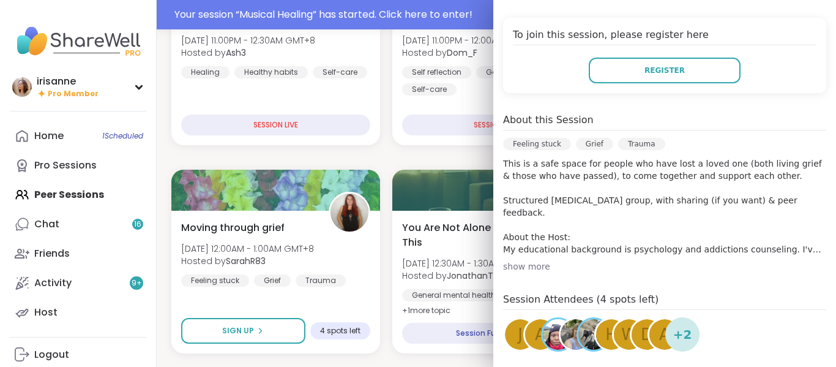
scroll to position [247, 0]
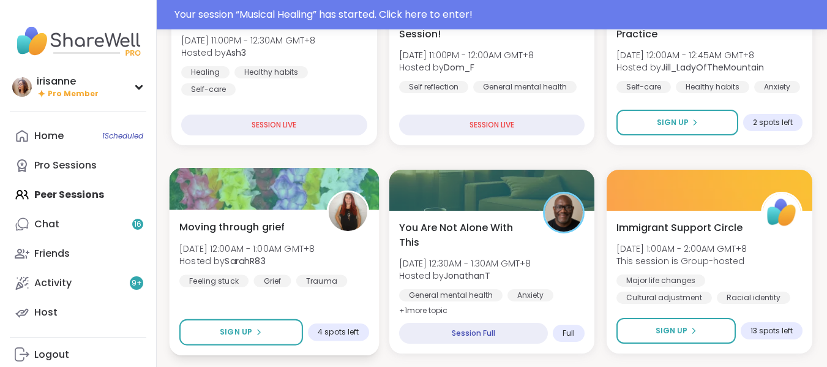
click at [255, 245] on span "[DATE] 12:00AM - 1:00AM GMT+8" at bounding box center [246, 248] width 135 height 12
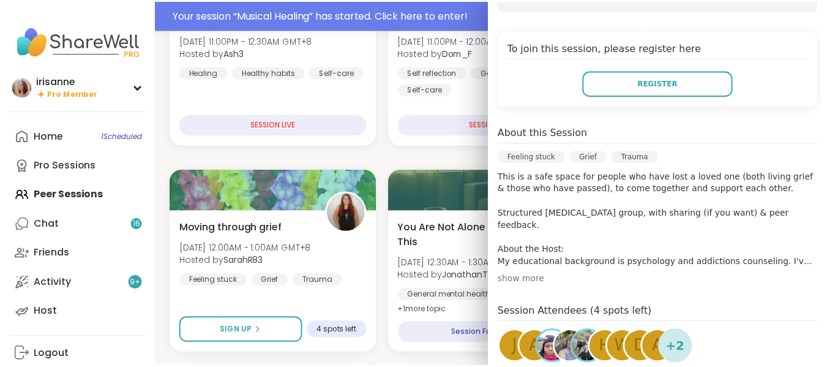
scroll to position [234, 0]
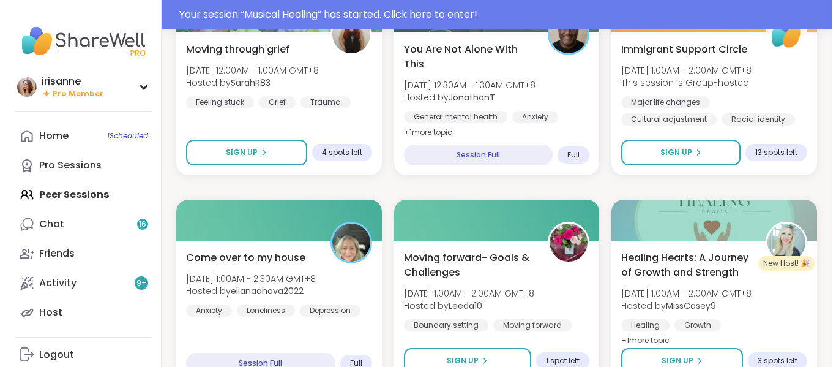
scroll to position [424, 0]
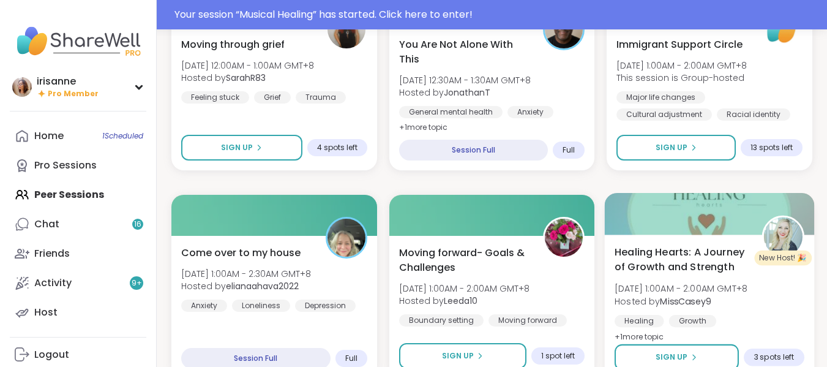
click at [747, 293] on span "[DATE] 1:00AM - 2:00AM GMT+8" at bounding box center [681, 288] width 133 height 12
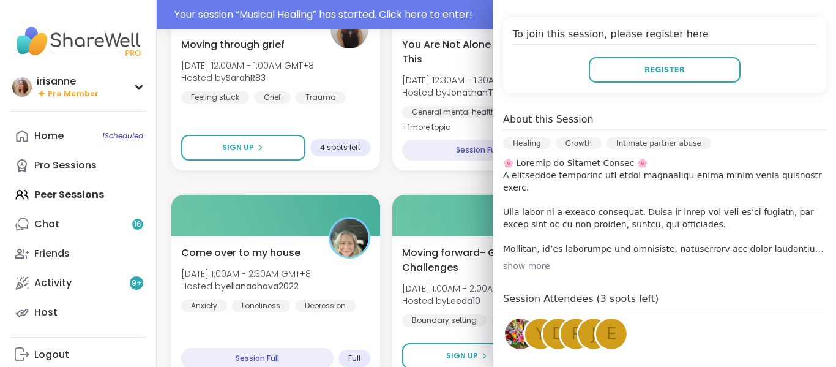
scroll to position [264, 0]
click at [534, 271] on div "show more" at bounding box center [664, 265] width 323 height 12
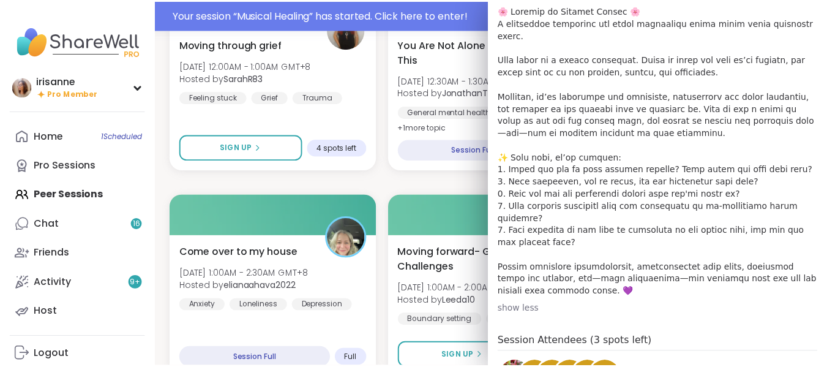
scroll to position [417, 0]
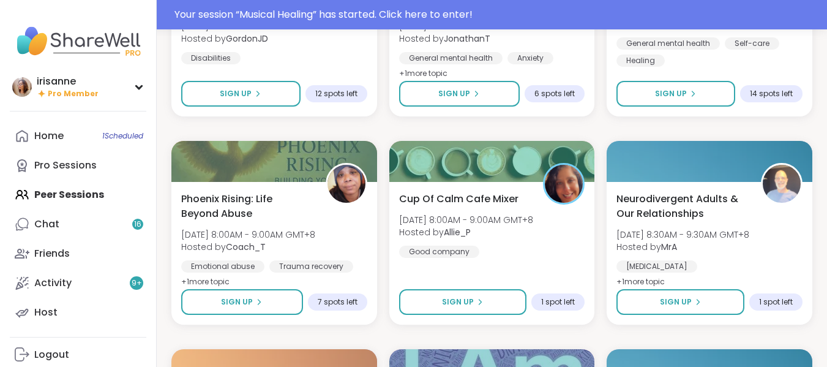
scroll to position [1935, 0]
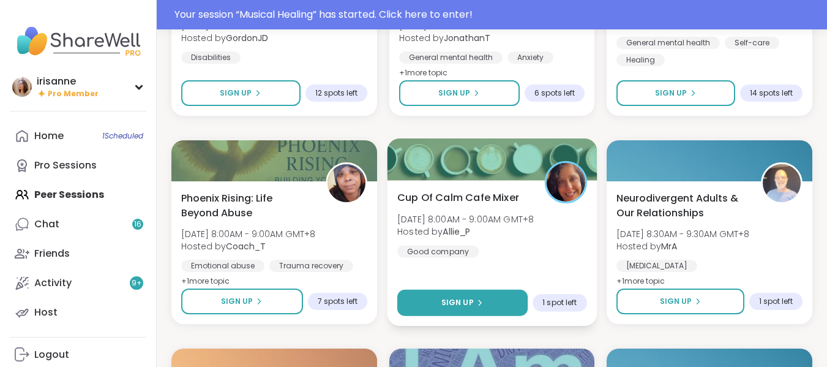
click at [463, 297] on span "Sign Up" at bounding box center [457, 302] width 32 height 11
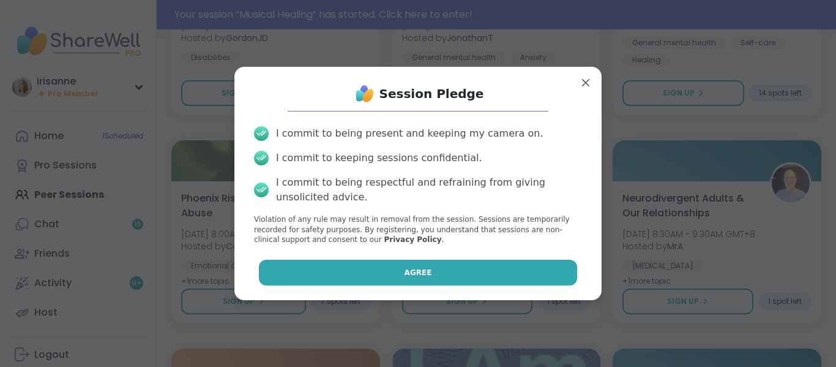
click at [506, 261] on button "Agree" at bounding box center [418, 273] width 319 height 26
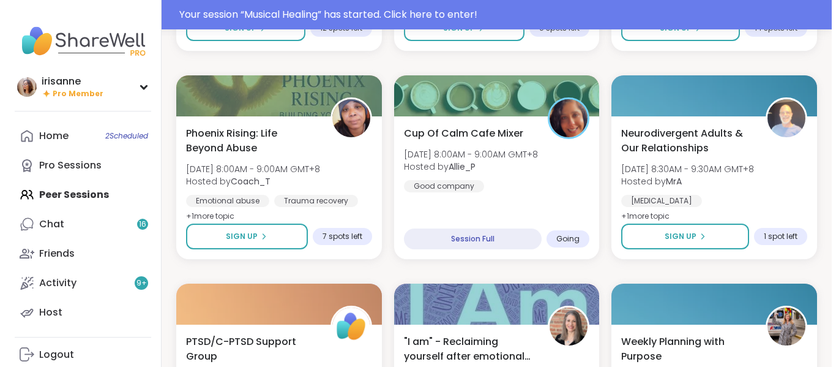
scroll to position [2011, 0]
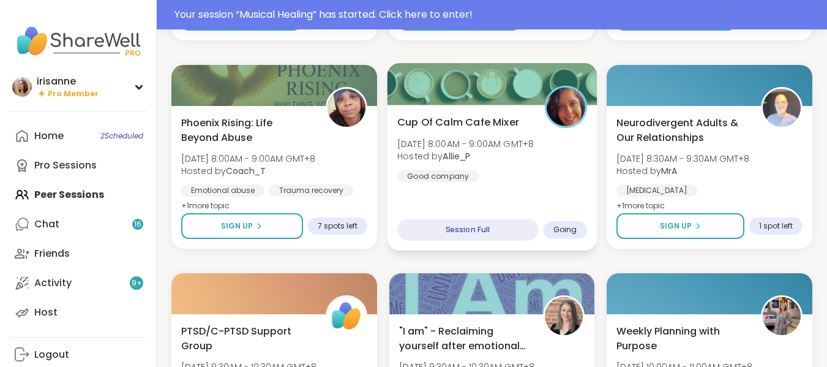
click at [519, 163] on div "Cup Of Calm Cafe Mixer Mon, Sep 08 | 8:00AM - 9:00AM GMT+8 Hosted by Allie_P Go…" at bounding box center [492, 147] width 190 height 67
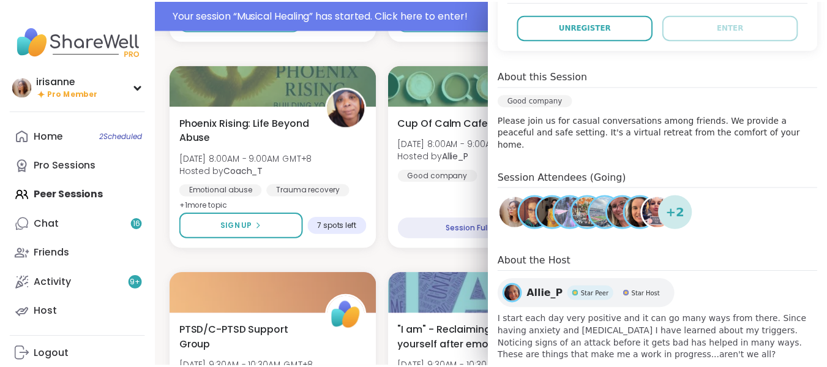
scroll to position [297, 0]
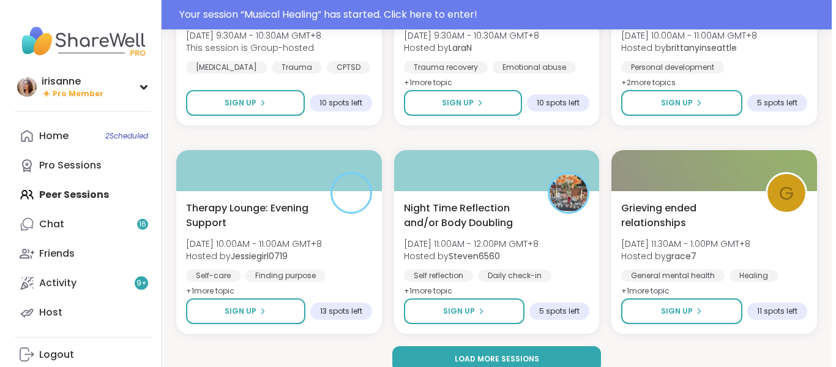
scroll to position [2352, 0]
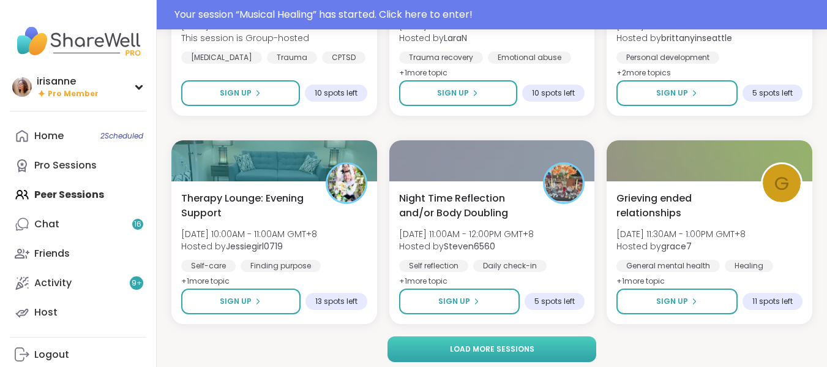
click at [464, 357] on button "Load more sessions" at bounding box center [491, 349] width 209 height 26
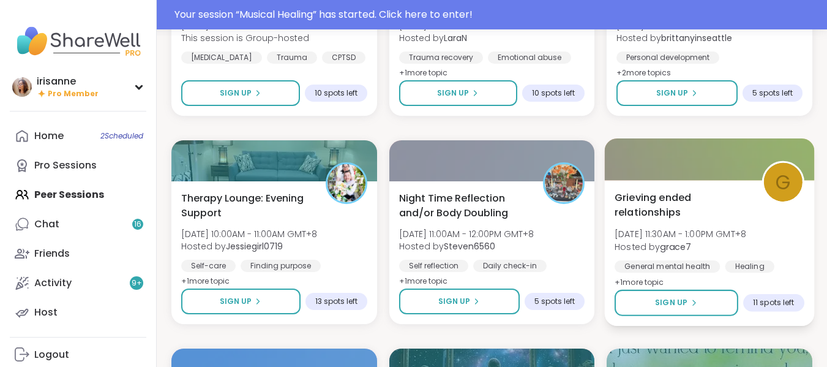
click at [734, 263] on div "Healing" at bounding box center [750, 266] width 50 height 12
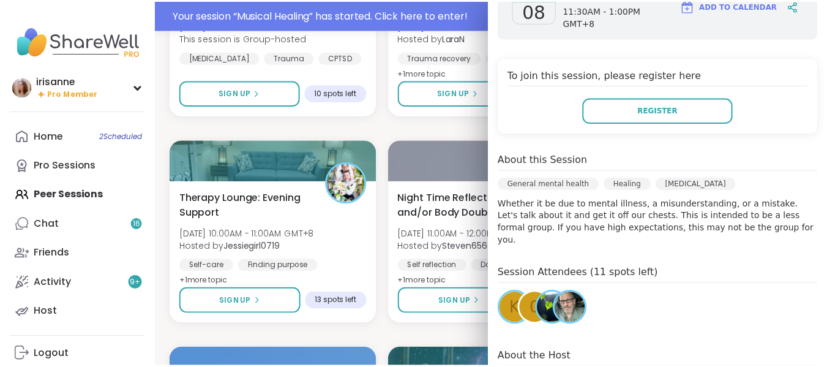
scroll to position [208, 0]
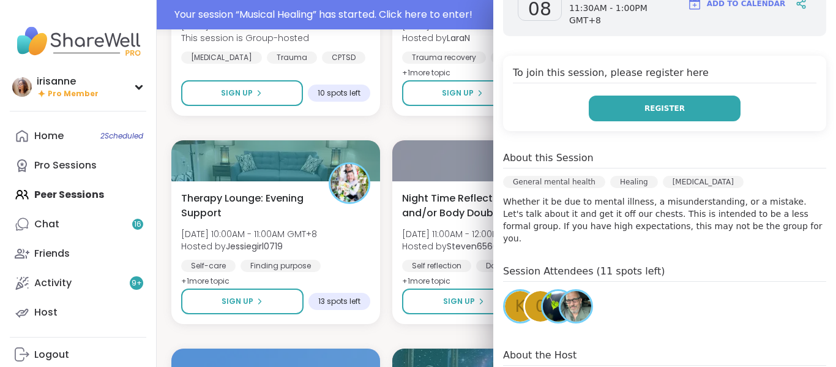
click at [655, 104] on span "Register" at bounding box center [665, 108] width 40 height 11
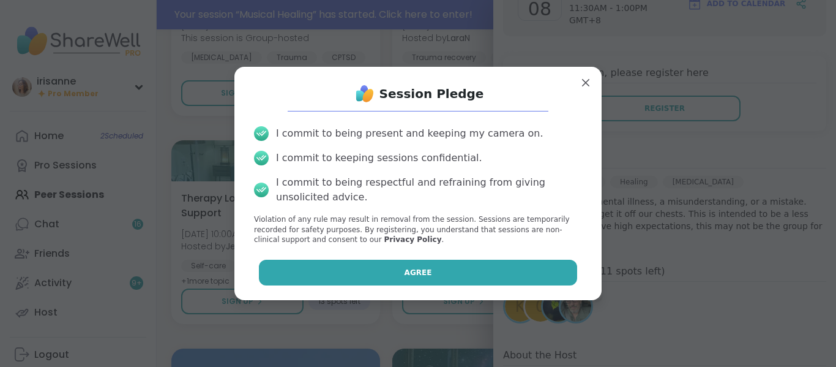
click at [526, 260] on button "Agree" at bounding box center [418, 273] width 319 height 26
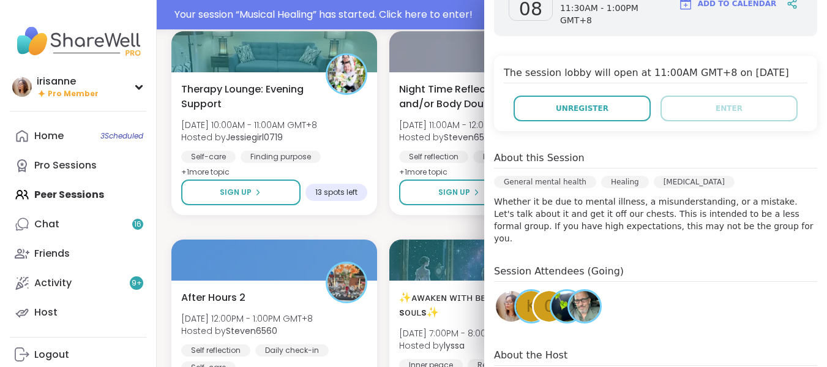
scroll to position [2461, 0]
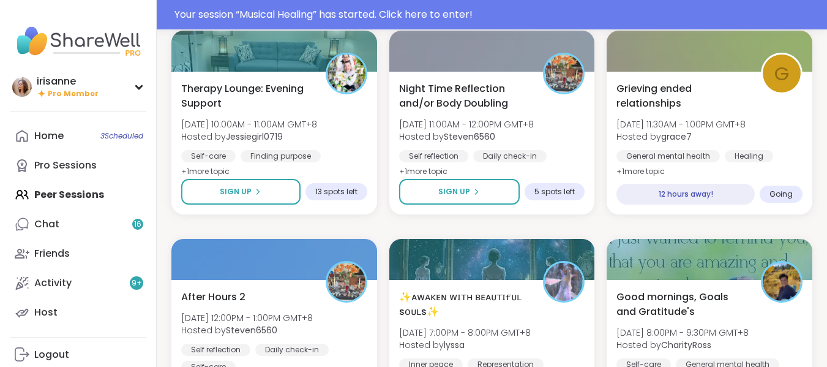
click at [446, 221] on div "Musical Healing Sun, Sep 07 | 11:00PM - 12:30AM GMT+8 Hosted by Ash3 Healing He…" at bounding box center [491, 226] width 641 height 4970
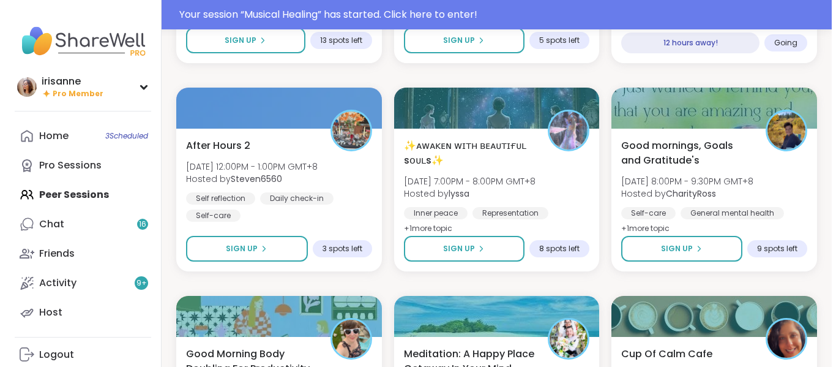
scroll to position [2620, 0]
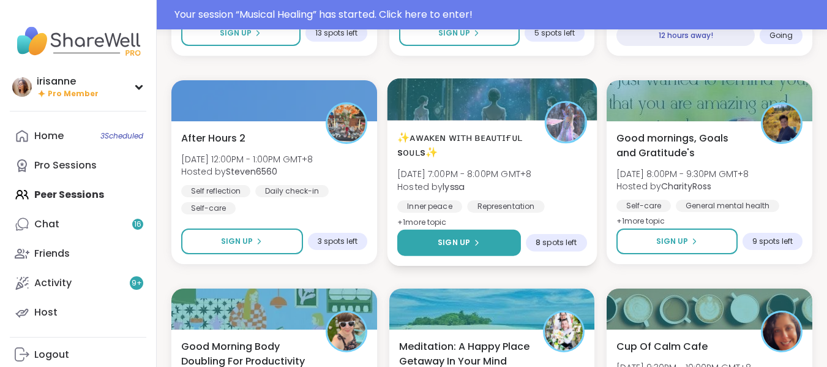
click at [496, 247] on button "Sign Up" at bounding box center [459, 243] width 124 height 26
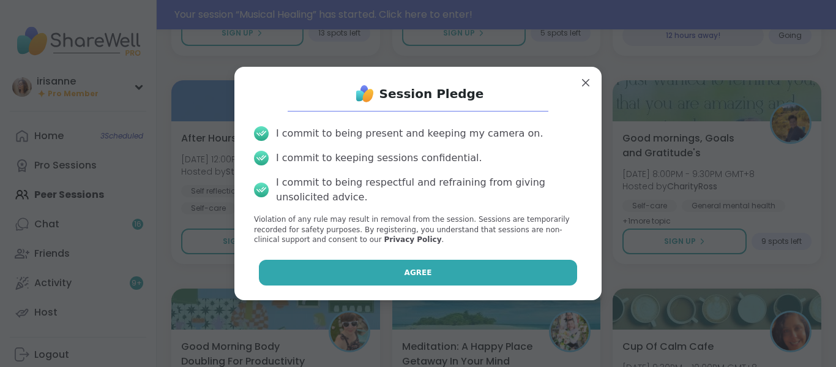
click at [479, 262] on button "Agree" at bounding box center [418, 273] width 319 height 26
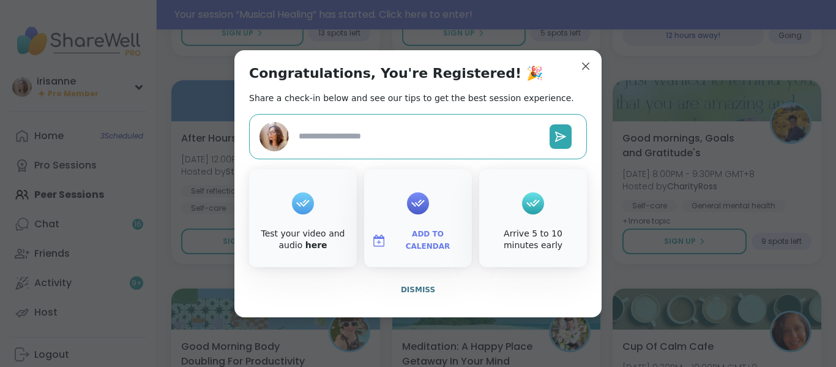
type textarea "*"
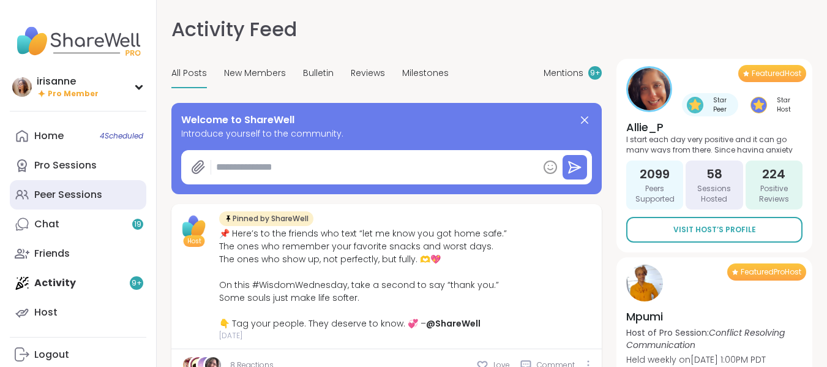
click at [95, 201] on div "Peer Sessions" at bounding box center [68, 194] width 68 height 13
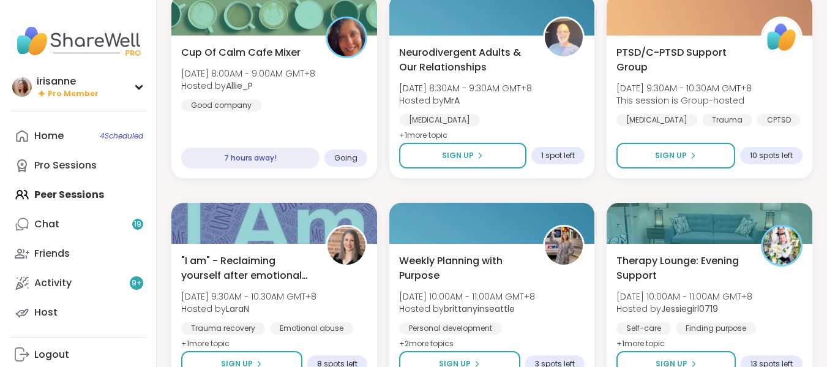
scroll to position [2330, 0]
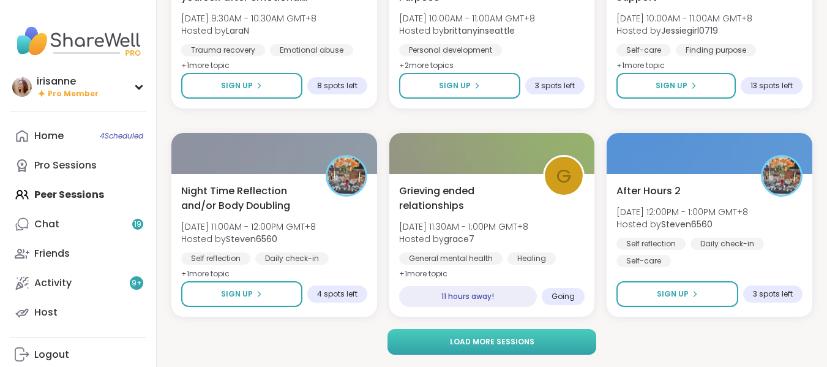
click at [444, 338] on button "Load more sessions" at bounding box center [491, 342] width 209 height 26
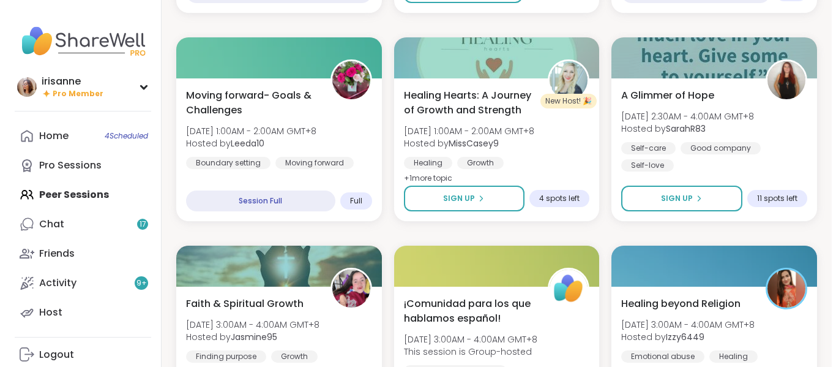
scroll to position [553, 0]
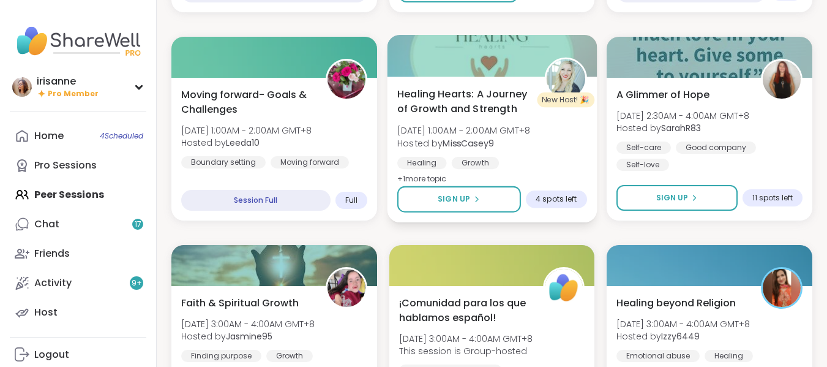
click at [530, 145] on span "Hosted by MissCasey9" at bounding box center [463, 142] width 133 height 12
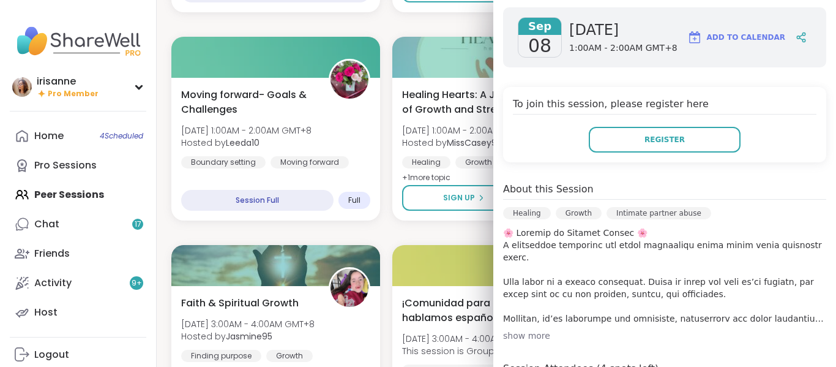
scroll to position [272, 0]
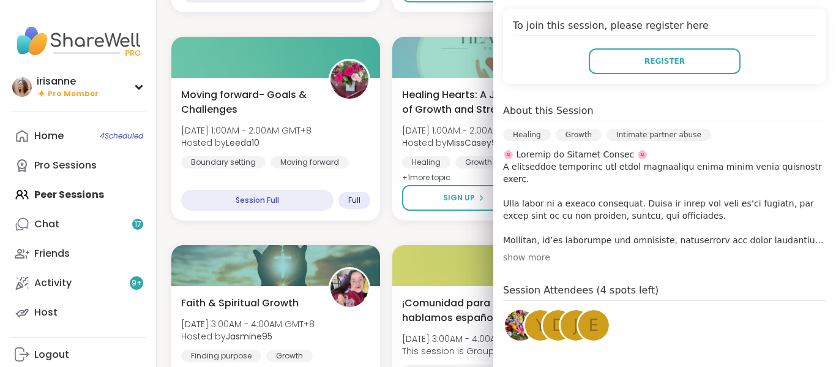
click at [520, 266] on div "[DATE] [DATE] 1:00AM - 2:00AM GMT+8 Add to Calendar To join this session, pleas…" at bounding box center [664, 202] width 343 height 566
click at [523, 263] on div "Sep 08 Monday 1:00AM - 2:00AM GMT+8 Add to Calendar To join this session, pleas…" at bounding box center [664, 202] width 343 height 566
click at [529, 258] on div "show more" at bounding box center [664, 257] width 323 height 12
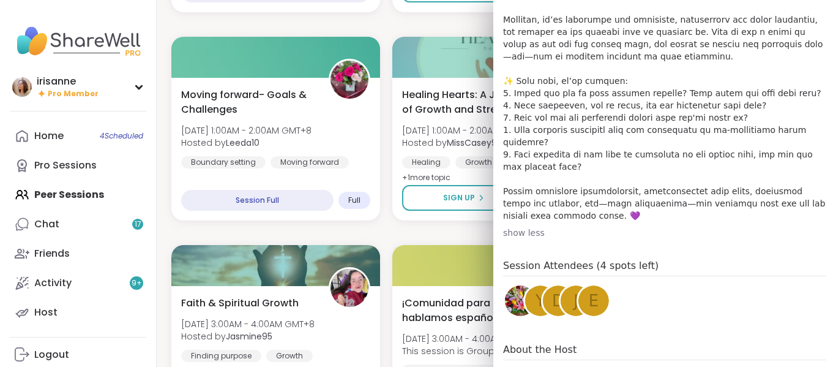
scroll to position [493, 0]
click at [505, 285] on img at bounding box center [520, 300] width 31 height 31
click at [531, 289] on div "y" at bounding box center [540, 300] width 31 height 31
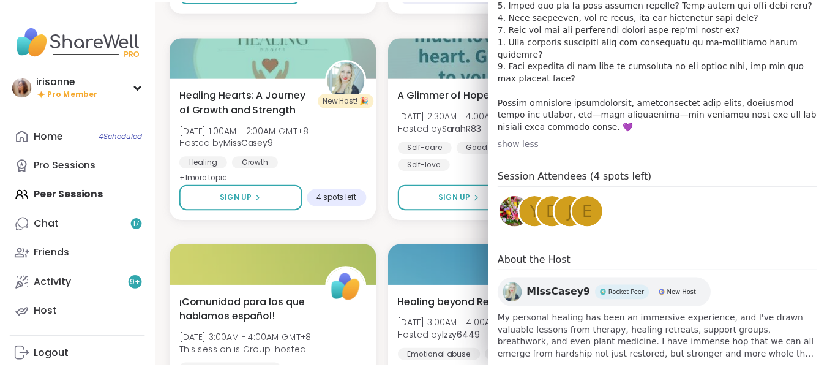
scroll to position [581, 0]
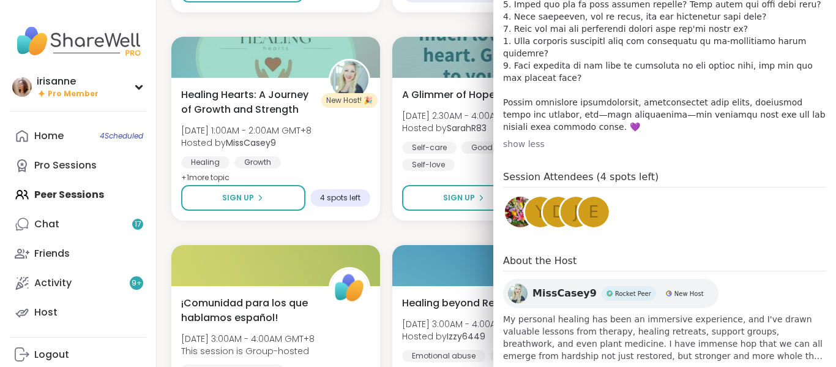
click at [535, 286] on span "MissCasey9" at bounding box center [565, 293] width 64 height 15
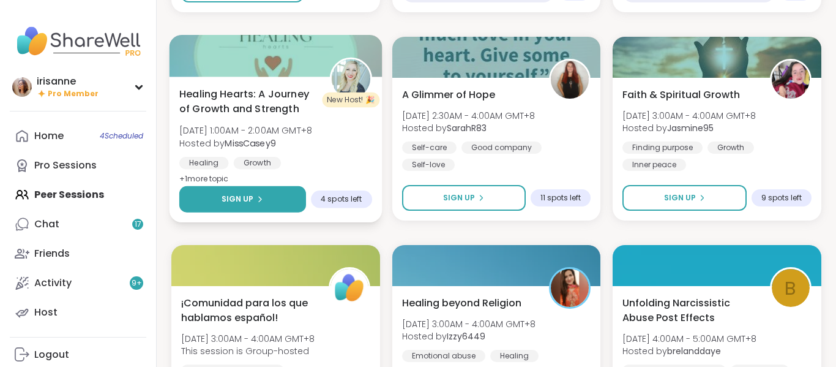
click at [269, 209] on button "Sign Up" at bounding box center [242, 199] width 127 height 26
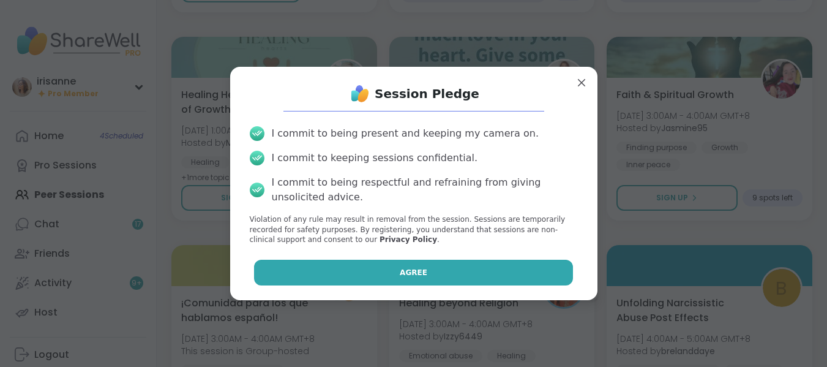
click at [424, 284] on button "Agree" at bounding box center [413, 273] width 319 height 26
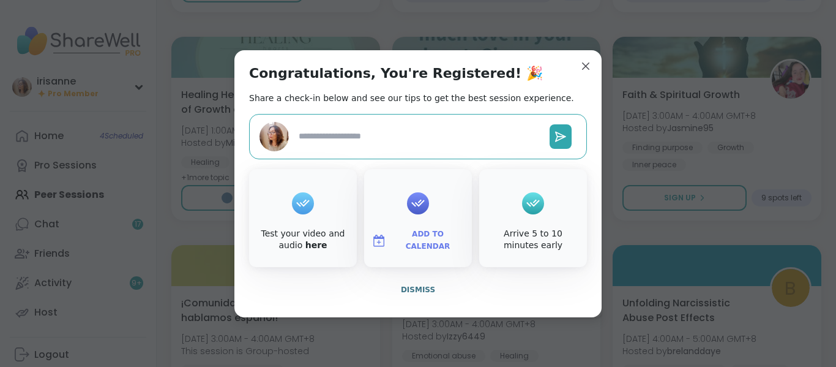
type textarea "*"
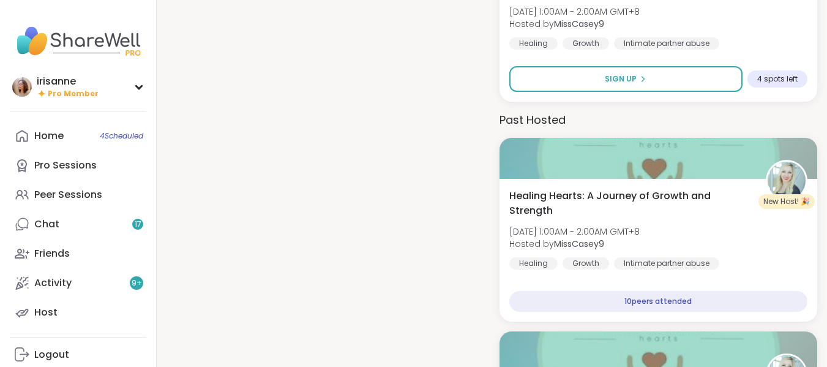
scroll to position [998, 0]
